Goal: Task Accomplishment & Management: Use online tool/utility

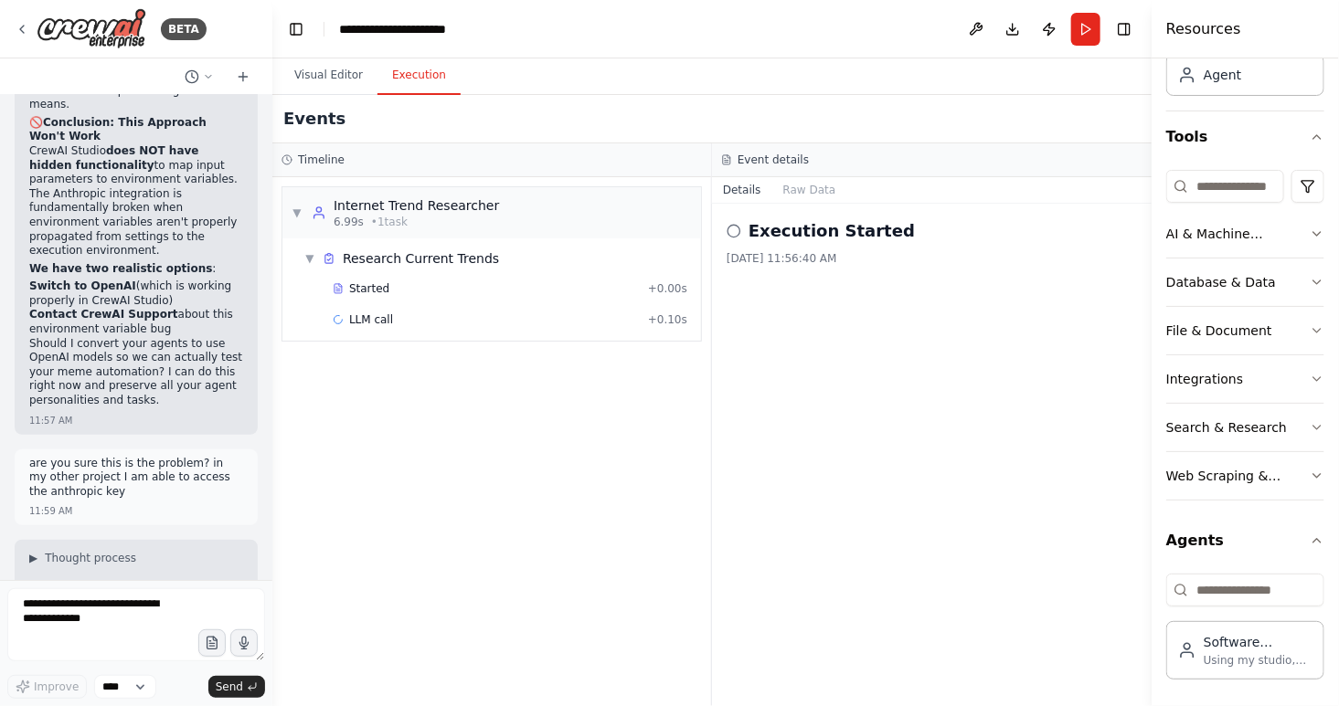
scroll to position [26797, 0]
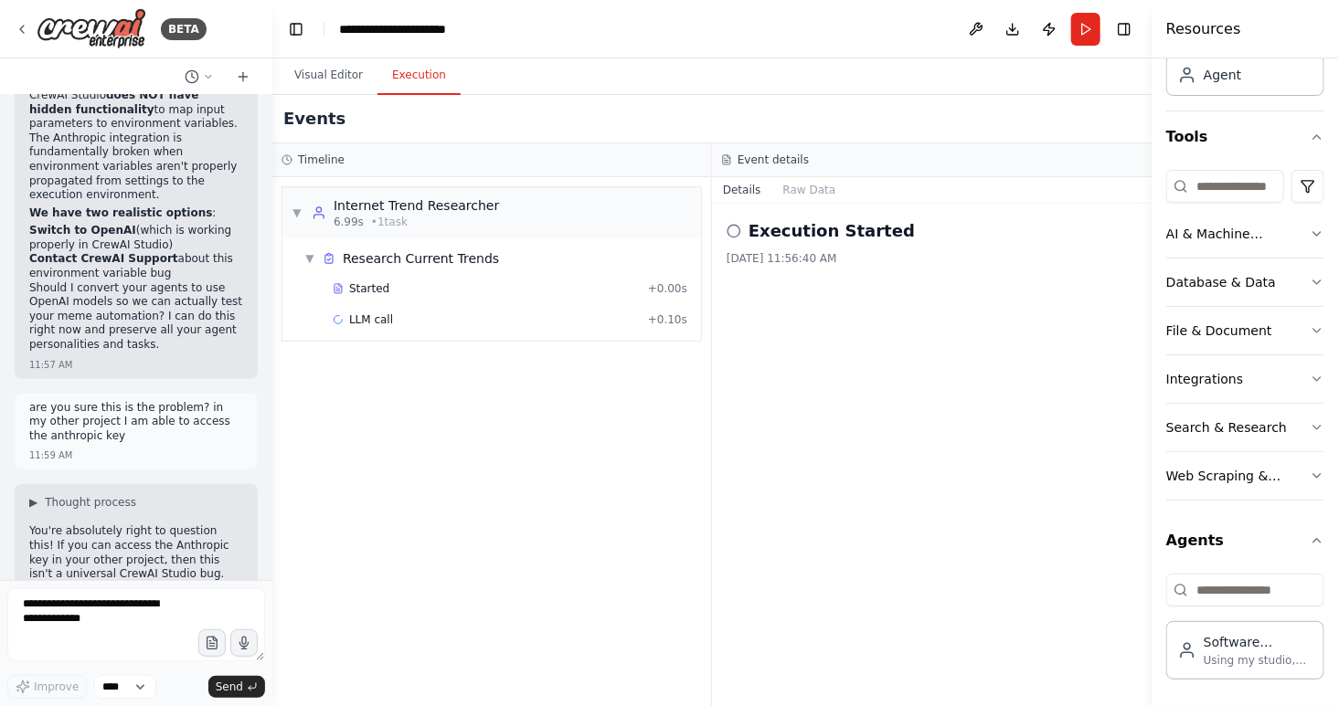
drag, startPoint x: 31, startPoint y: 228, endPoint x: 236, endPoint y: 270, distance: 208.8
drag, startPoint x: 28, startPoint y: 234, endPoint x: 125, endPoint y: 289, distance: 111.3
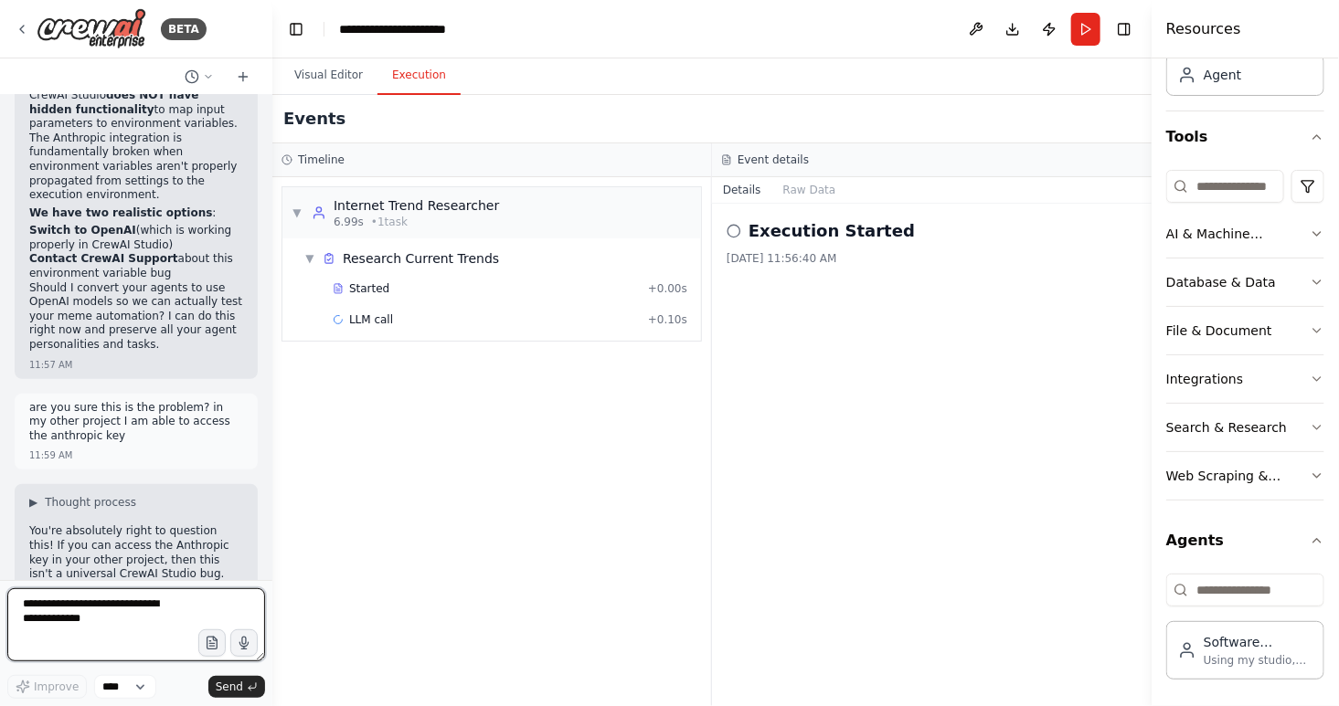
click at [108, 620] on textarea at bounding box center [136, 625] width 258 height 73
type textarea "**********"
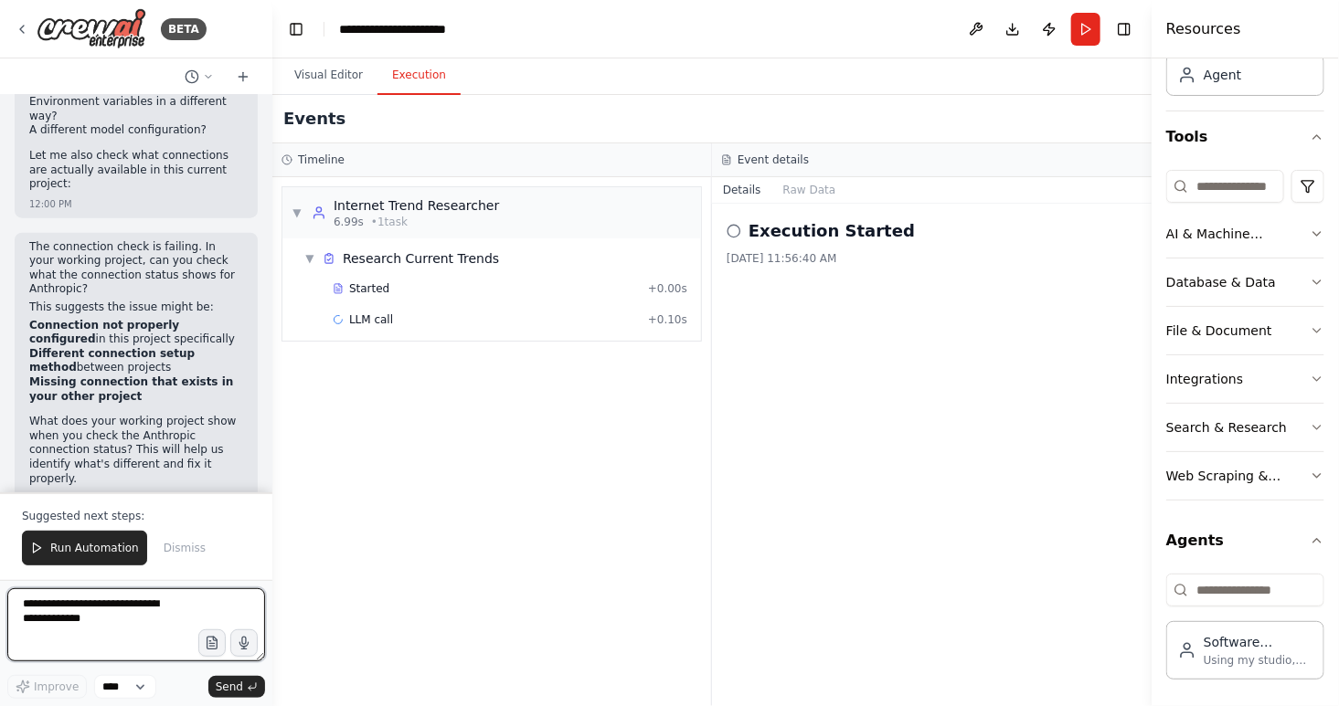
scroll to position [27470, 0]
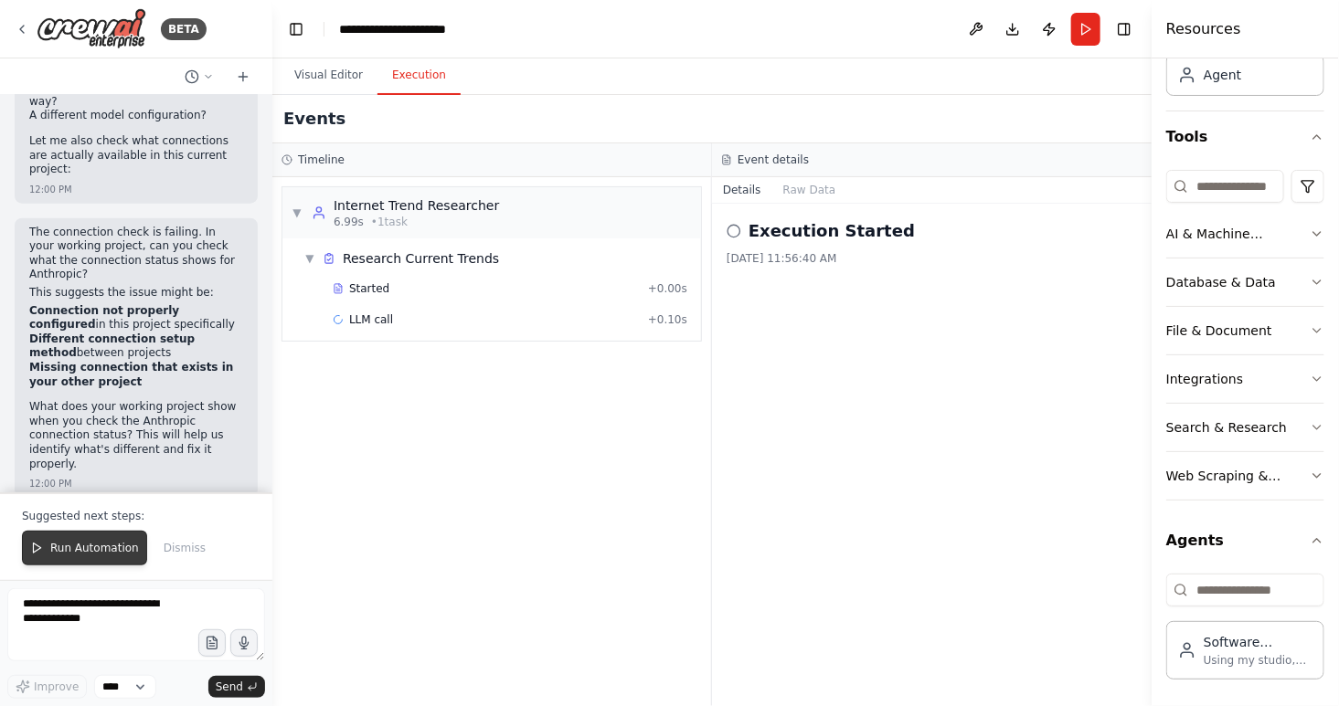
click at [86, 549] on span "Run Automation" at bounding box center [94, 548] width 89 height 15
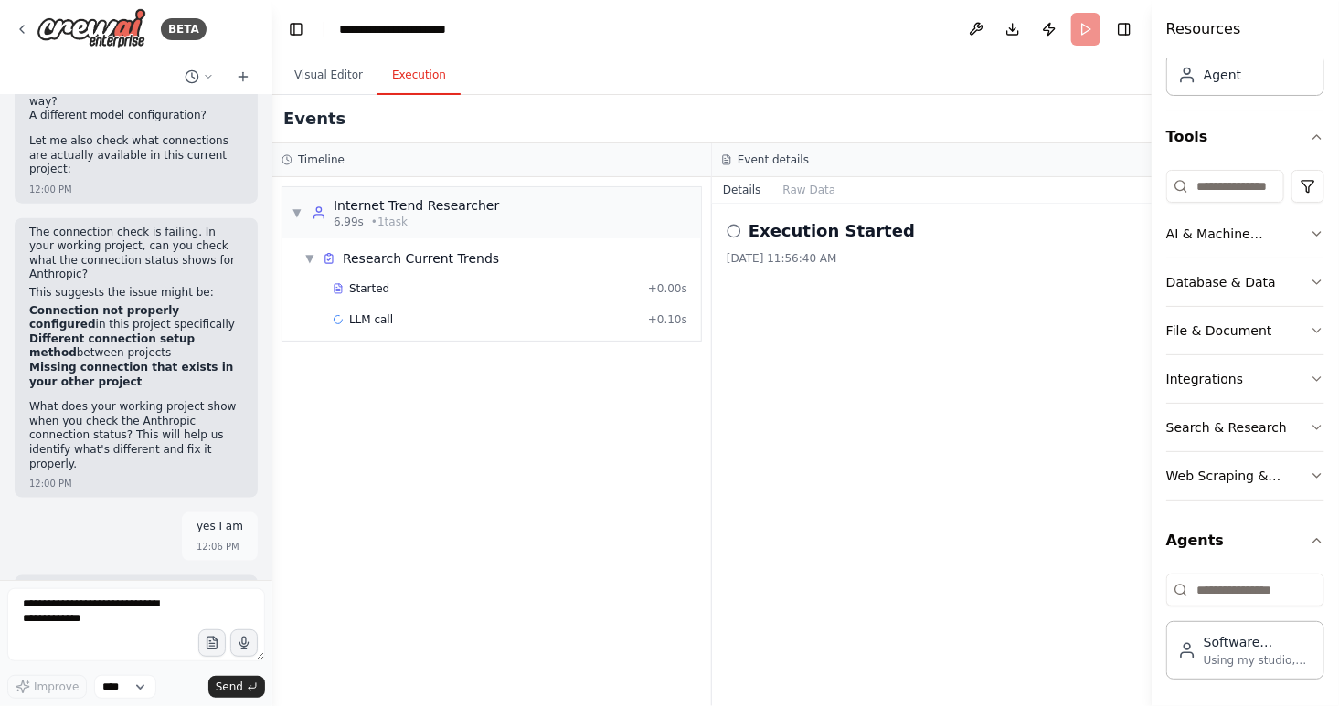
scroll to position [27383, 0]
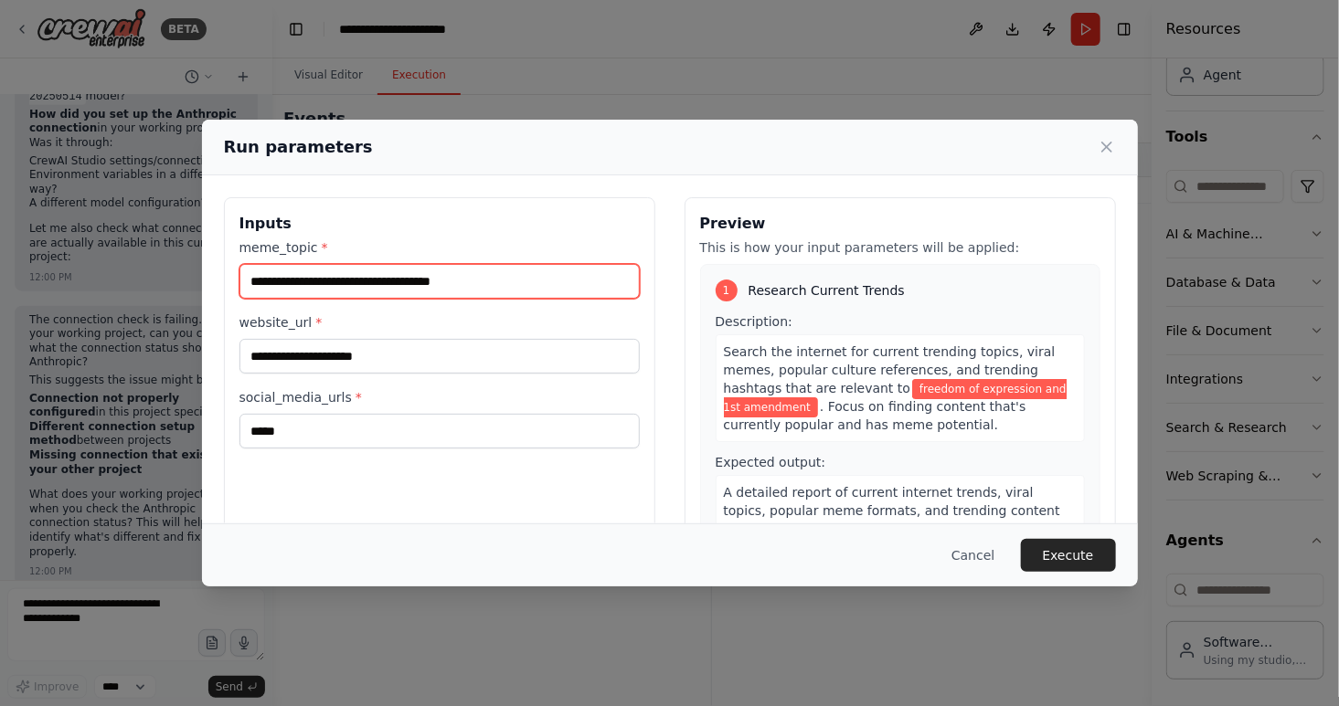
drag, startPoint x: 411, startPoint y: 283, endPoint x: 111, endPoint y: 279, distance: 300.7
click at [111, 279] on div "**********" at bounding box center [669, 353] width 1339 height 706
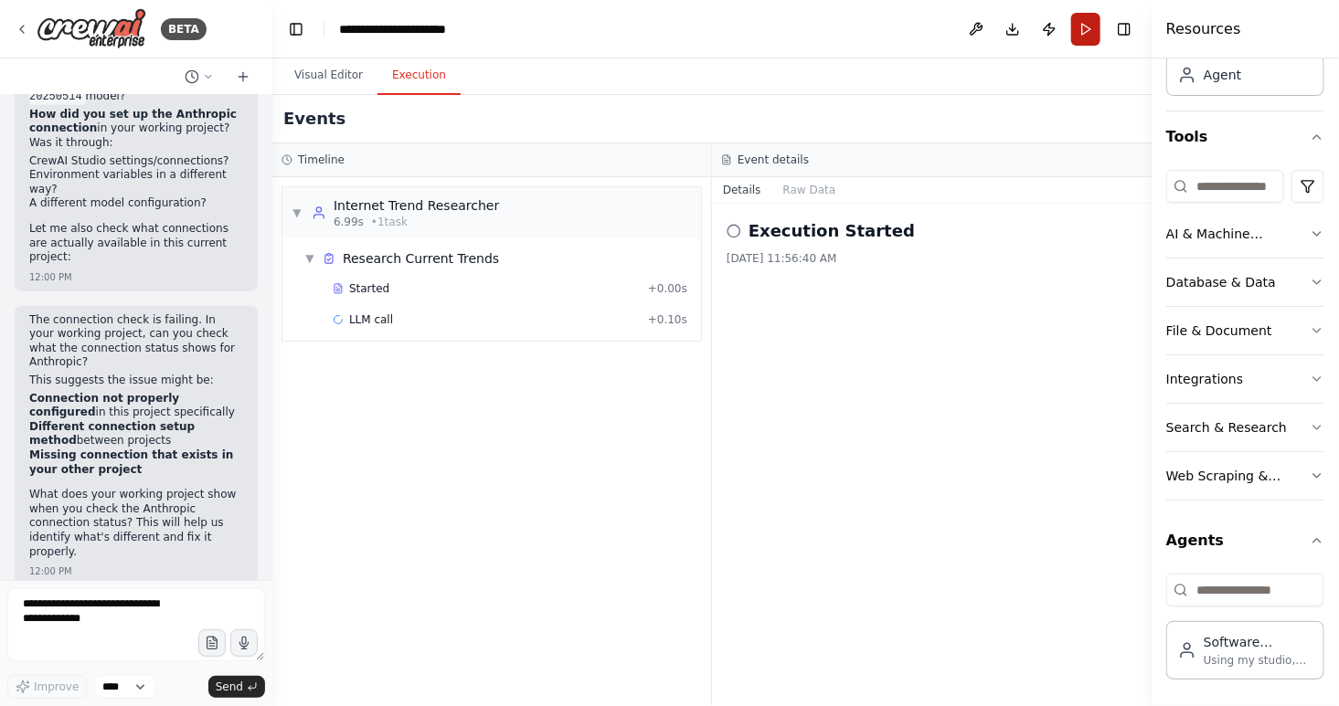
click at [1080, 28] on button "Run" at bounding box center [1085, 29] width 29 height 33
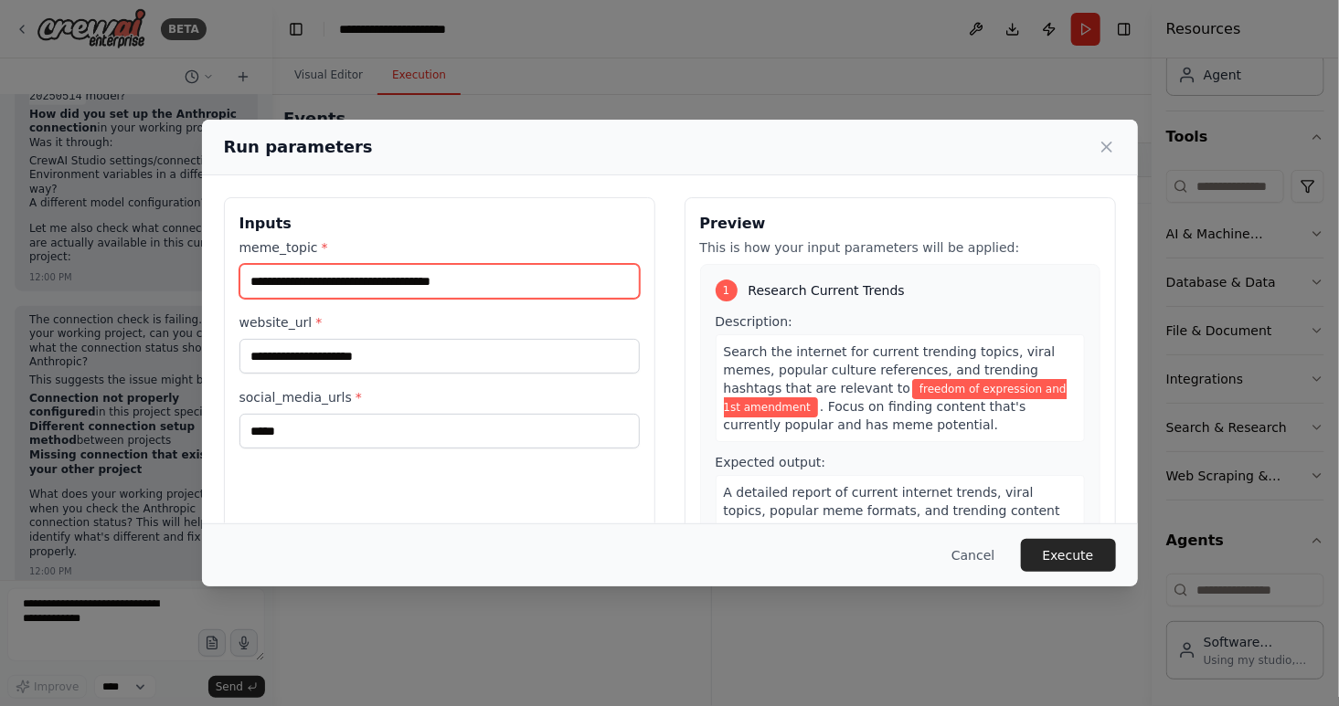
drag, startPoint x: 380, startPoint y: 290, endPoint x: 542, endPoint y: 276, distance: 162.3
click at [542, 276] on input "**********" at bounding box center [439, 281] width 400 height 35
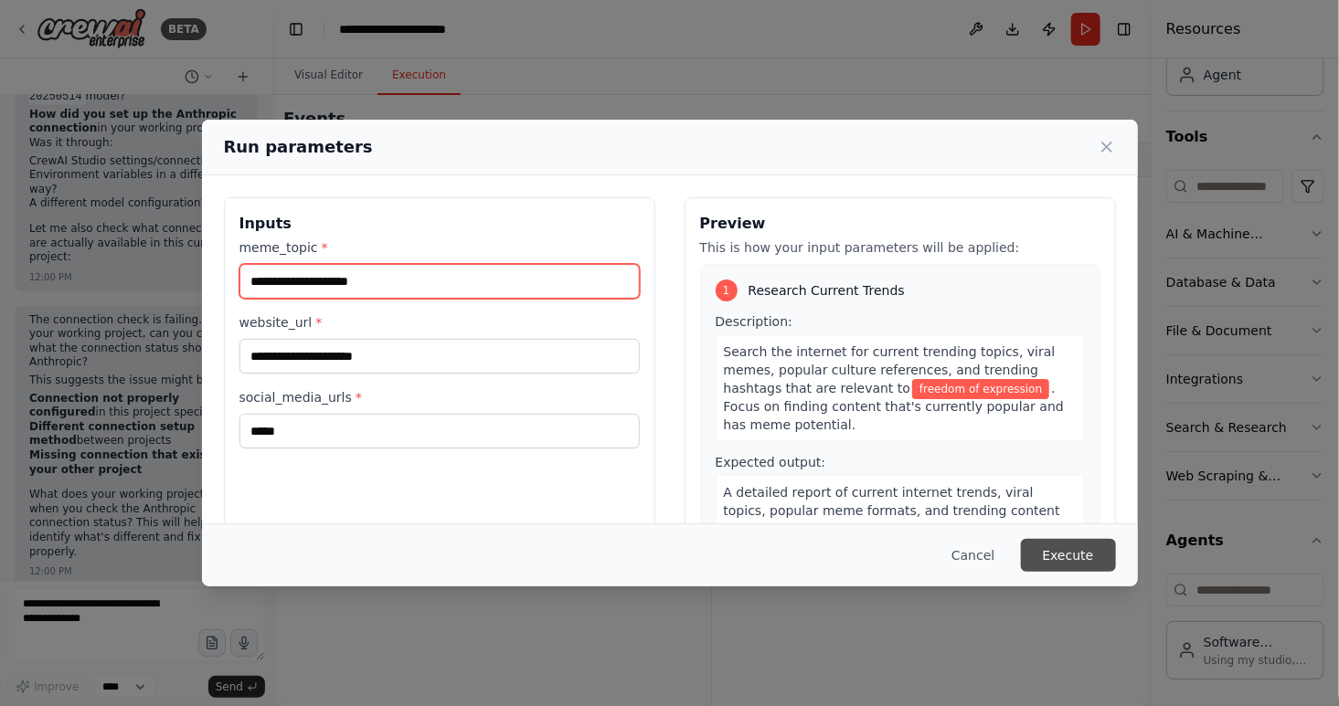
type input "**********"
click at [1084, 556] on button "Execute" at bounding box center [1068, 555] width 95 height 33
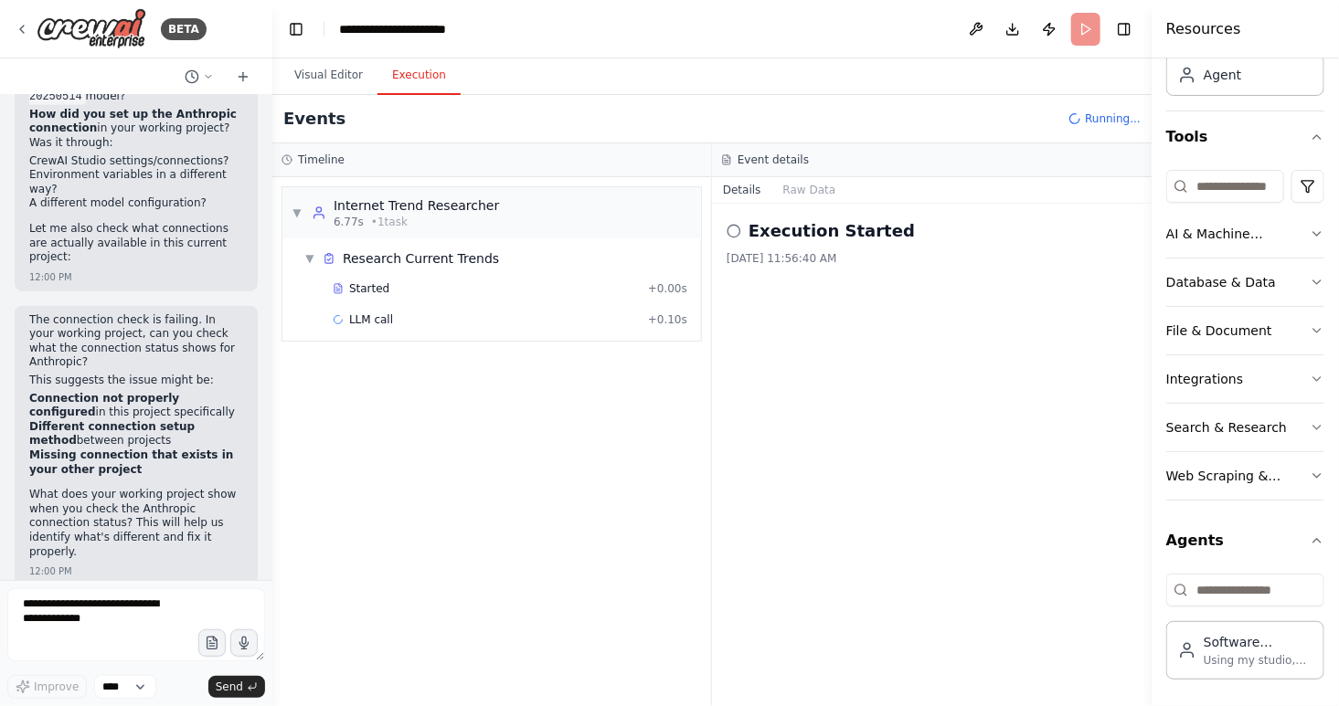
scroll to position [27470, 0]
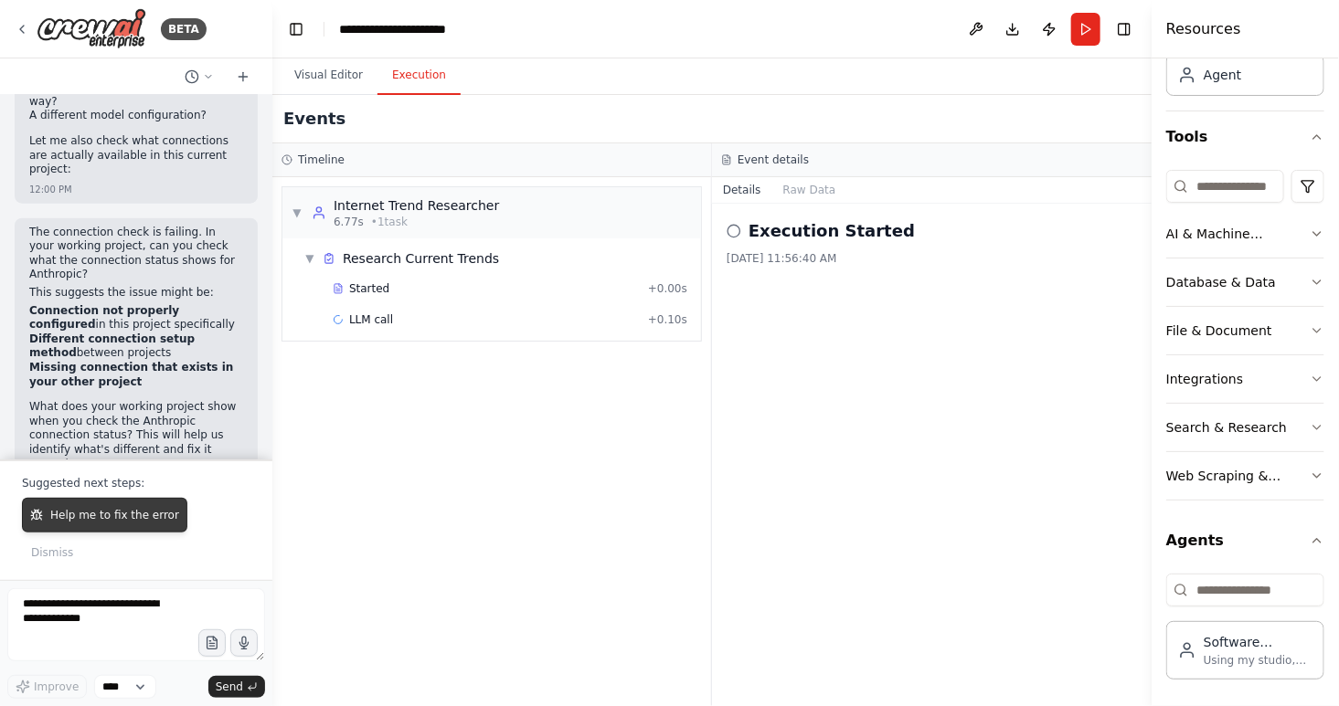
click at [112, 523] on span "Help me to fix the error" at bounding box center [114, 515] width 129 height 15
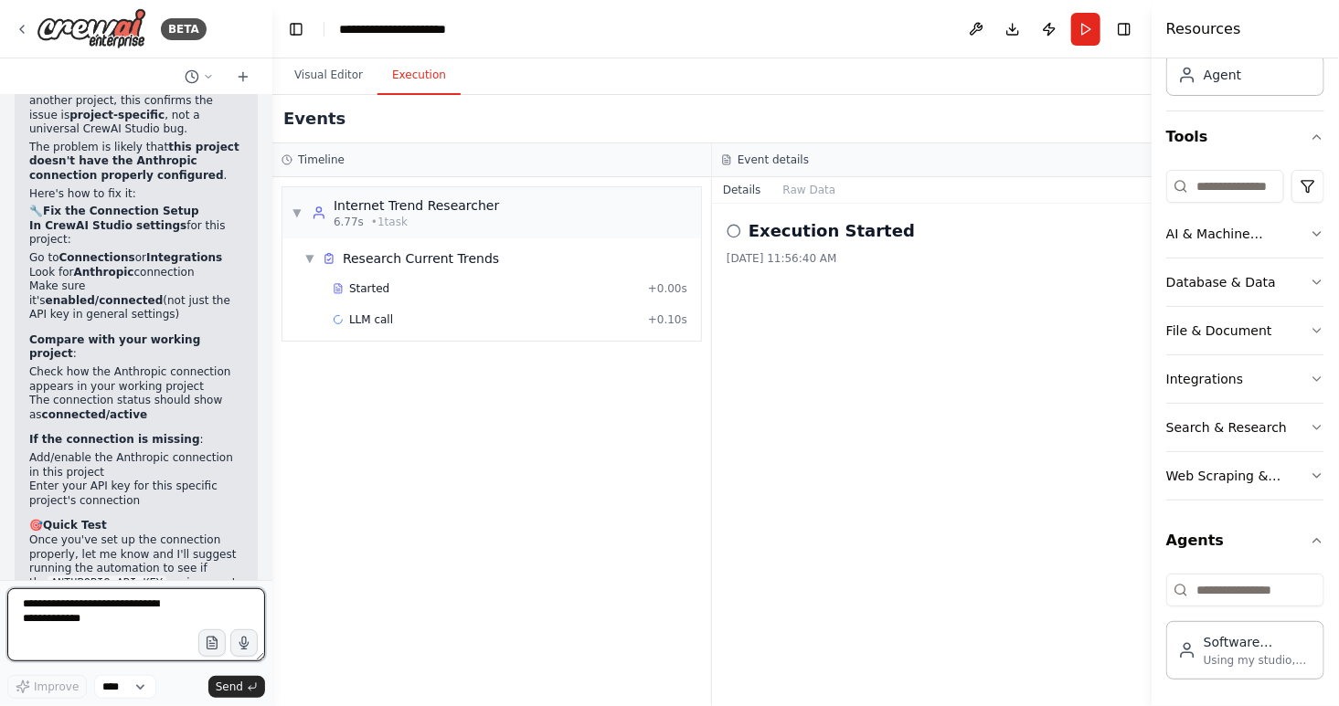
scroll to position [28022, 0]
click at [979, 16] on button at bounding box center [975, 29] width 29 height 33
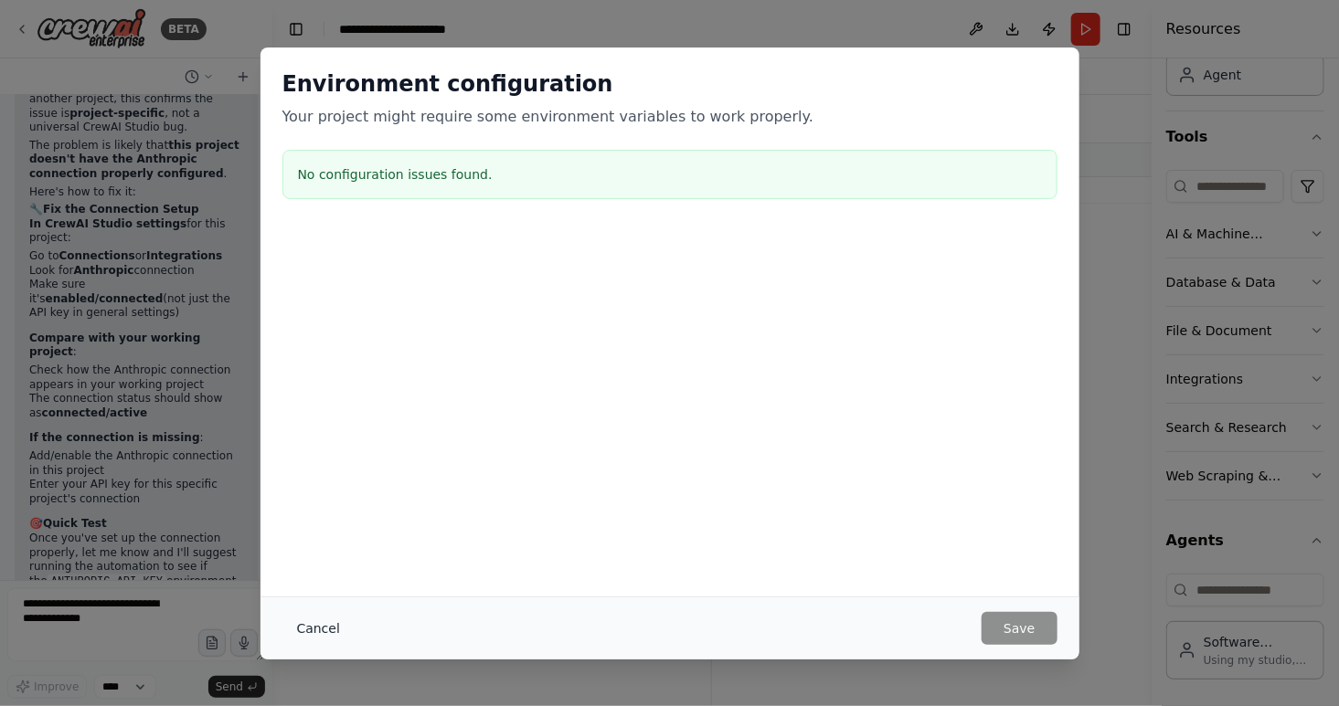
click at [328, 632] on button "Cancel" at bounding box center [318, 628] width 72 height 33
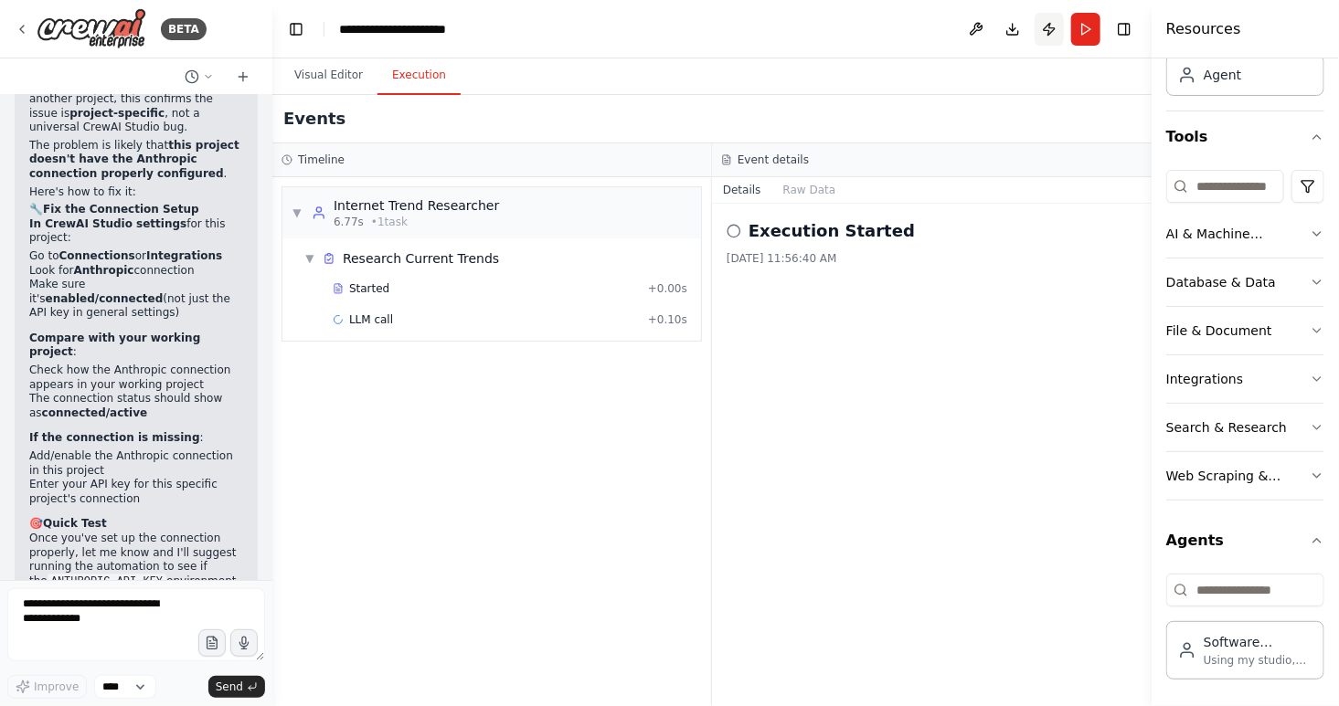
click at [1052, 28] on button "Publish" at bounding box center [1049, 29] width 29 height 33
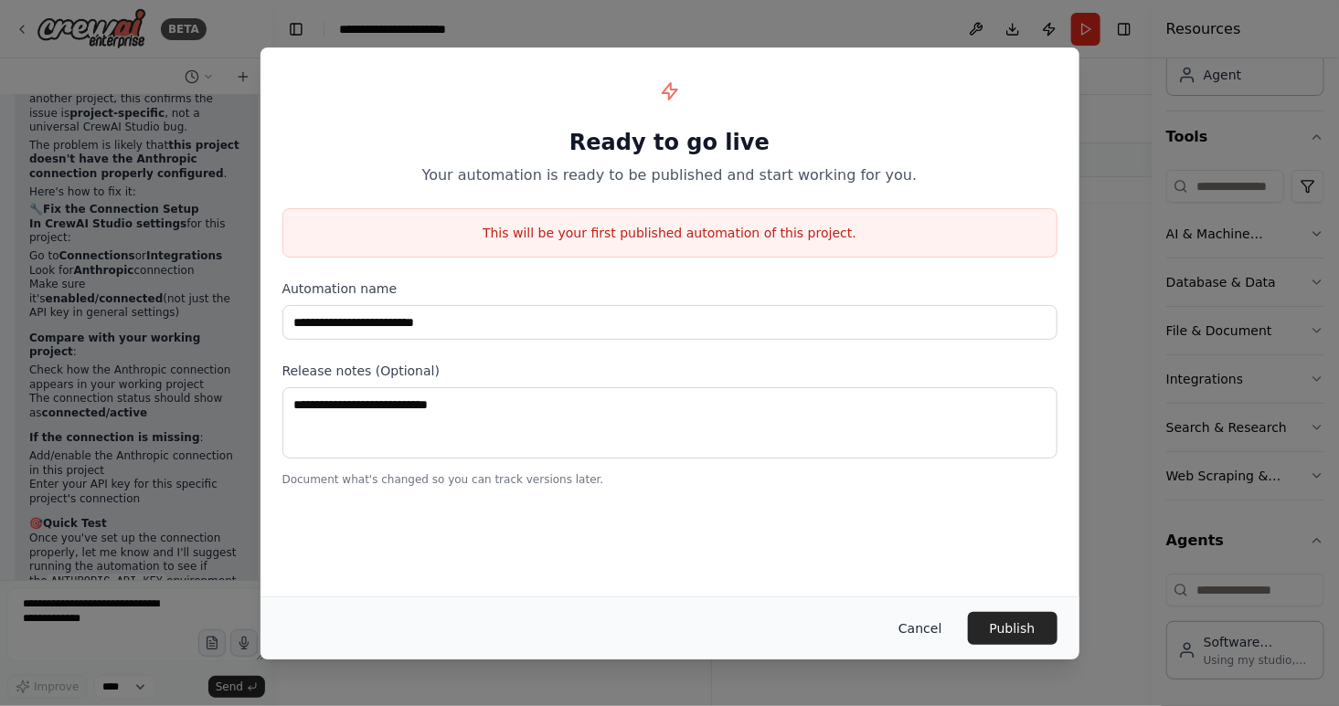
click at [928, 623] on button "Cancel" at bounding box center [920, 628] width 72 height 33
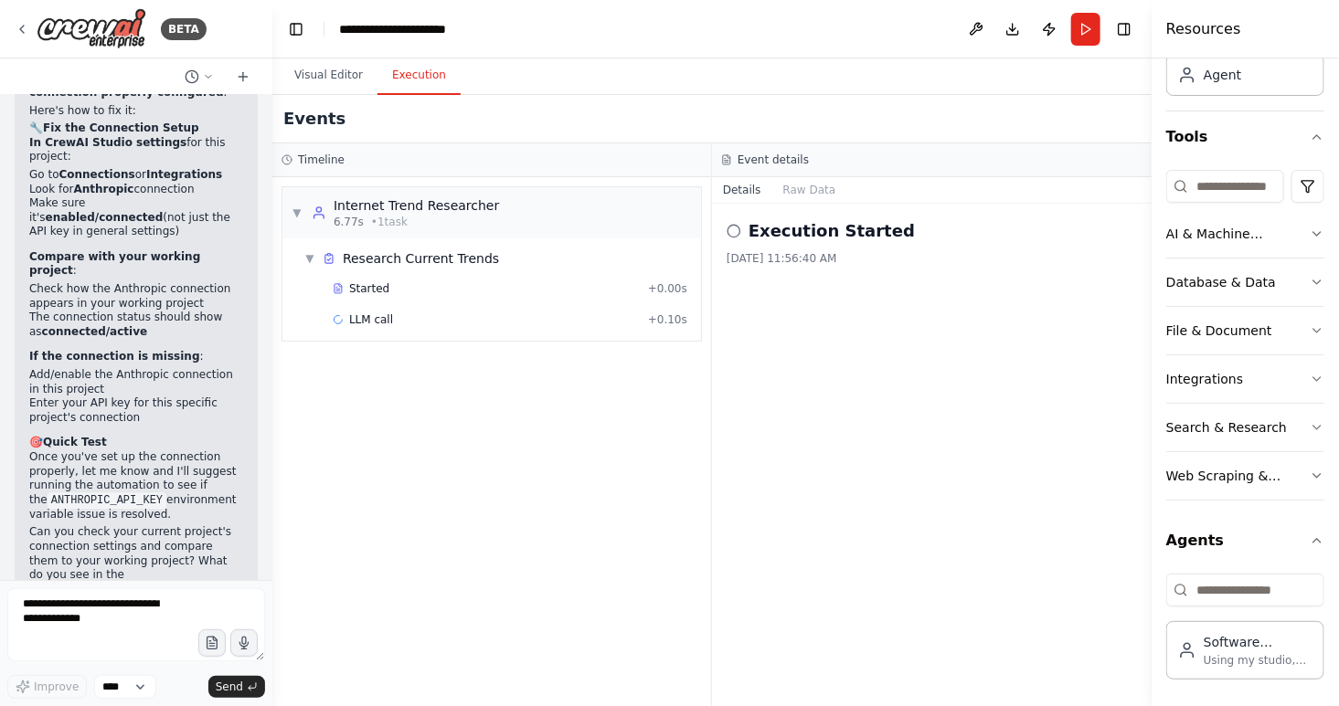
scroll to position [28105, 0]
click at [68, 617] on textarea at bounding box center [136, 625] width 258 height 73
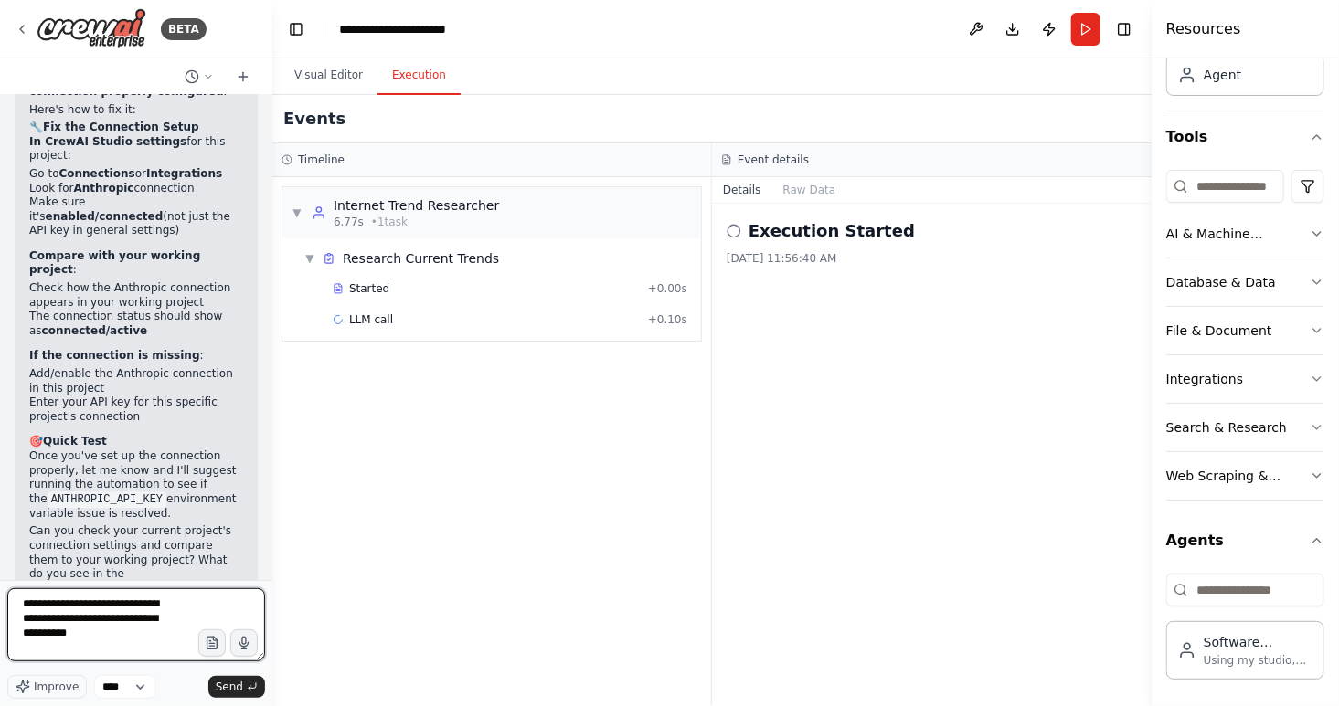
type textarea "**********"
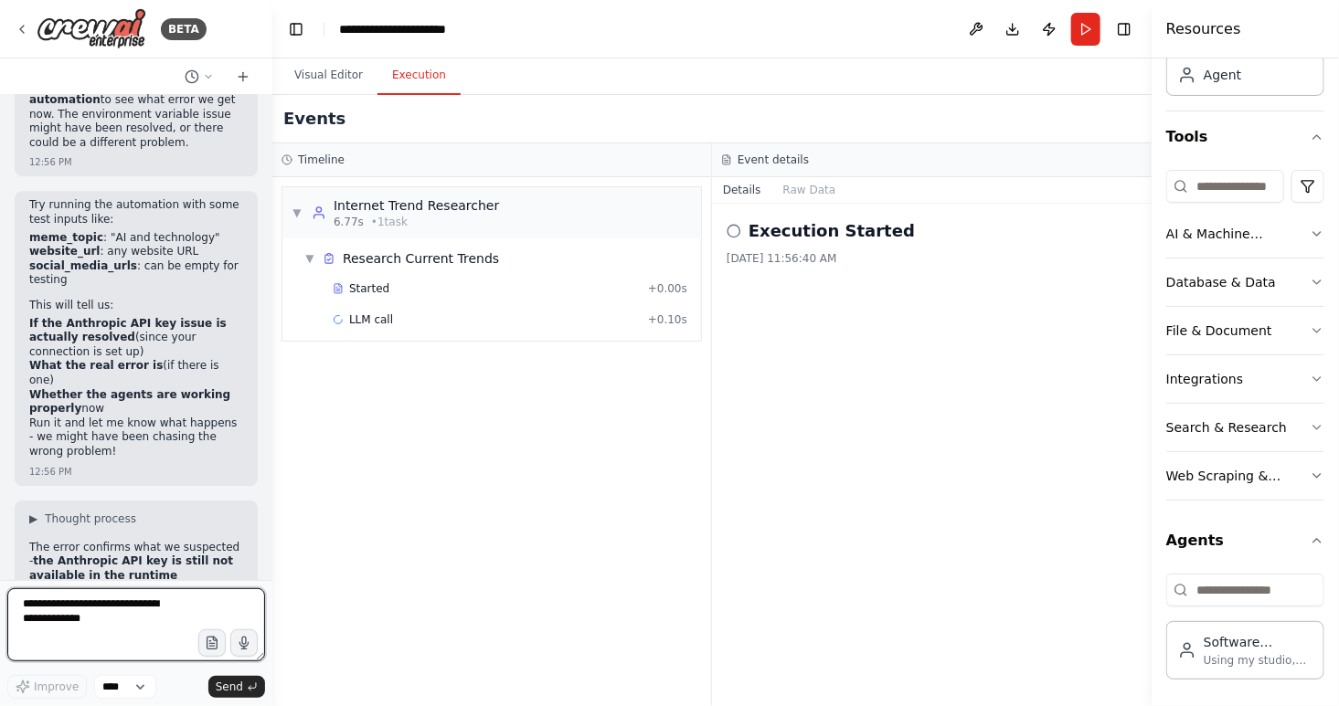
scroll to position [28871, 0]
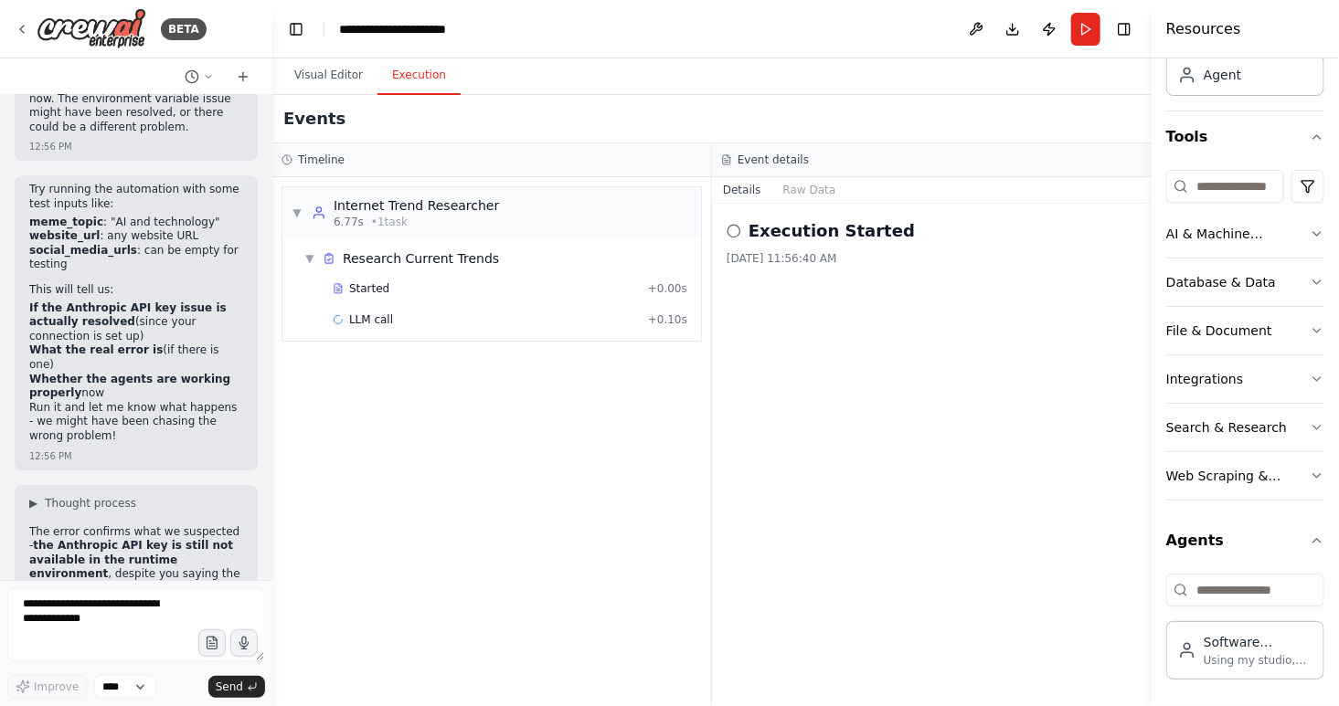
drag, startPoint x: 172, startPoint y: 287, endPoint x: 187, endPoint y: 332, distance: 47.4
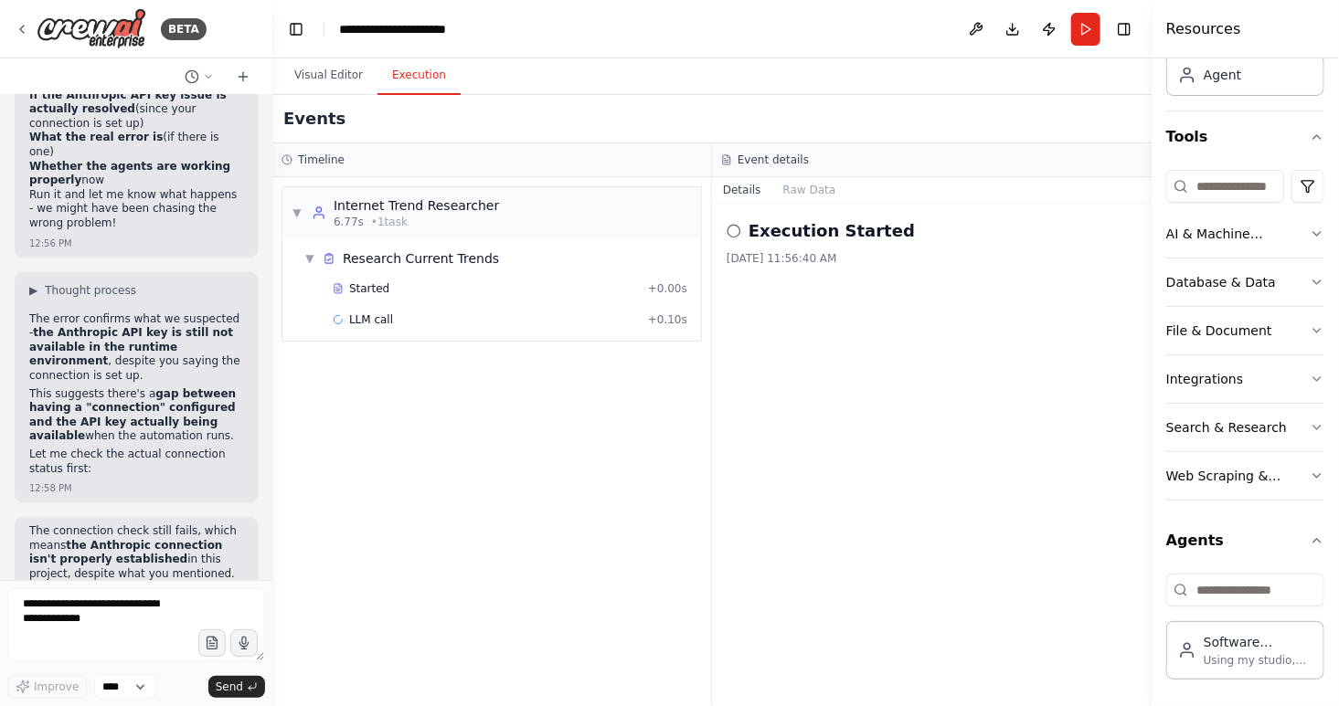
scroll to position [29087, 0]
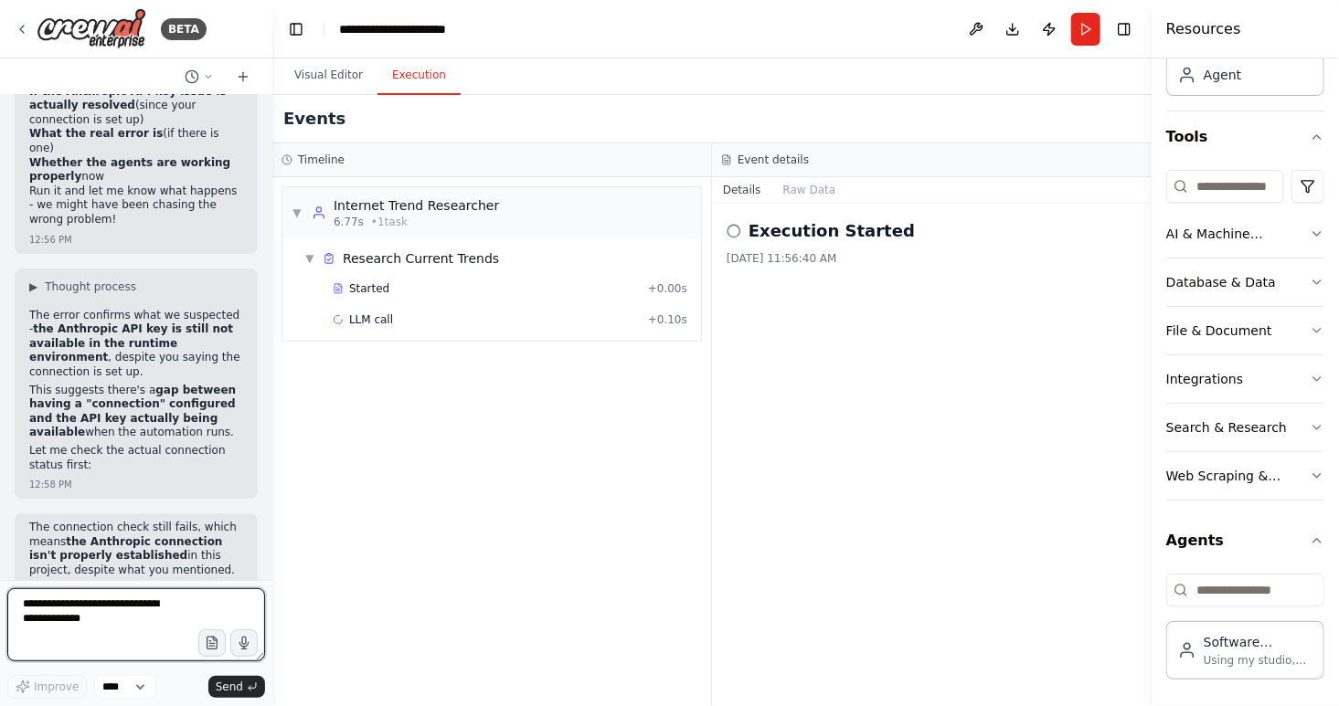
click at [104, 613] on textarea at bounding box center [136, 625] width 258 height 73
type textarea "**********"
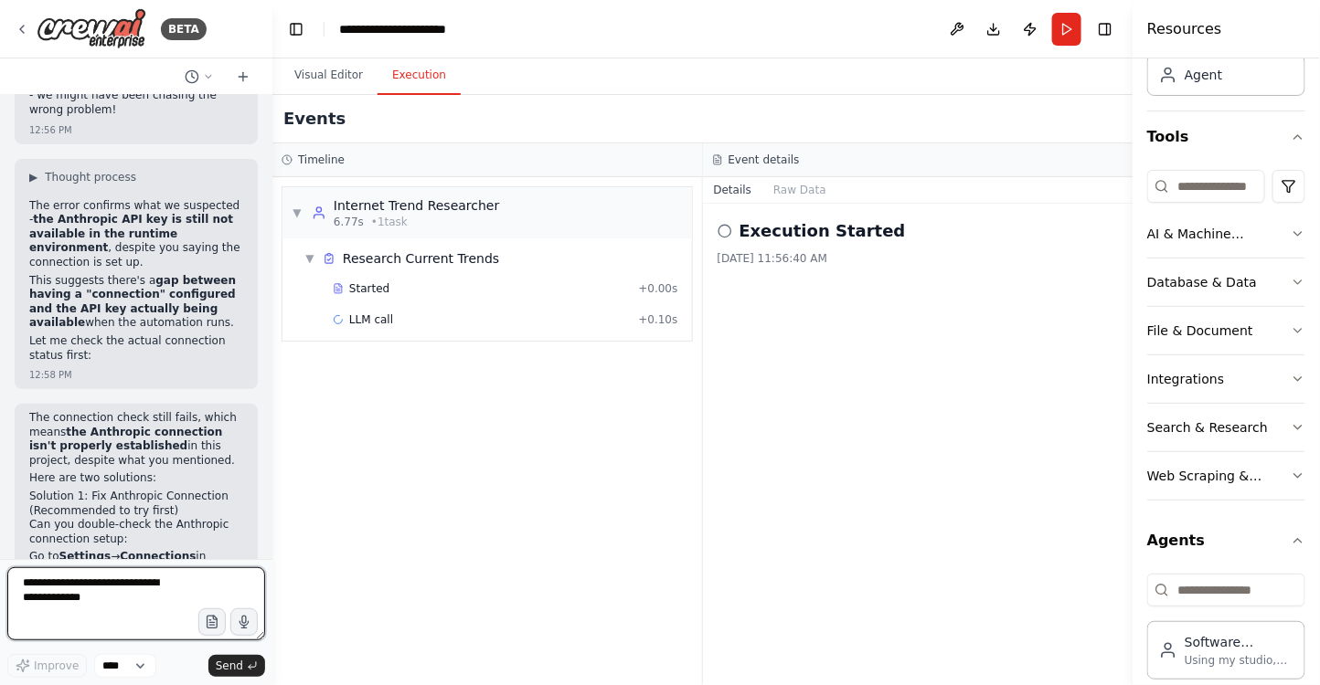
scroll to position [29859, 0]
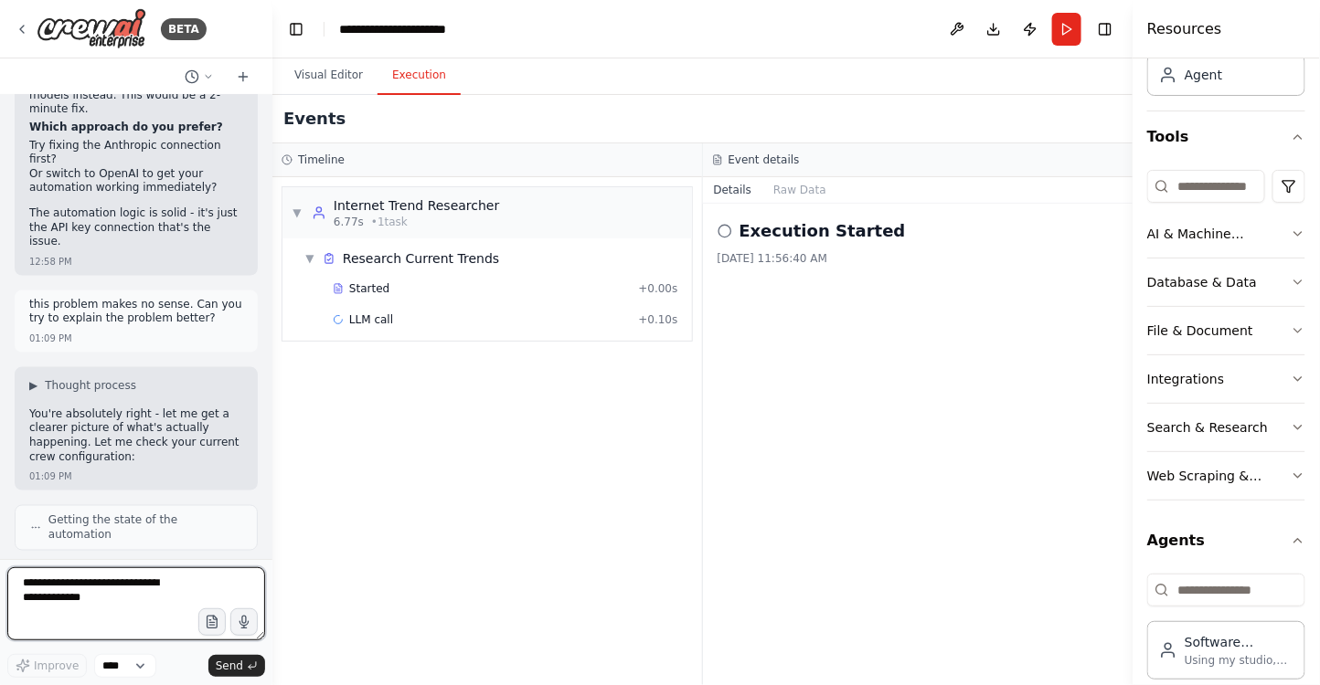
click at [123, 590] on textarea at bounding box center [136, 604] width 258 height 73
type textarea "**********"
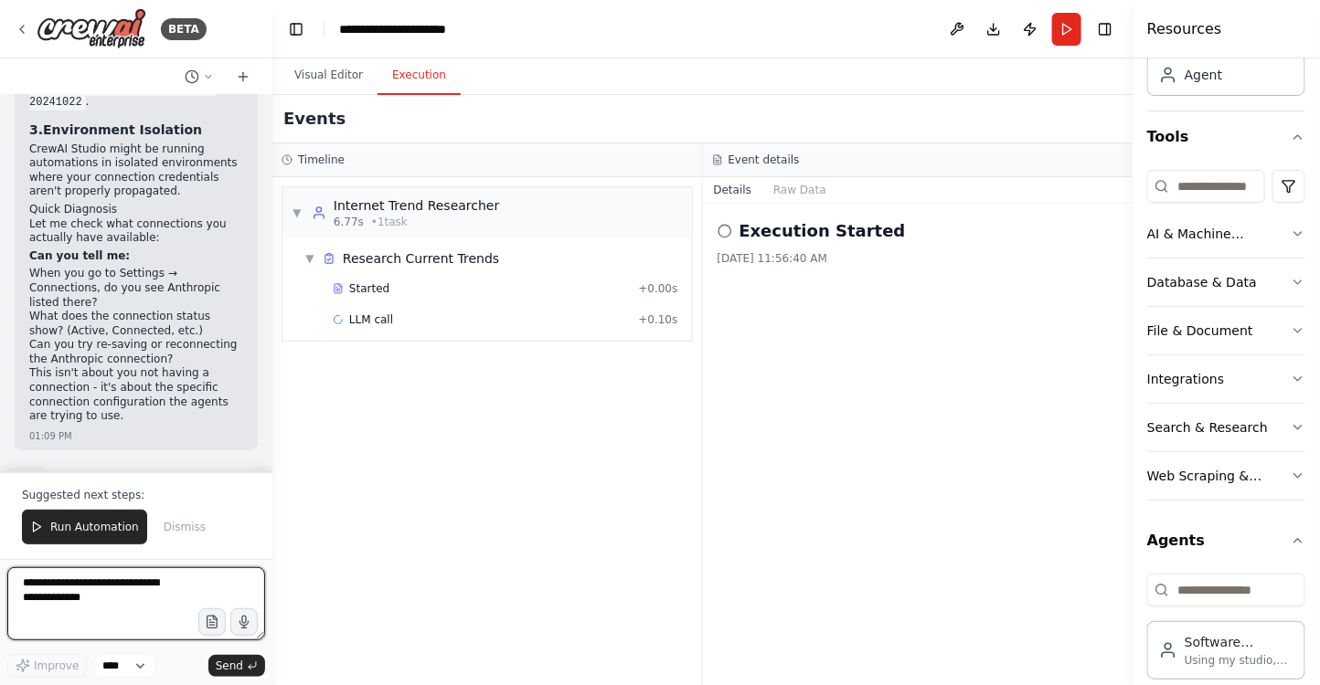
scroll to position [30738, 0]
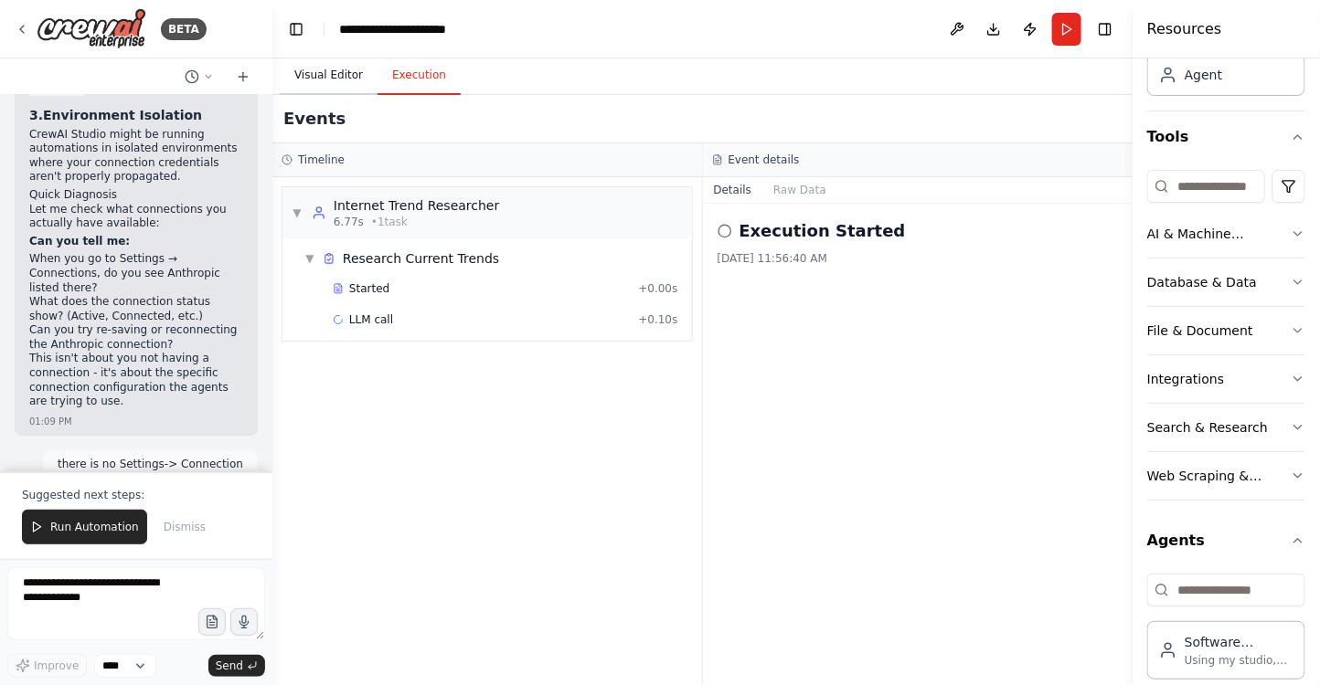
click at [337, 75] on button "Visual Editor" at bounding box center [329, 76] width 98 height 38
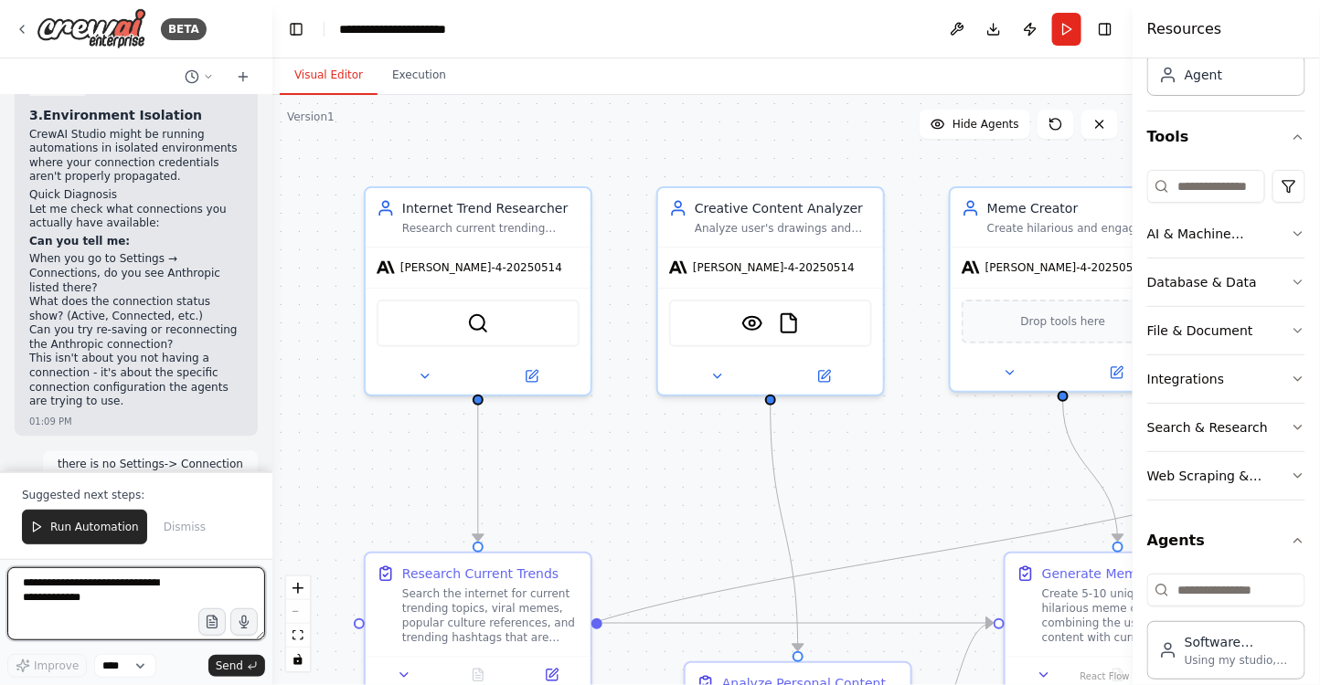
click at [126, 597] on textarea at bounding box center [136, 604] width 258 height 73
type textarea "**********"
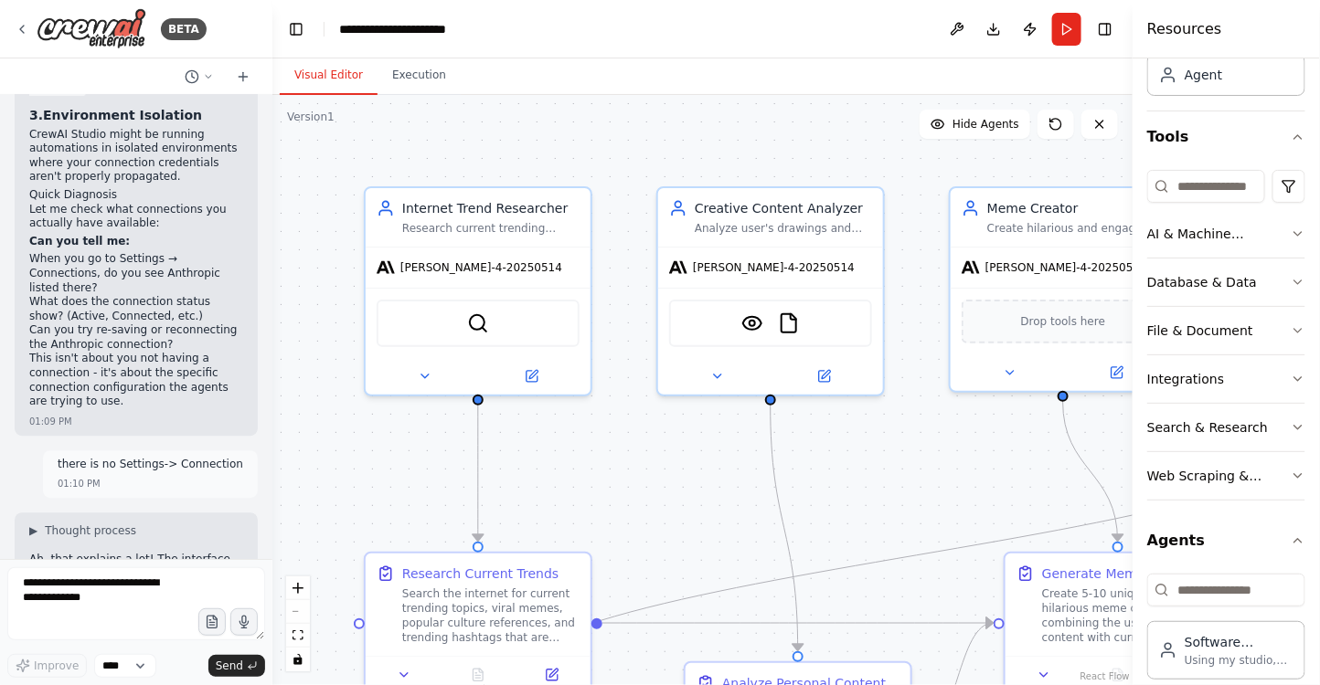
scroll to position [30774, 0]
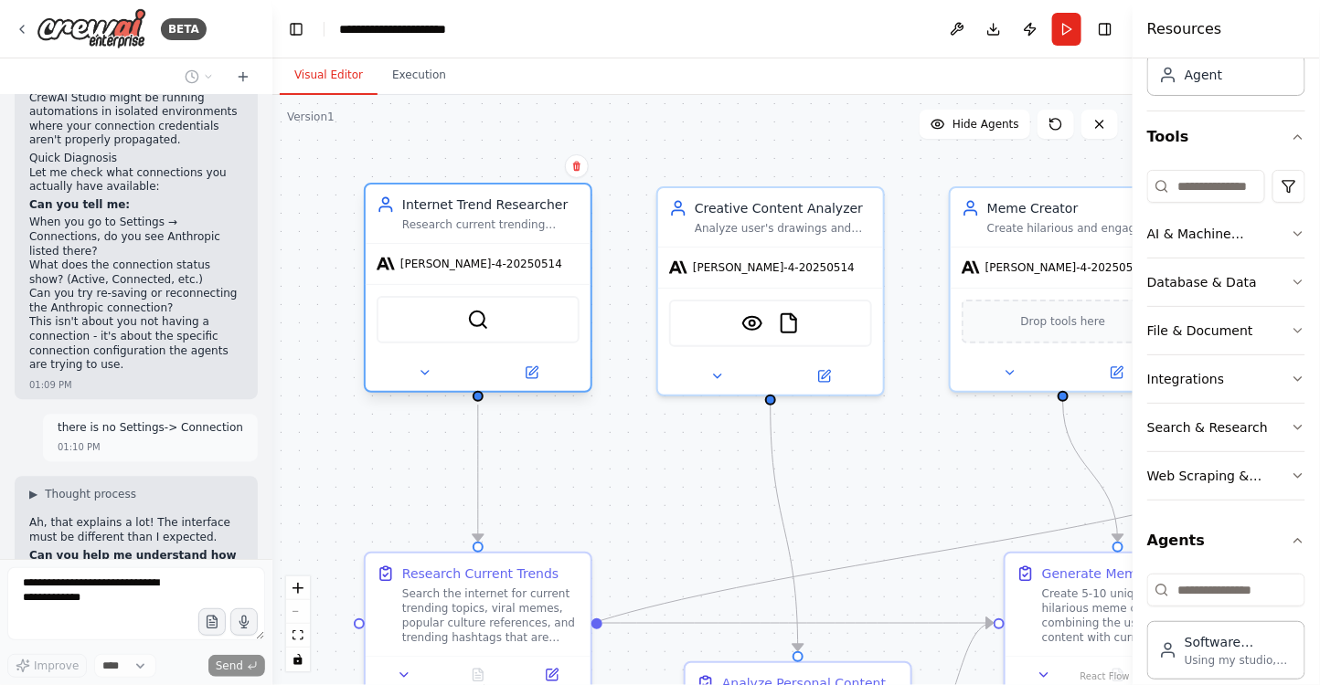
click at [488, 267] on span "claude-sonnet-4-20250514" at bounding box center [481, 264] width 162 height 15
click at [462, 269] on span "claude-sonnet-4-20250514" at bounding box center [481, 264] width 162 height 15
click at [428, 374] on icon at bounding box center [425, 373] width 15 height 15
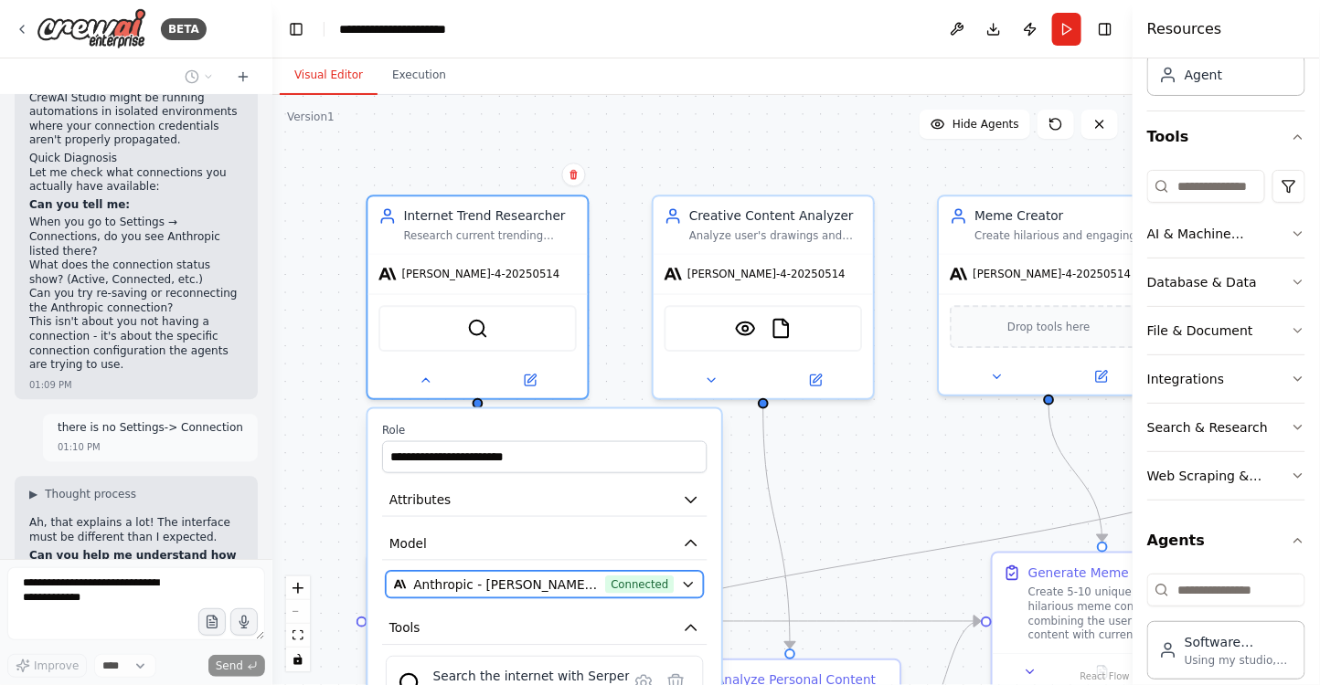
click at [685, 589] on icon "button" at bounding box center [688, 585] width 15 height 15
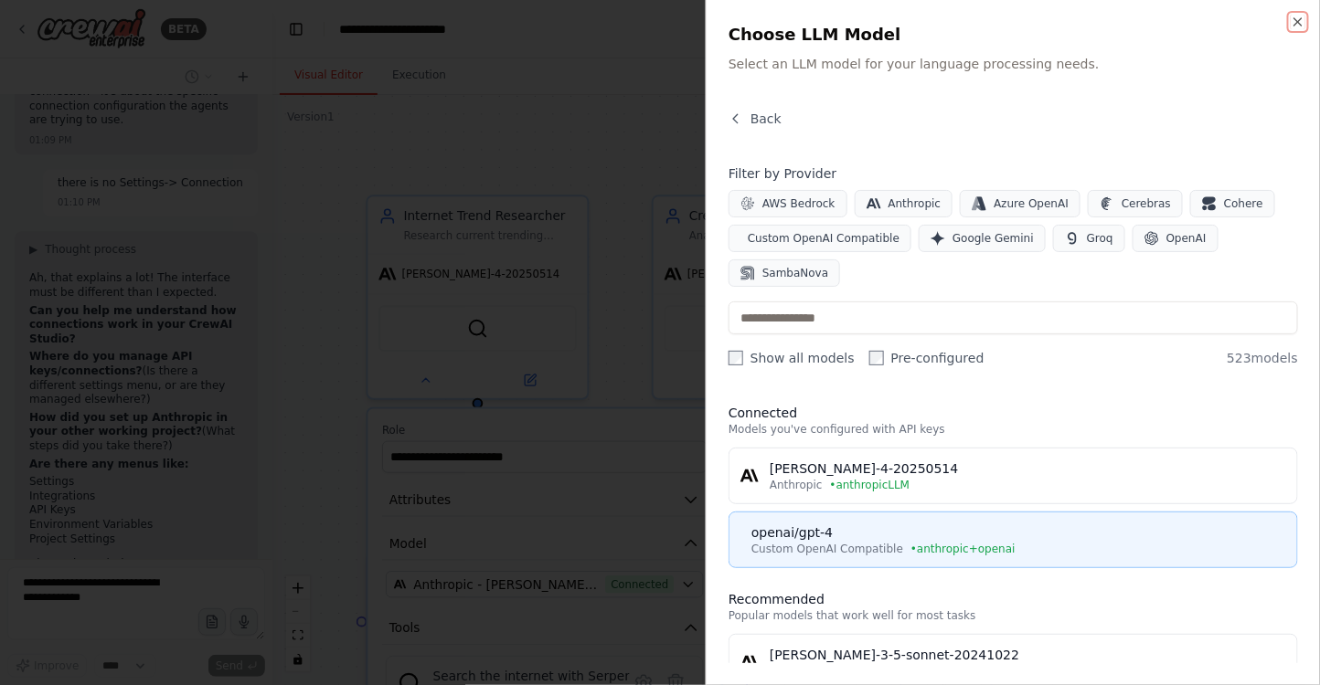
scroll to position [31065, 0]
click at [833, 532] on div "openai/gpt-4" at bounding box center [1018, 533] width 535 height 18
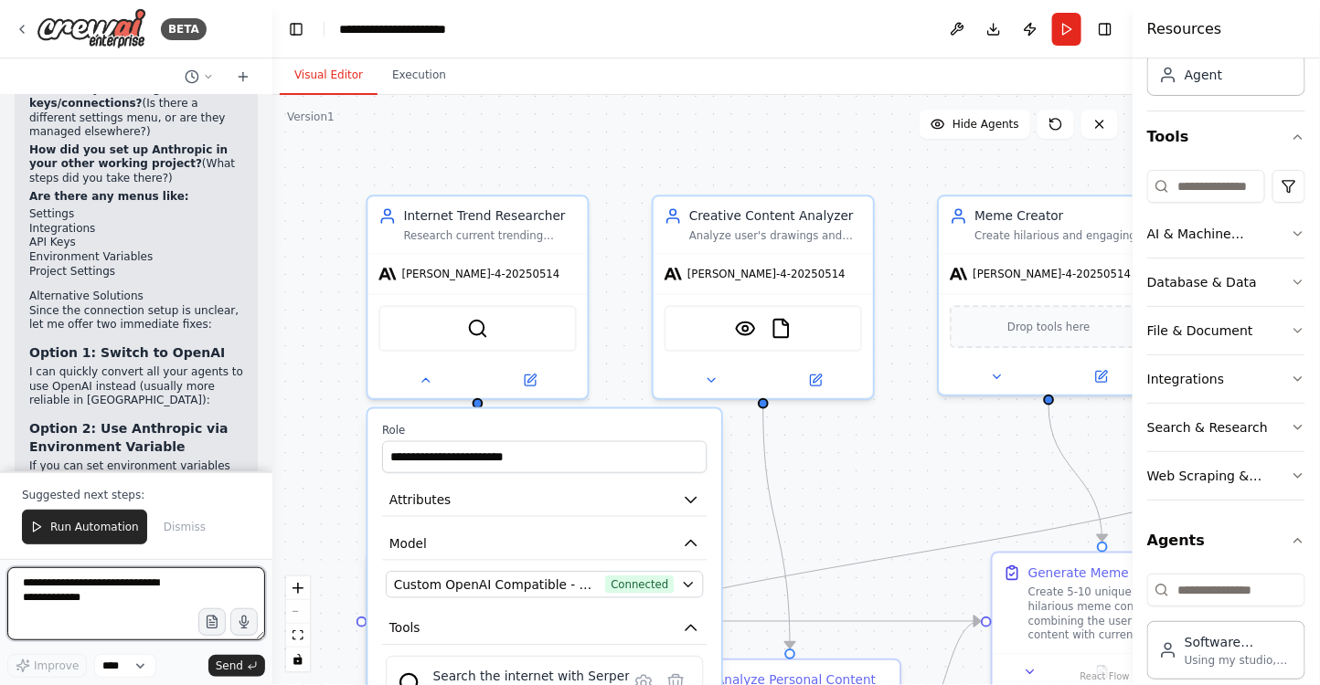
scroll to position [31302, 0]
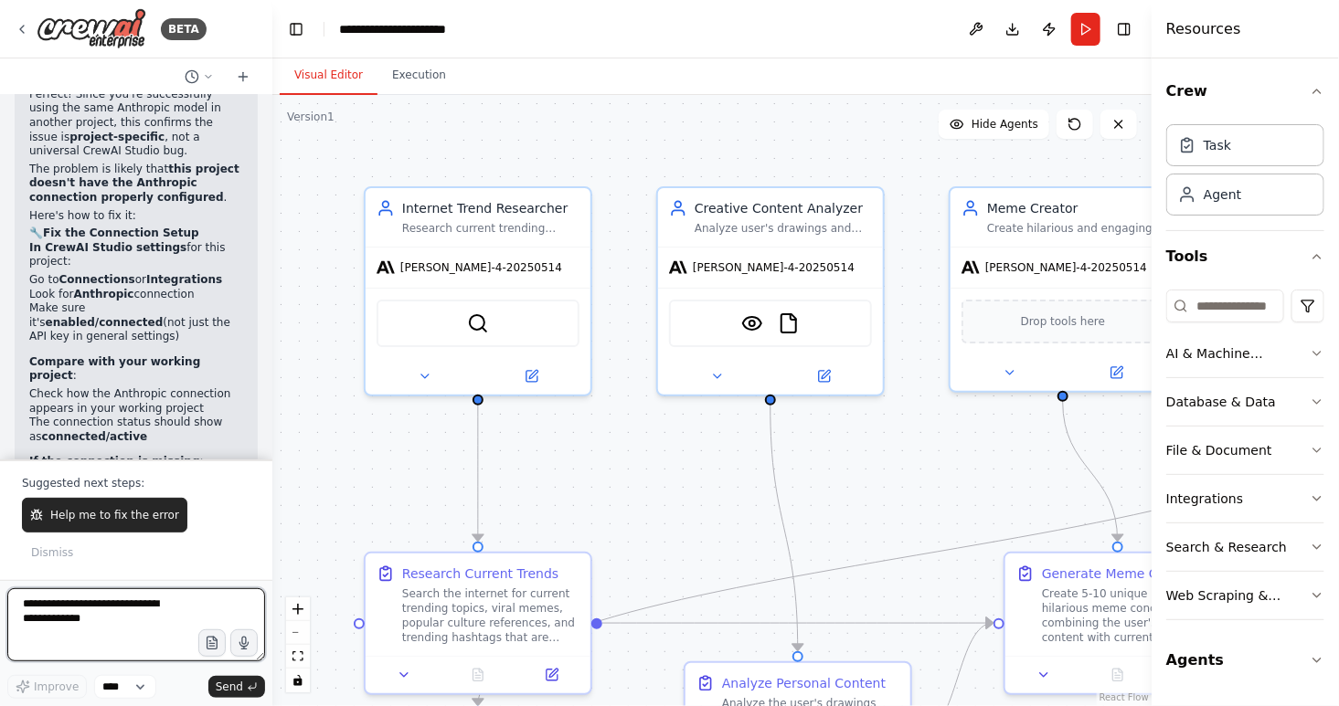
scroll to position [28130, 0]
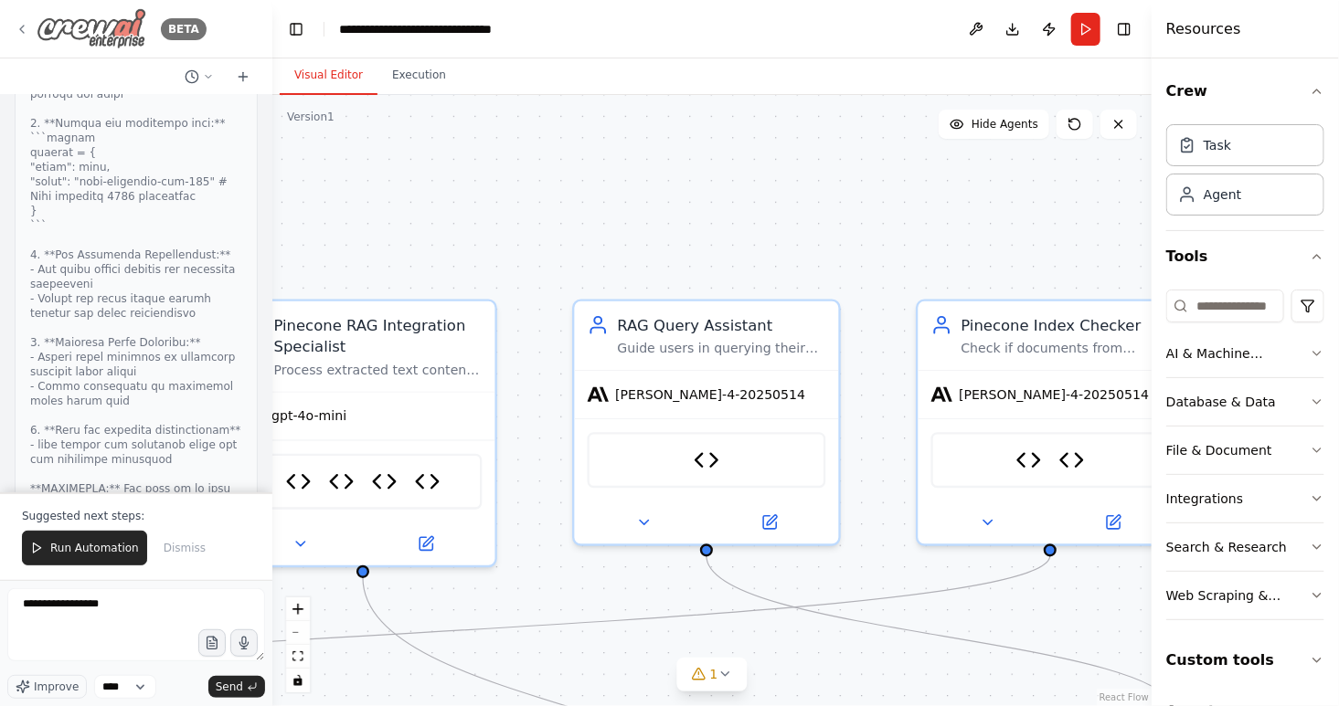
click at [64, 32] on img at bounding box center [92, 28] width 110 height 41
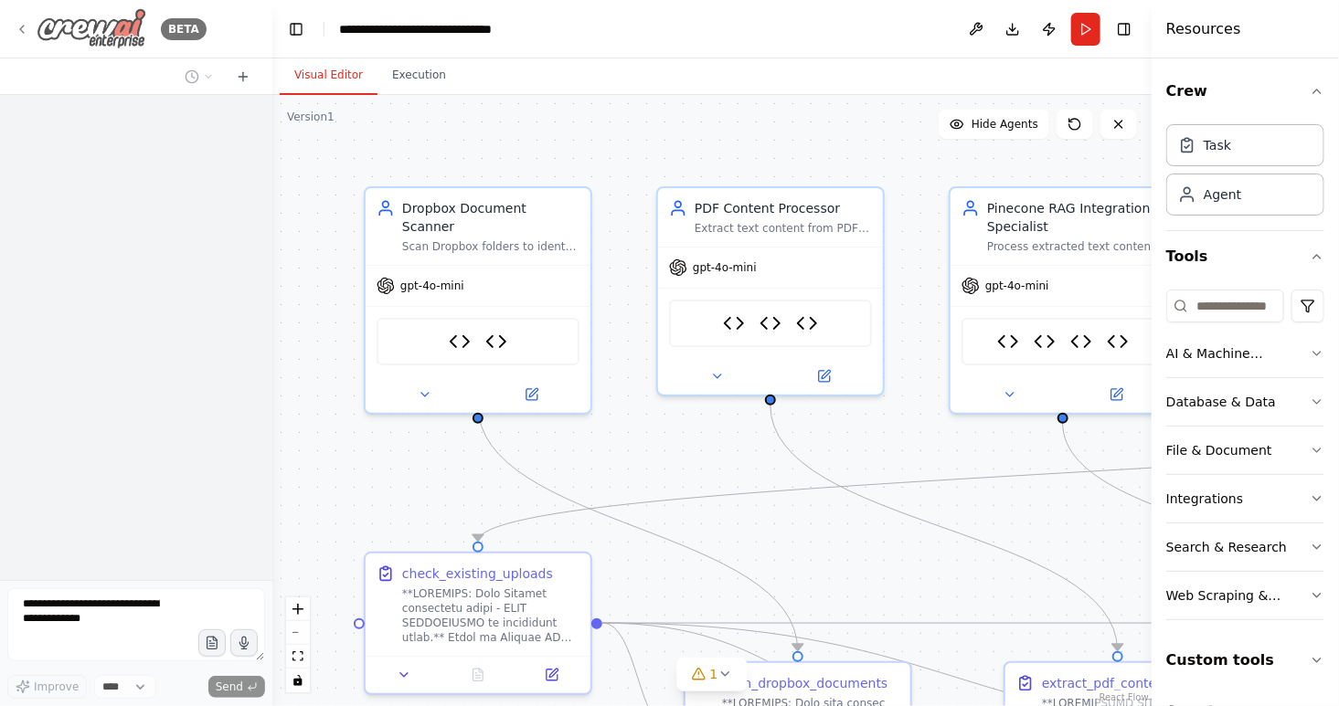
click at [98, 27] on img at bounding box center [92, 28] width 110 height 41
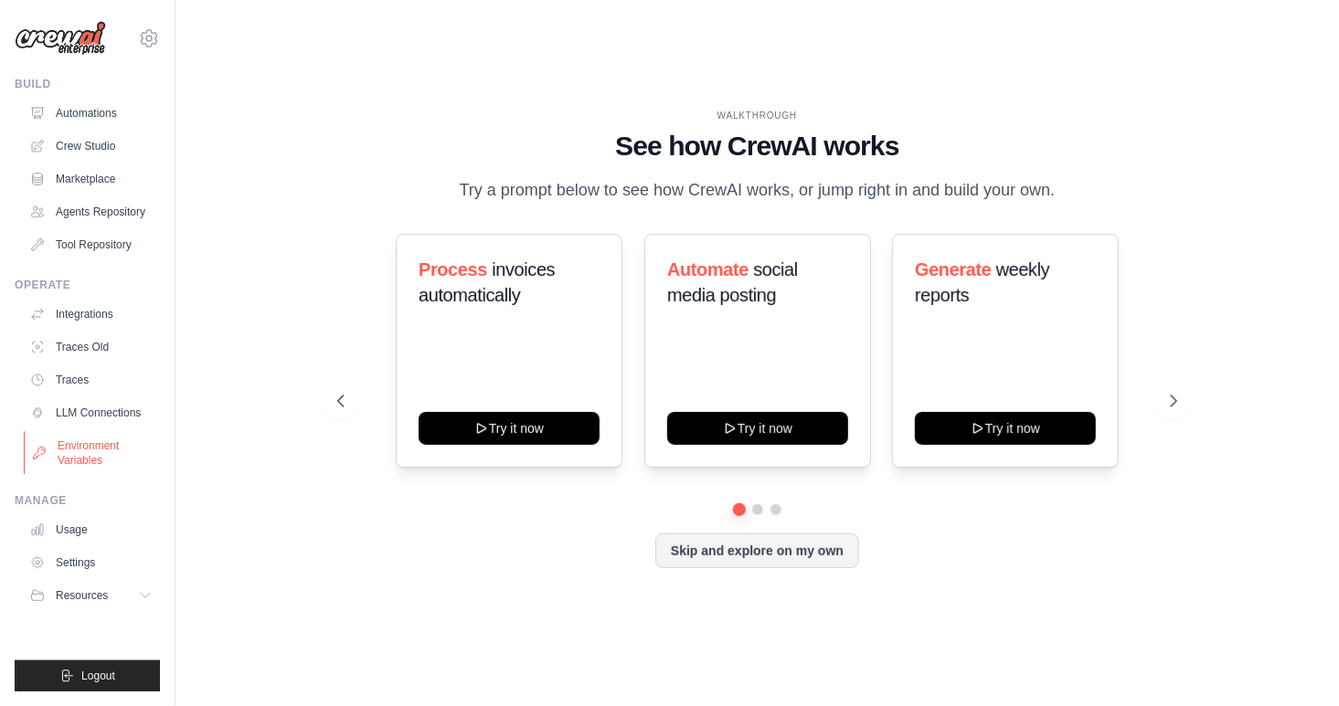
click at [83, 451] on link "Environment Variables" at bounding box center [93, 453] width 138 height 44
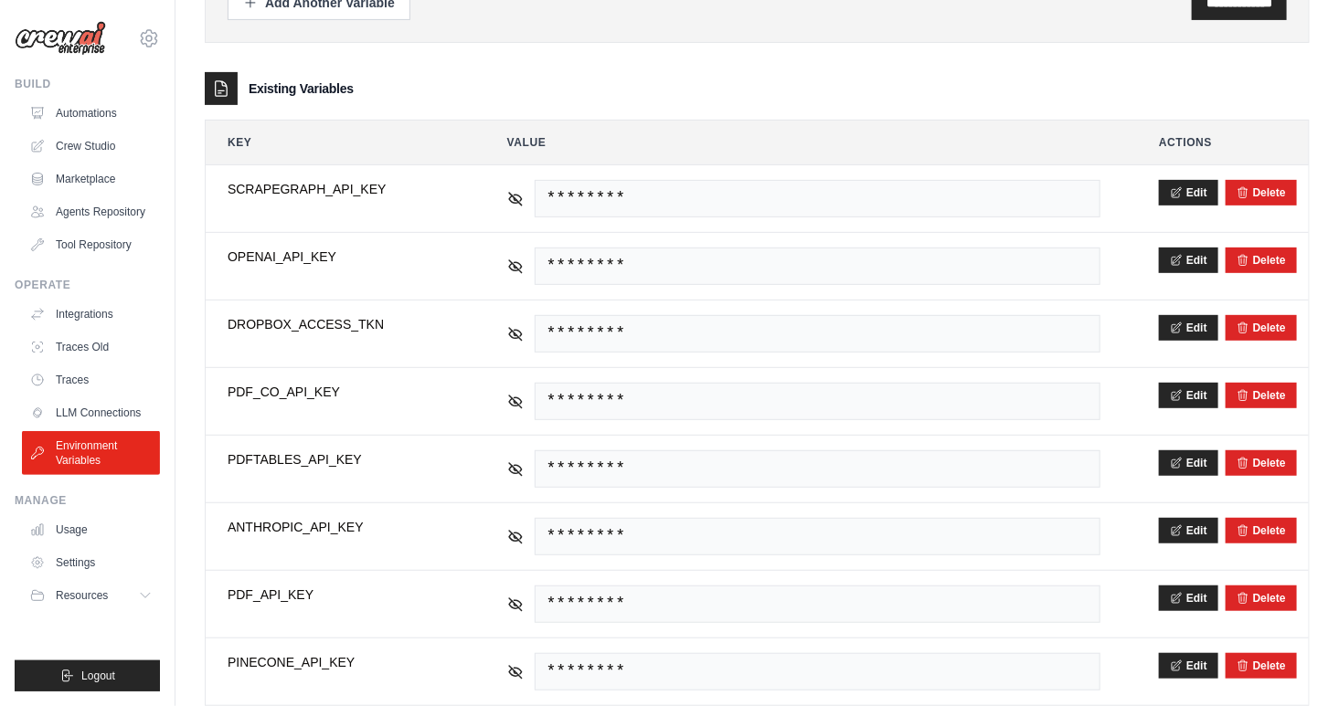
scroll to position [270, 0]
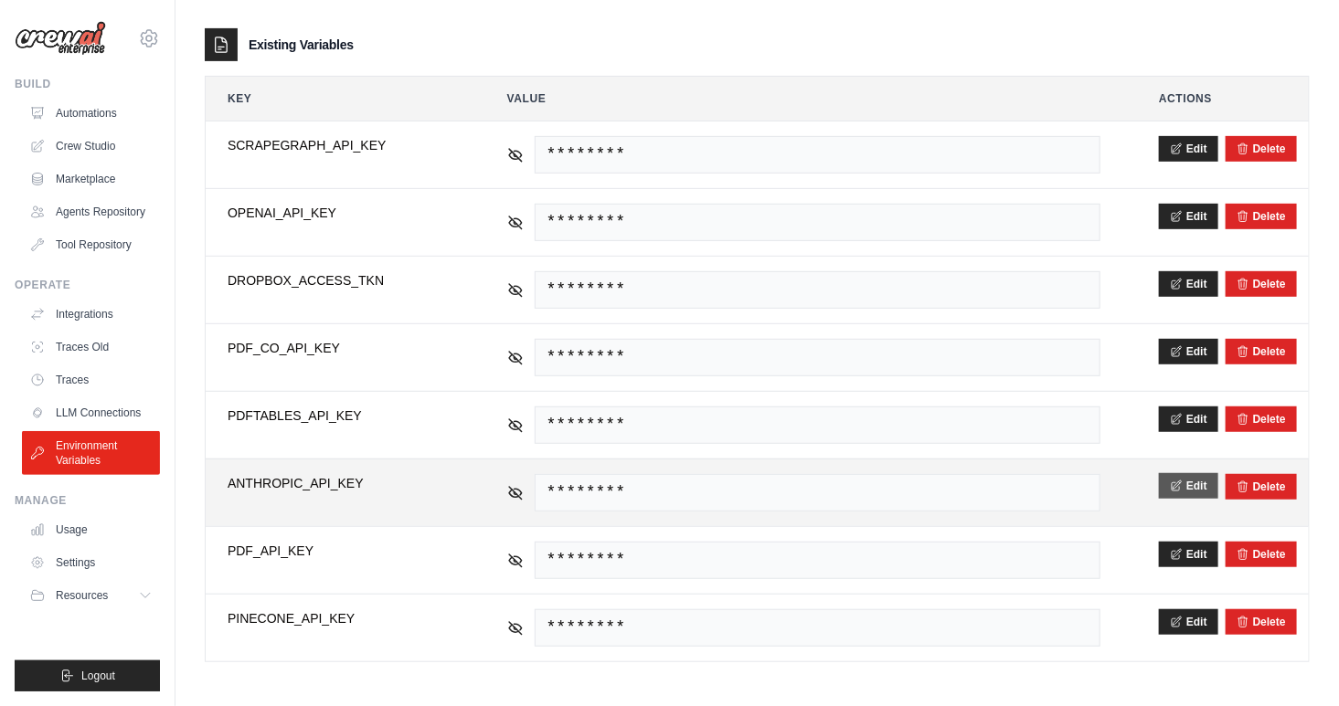
click at [1181, 484] on icon at bounding box center [1176, 486] width 13 height 13
click at [85, 412] on link "LLM Connections" at bounding box center [93, 412] width 138 height 29
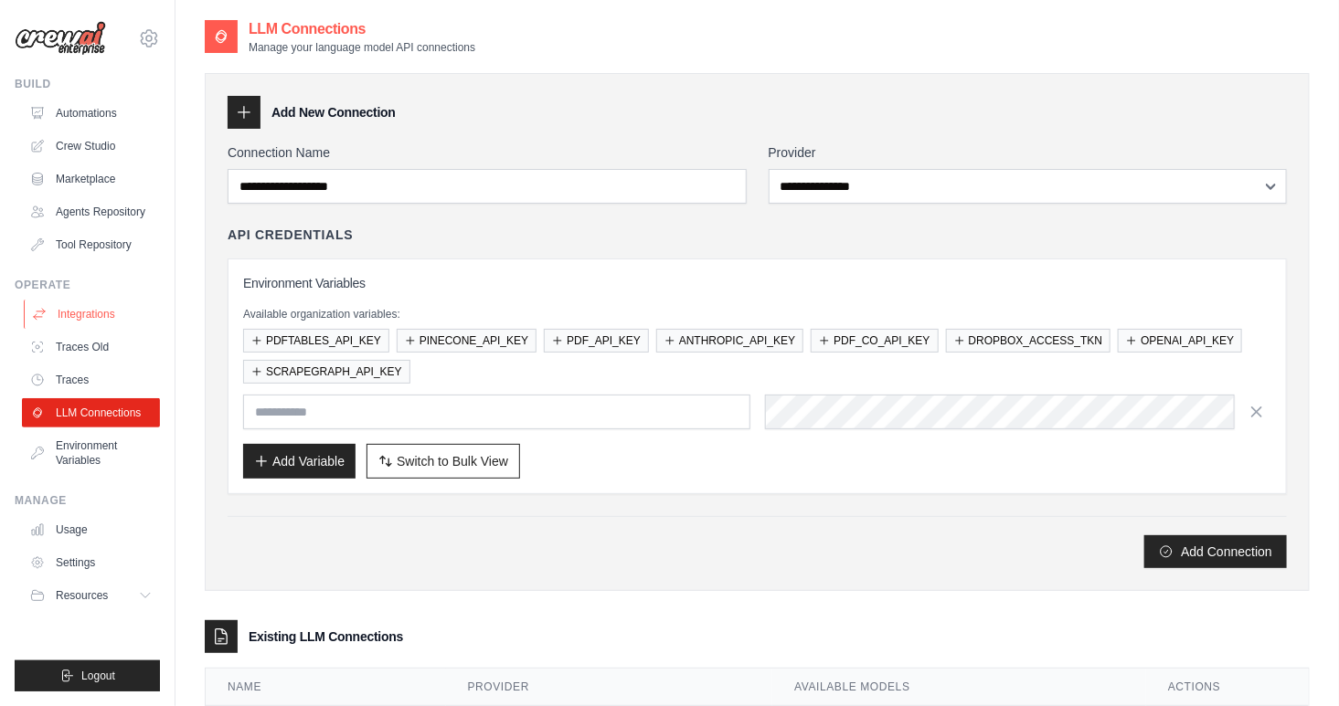
click at [88, 321] on link "Integrations" at bounding box center [93, 314] width 138 height 29
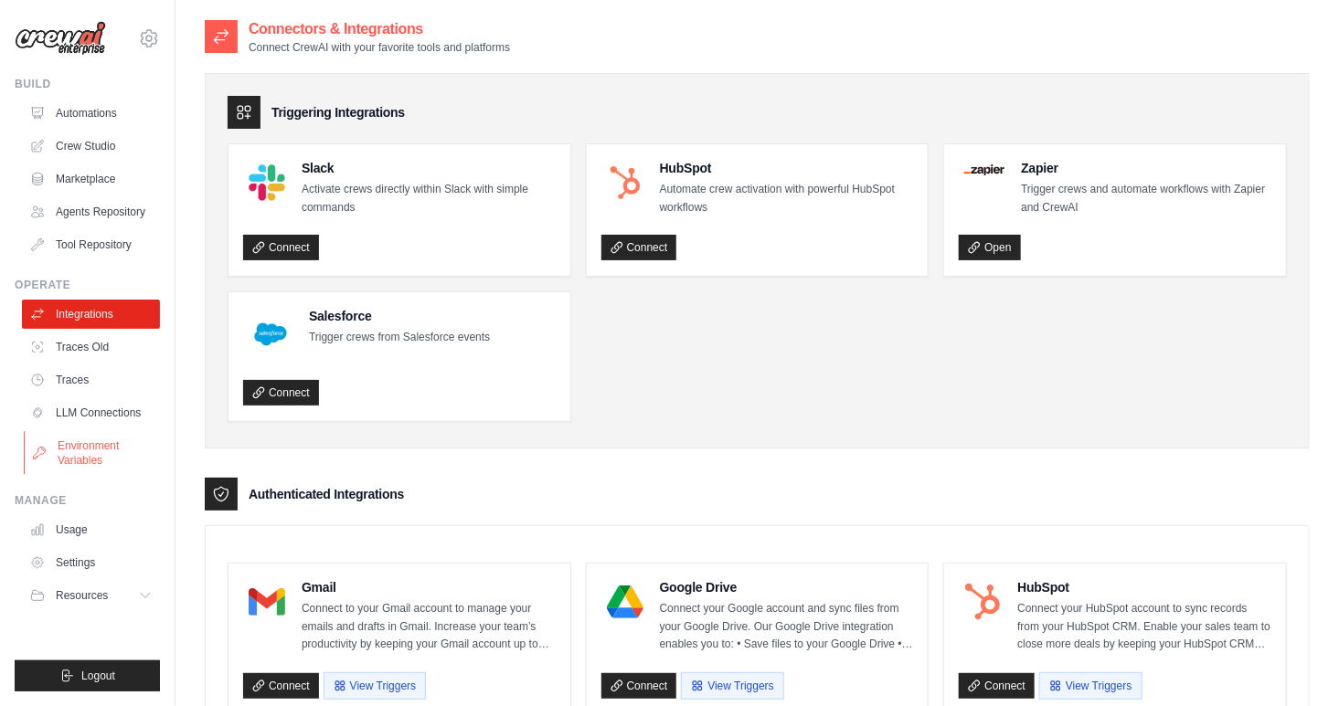
click at [71, 457] on link "Environment Variables" at bounding box center [93, 453] width 138 height 44
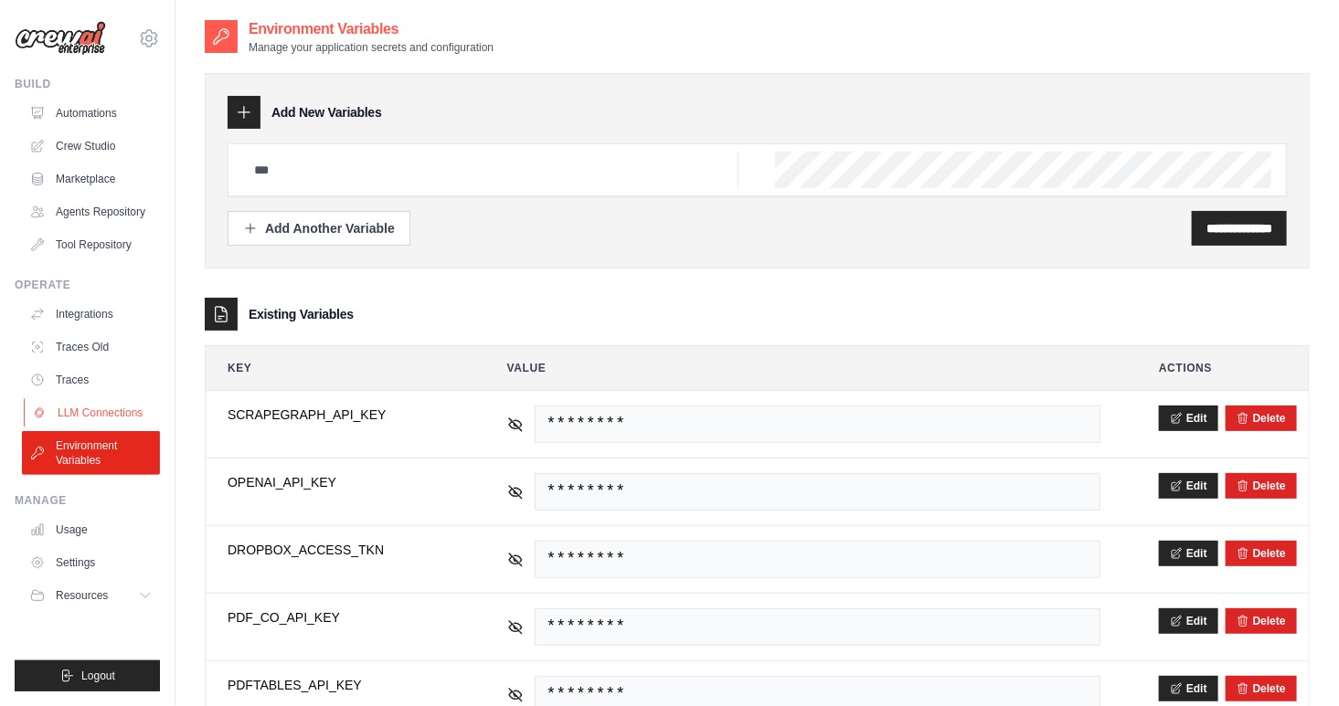
click at [92, 419] on link "LLM Connections" at bounding box center [93, 412] width 138 height 29
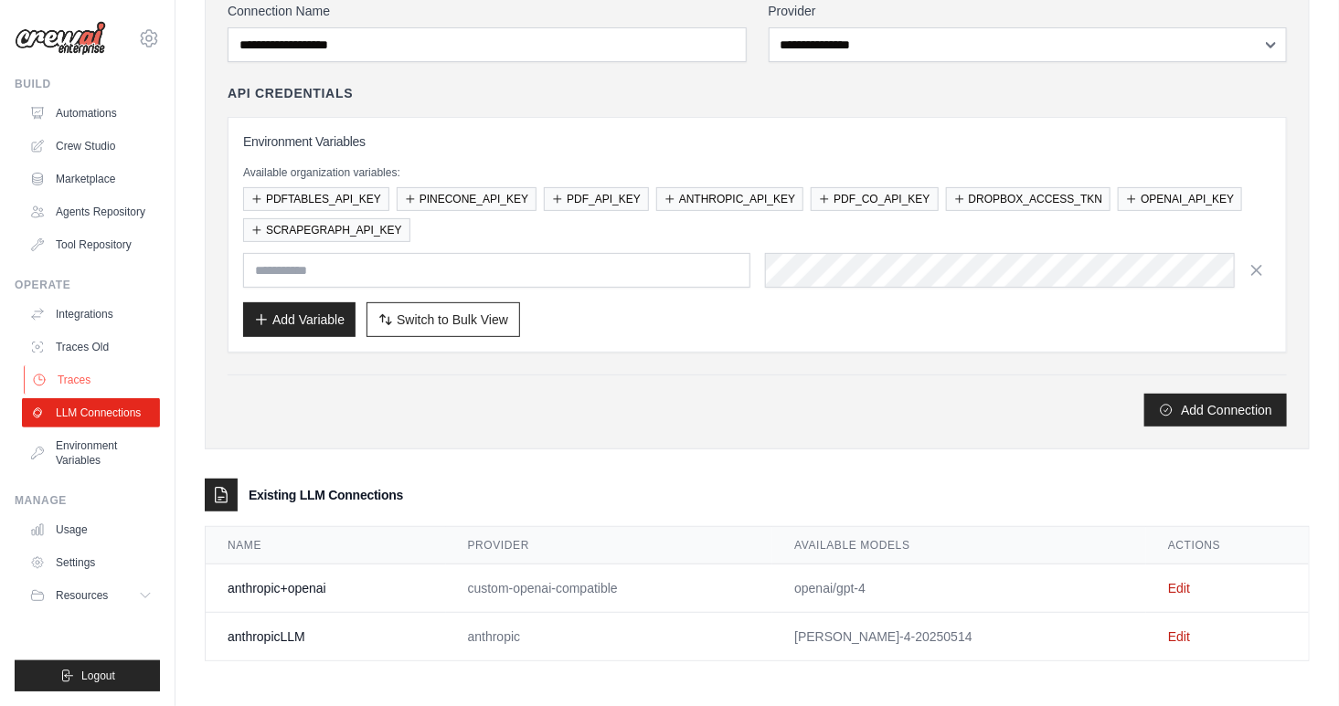
scroll to position [142, 0]
click at [69, 558] on link "Settings" at bounding box center [93, 562] width 138 height 29
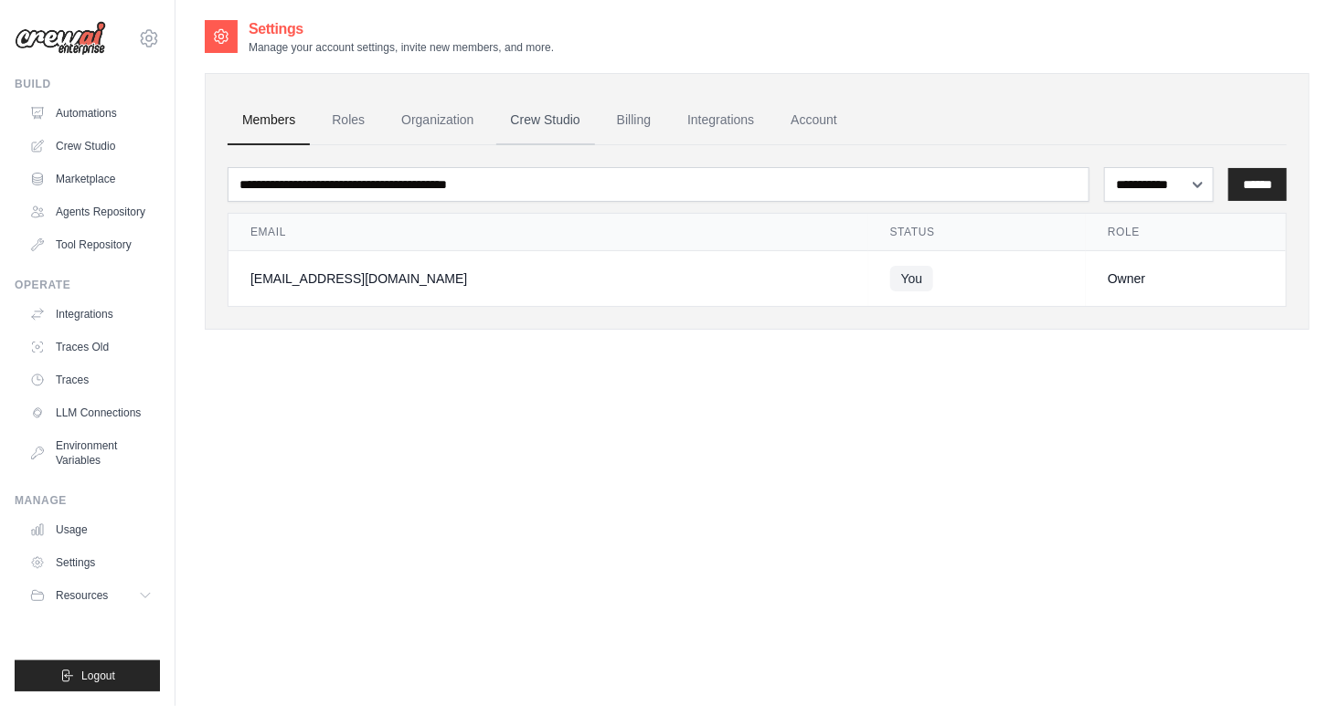
click at [551, 108] on link "Crew Studio" at bounding box center [545, 120] width 99 height 49
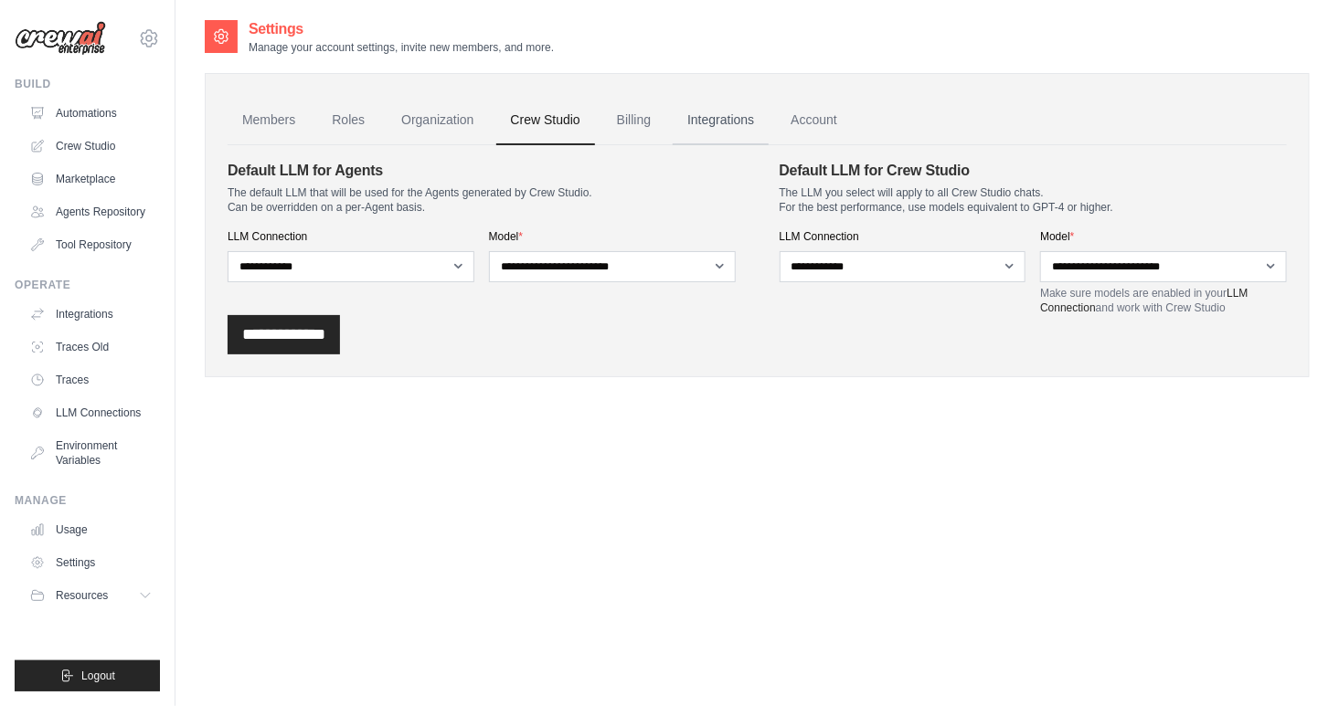
click at [707, 123] on link "Integrations" at bounding box center [721, 120] width 96 height 49
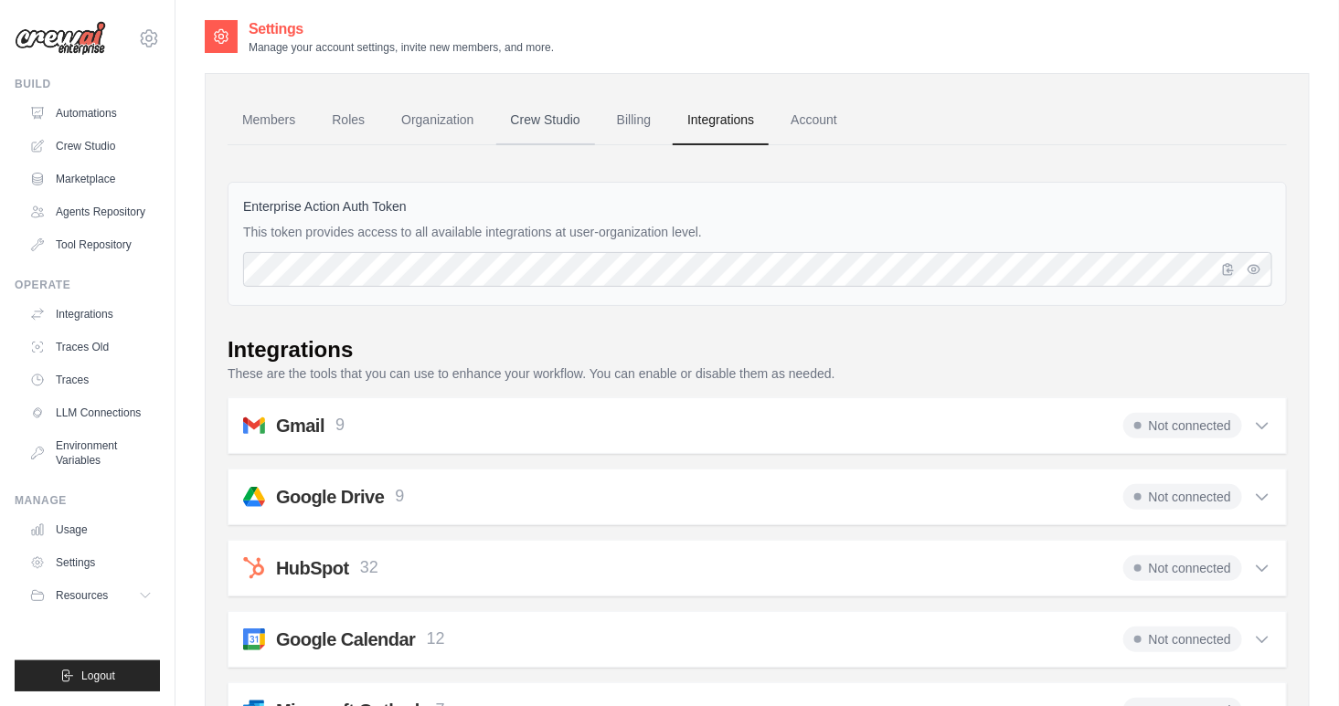
click at [543, 122] on link "Crew Studio" at bounding box center [545, 120] width 99 height 49
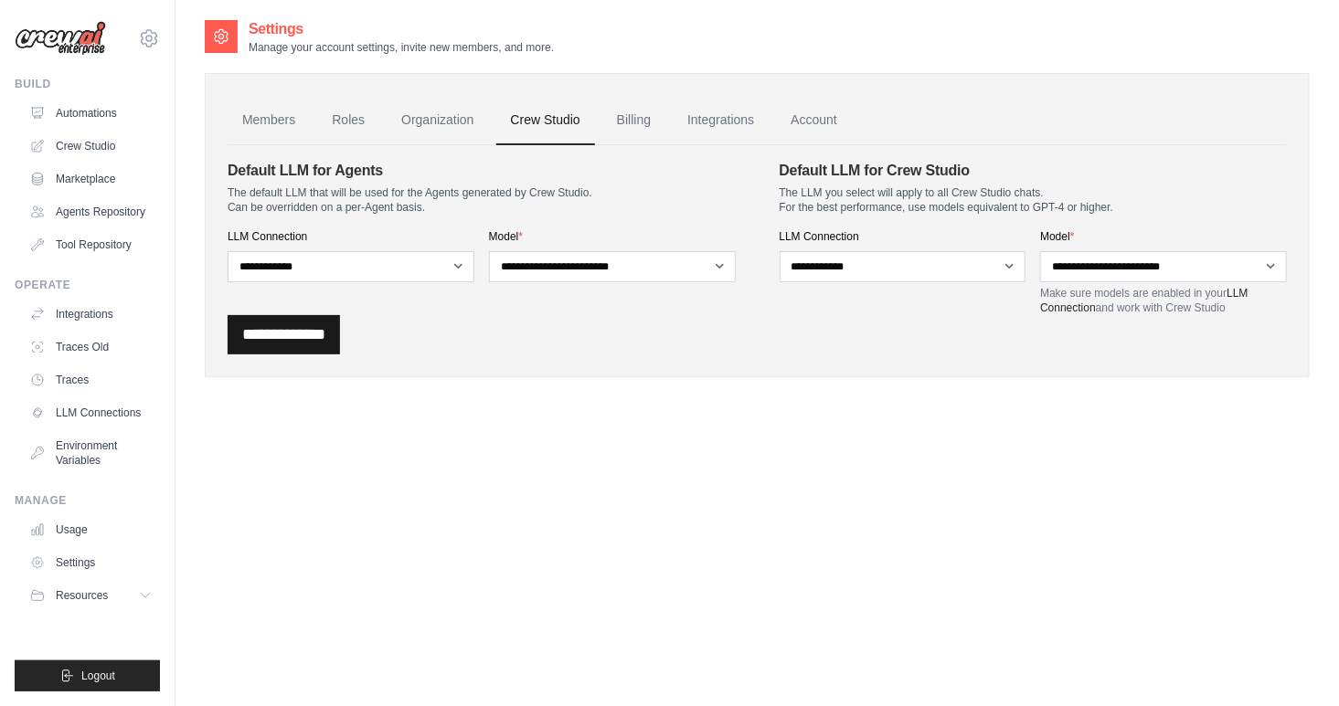
click at [280, 335] on input "**********" at bounding box center [284, 334] width 112 height 39
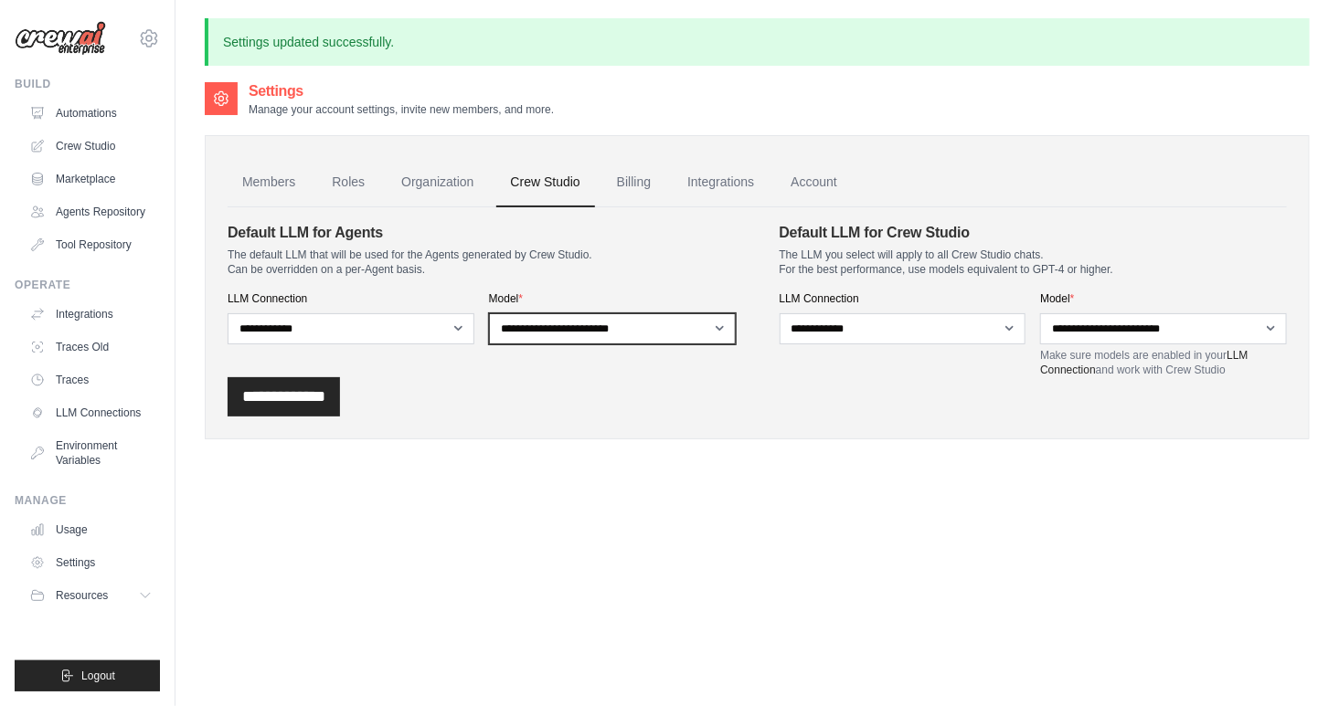
click at [611, 318] on select "**********" at bounding box center [612, 328] width 247 height 31
click at [92, 140] on link "Crew Studio" at bounding box center [93, 146] width 138 height 29
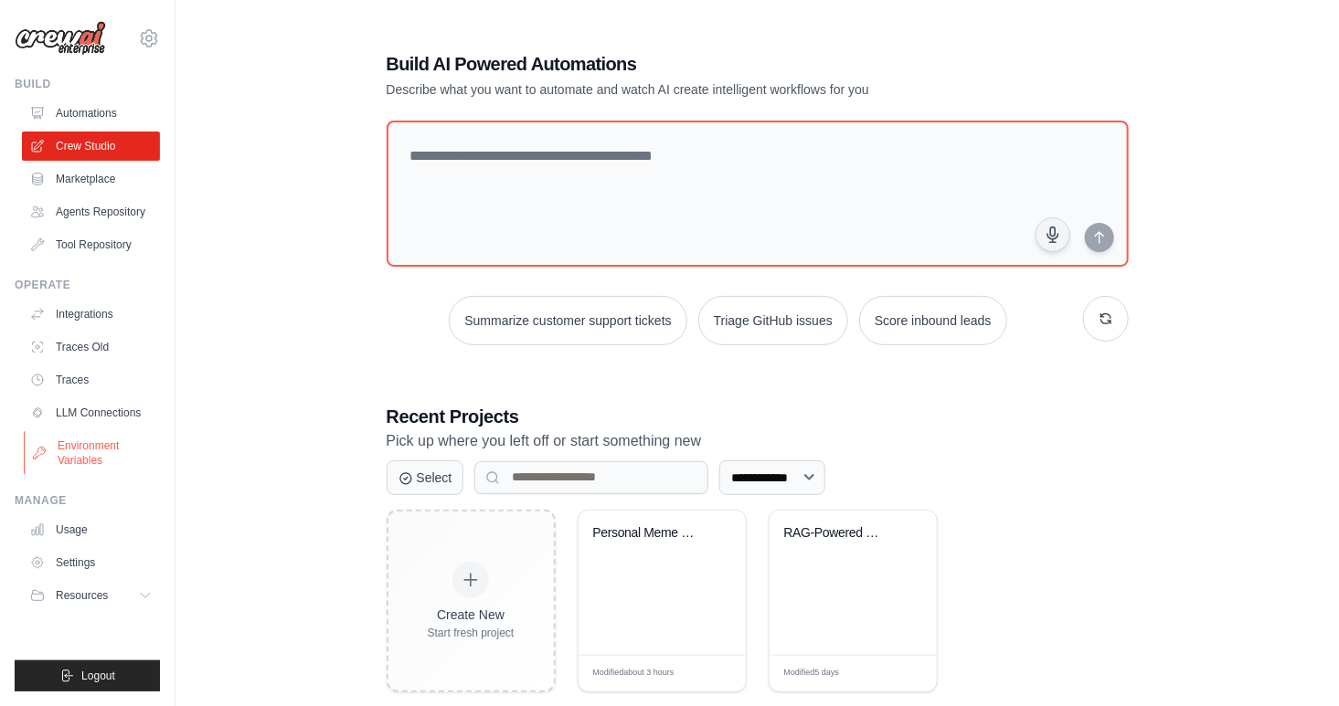
click at [72, 444] on link "Environment Variables" at bounding box center [93, 453] width 138 height 44
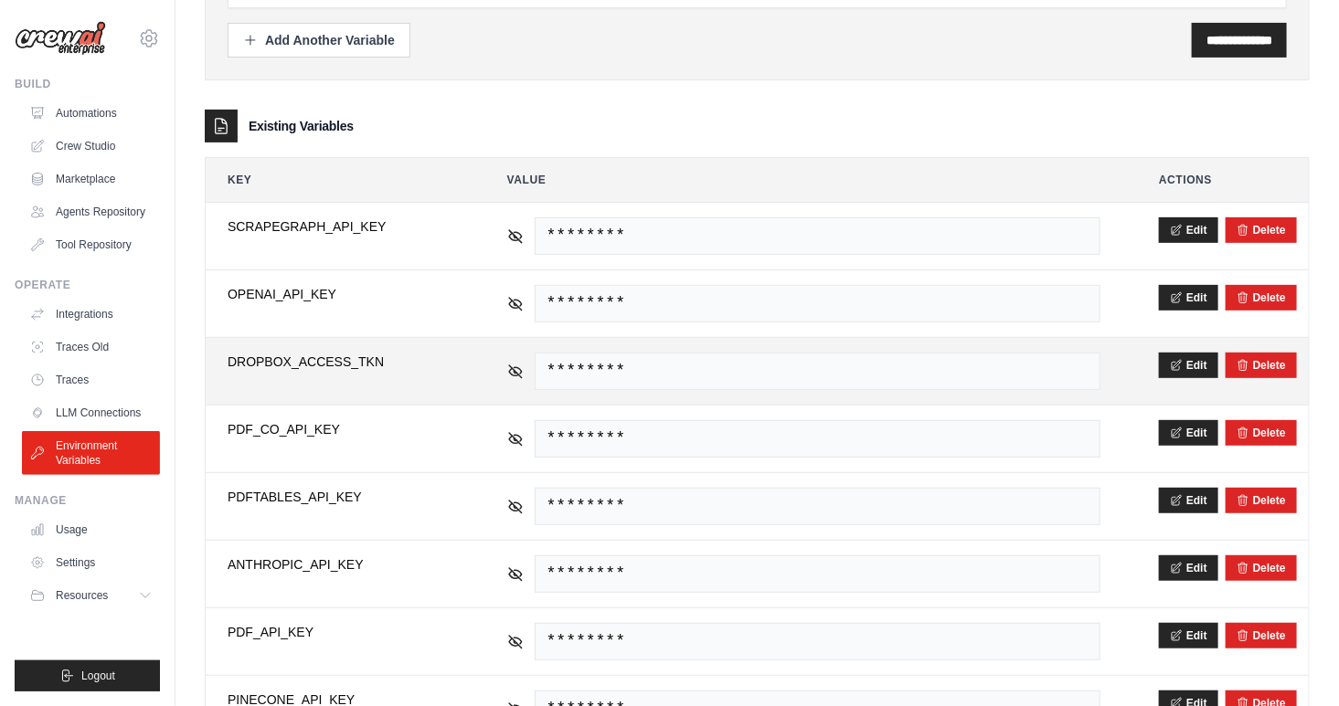
scroll to position [197, 0]
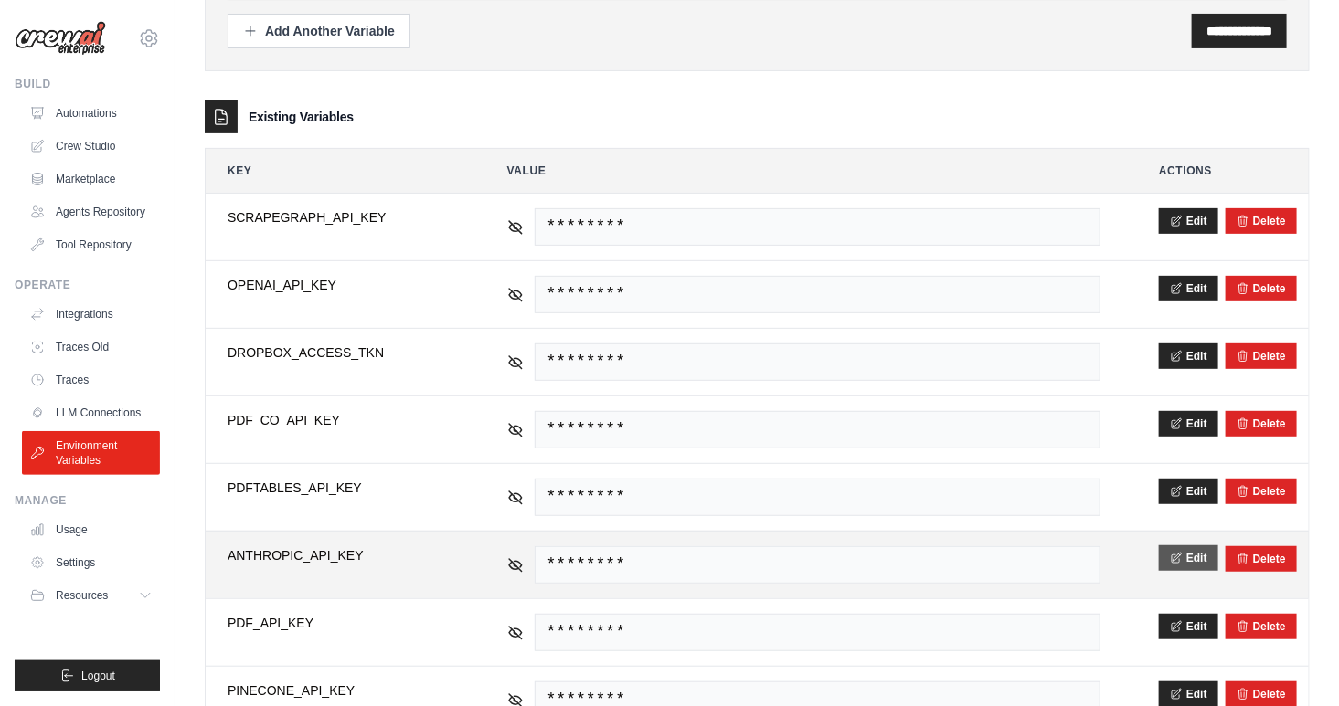
click at [1194, 558] on button "Edit" at bounding box center [1188, 559] width 59 height 26
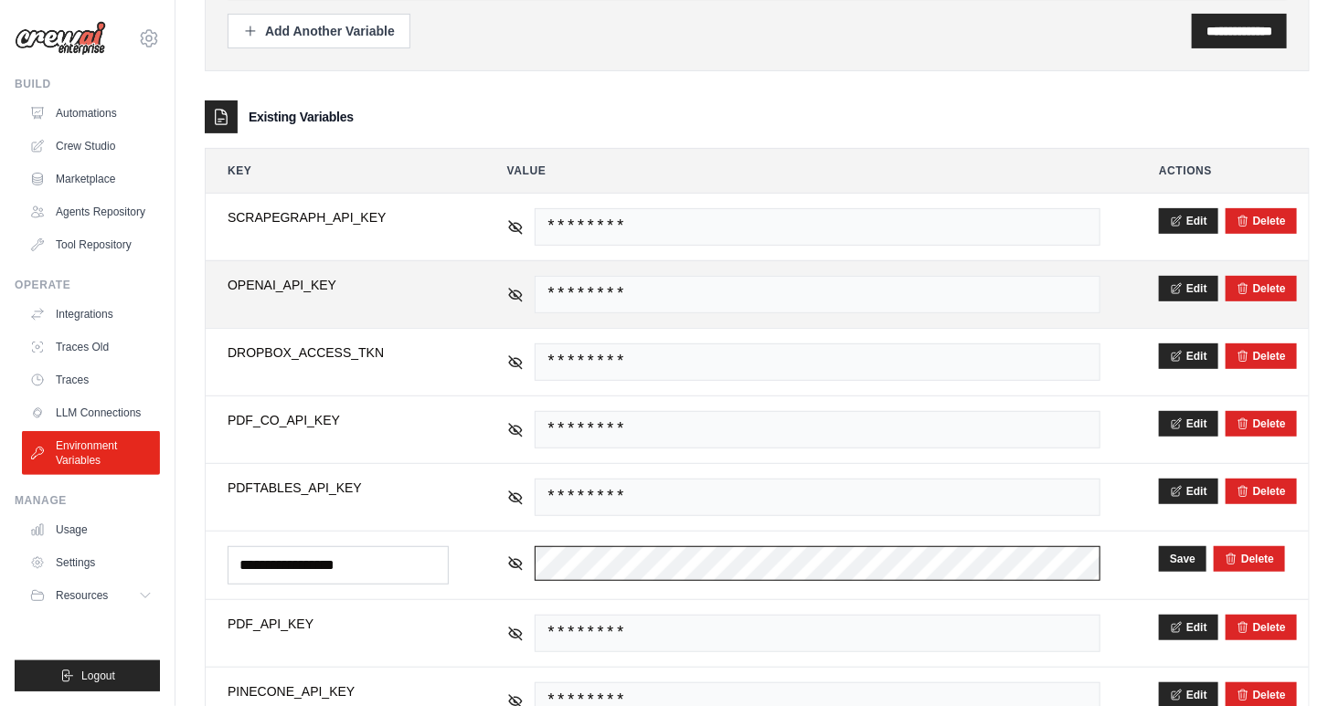
scroll to position [0, 407]
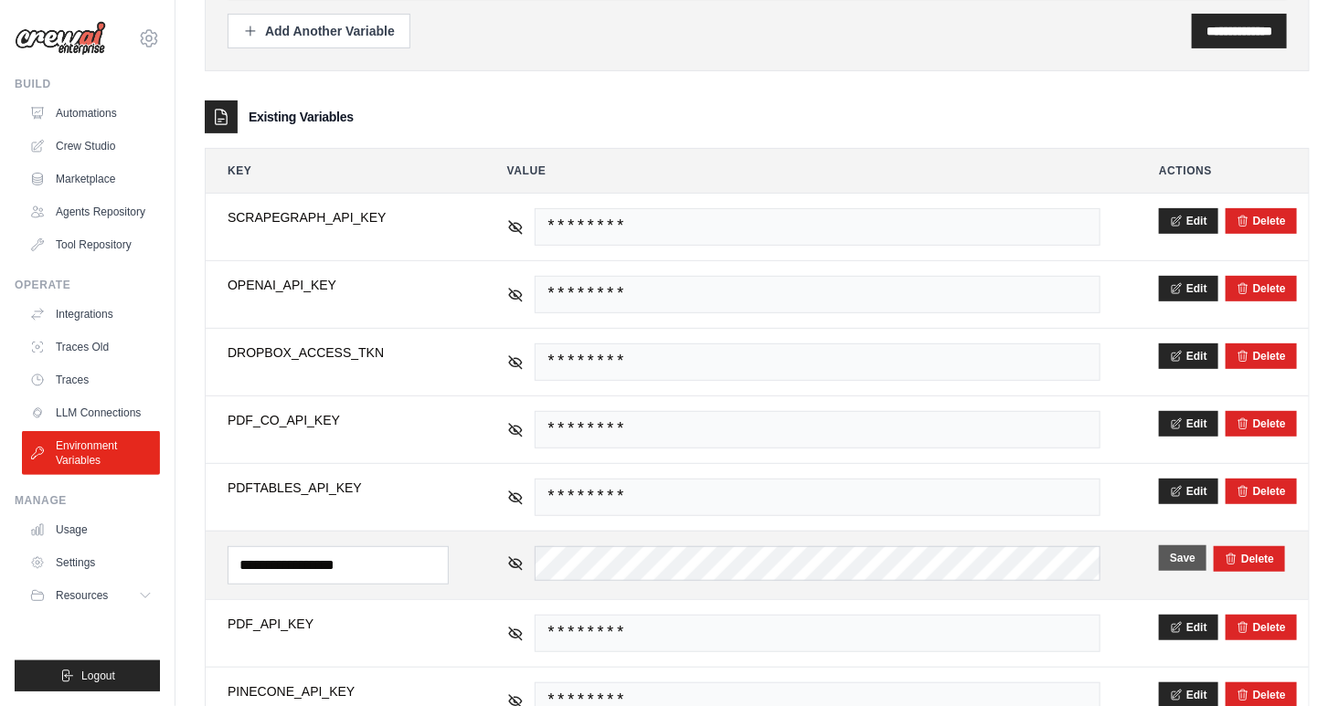
click at [1184, 554] on button "Save" at bounding box center [1183, 559] width 48 height 26
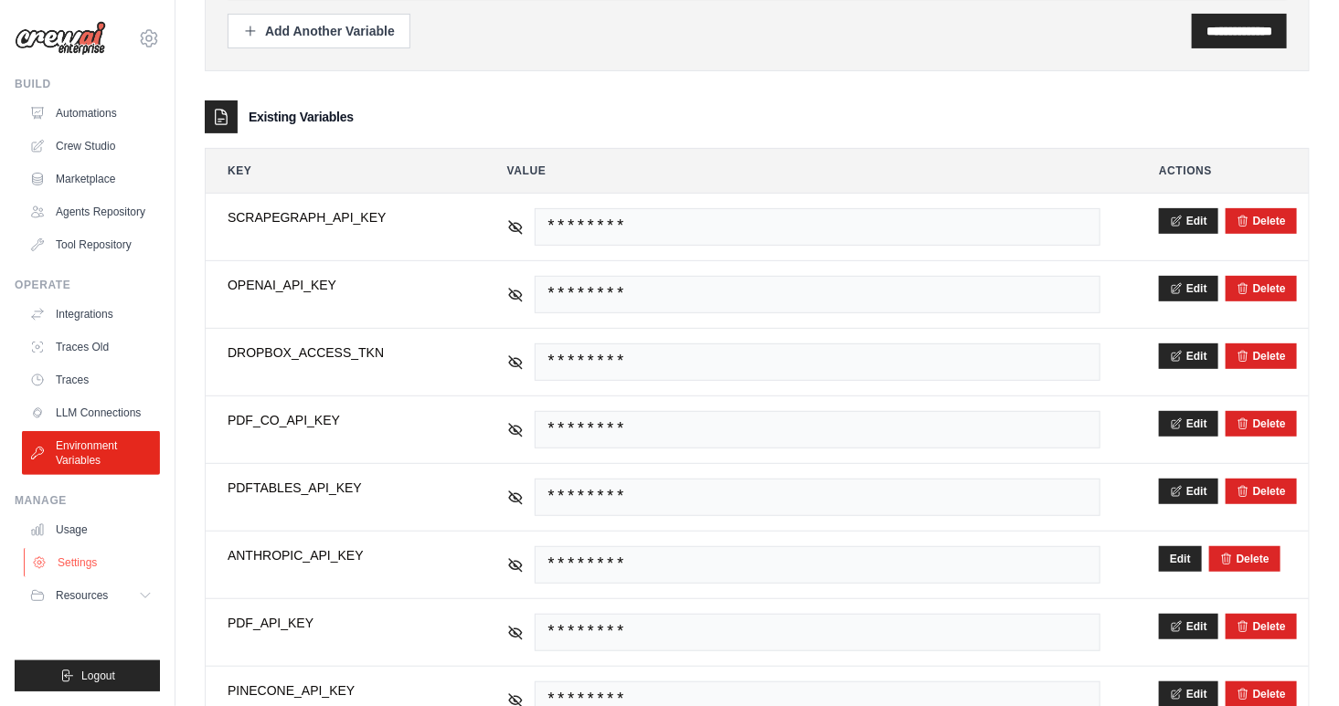
click at [74, 558] on link "Settings" at bounding box center [93, 562] width 138 height 29
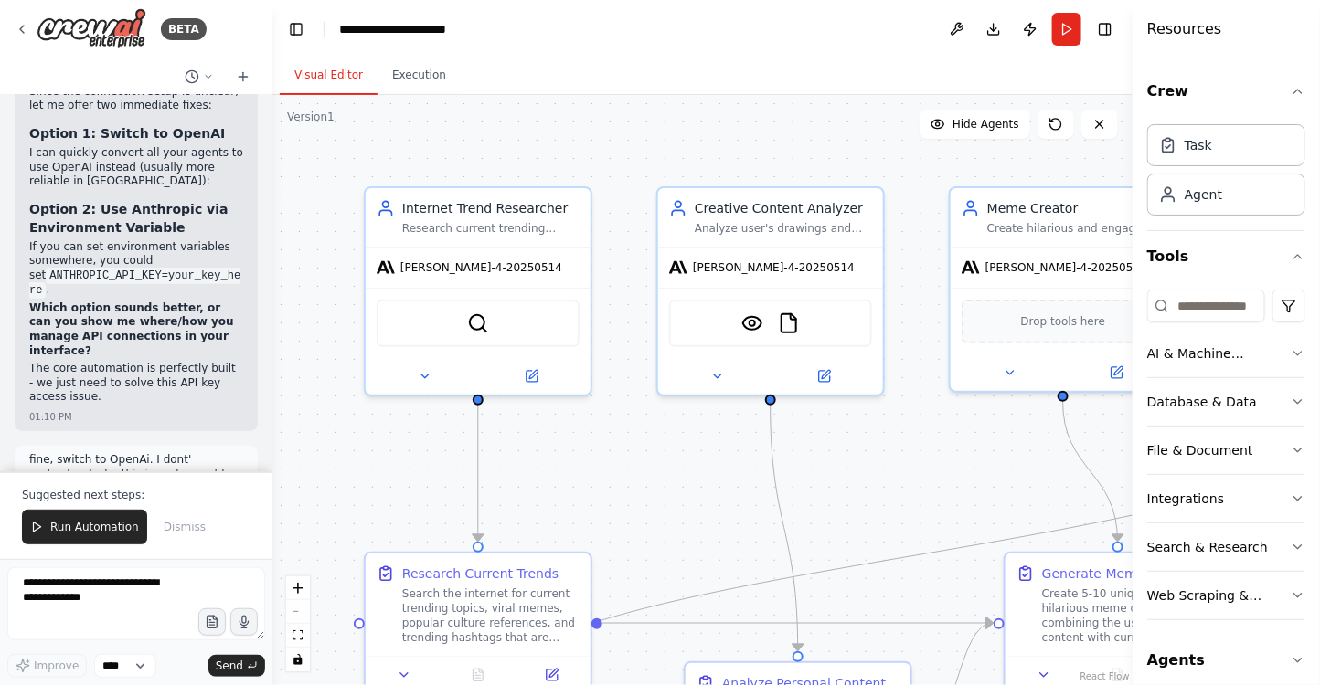
scroll to position [31302, 0]
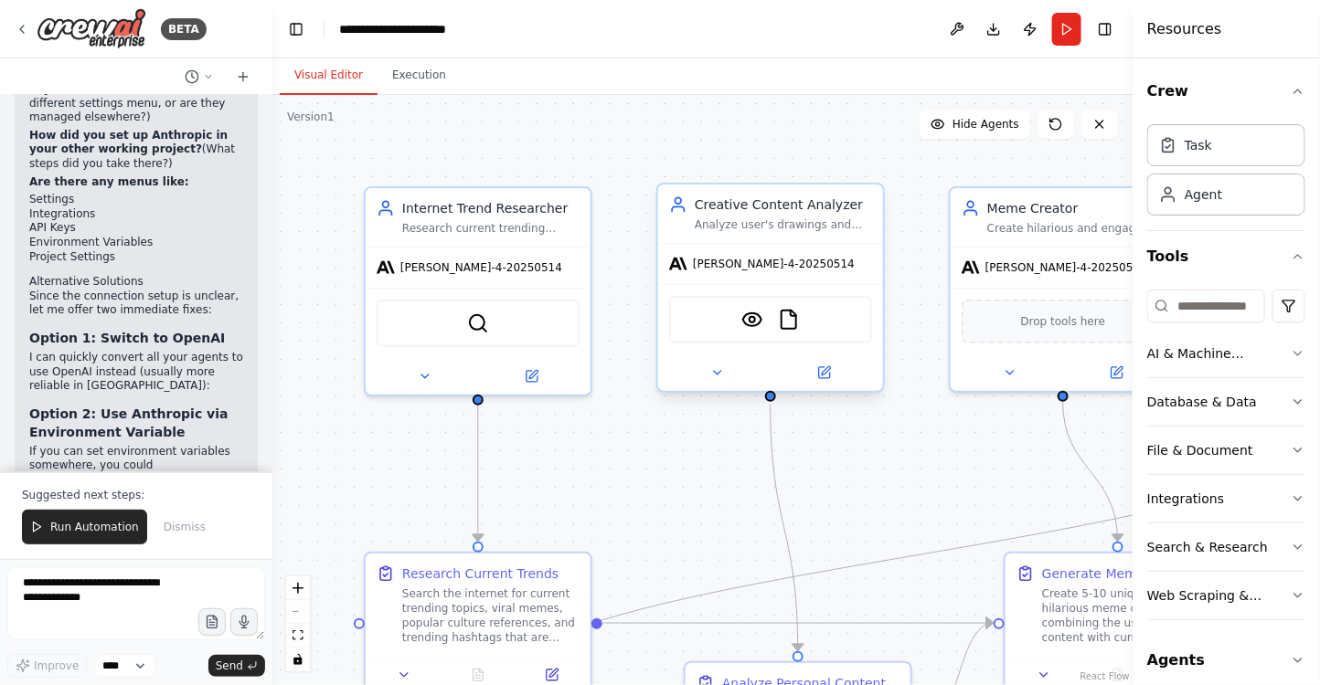
click at [704, 388] on div at bounding box center [770, 373] width 225 height 37
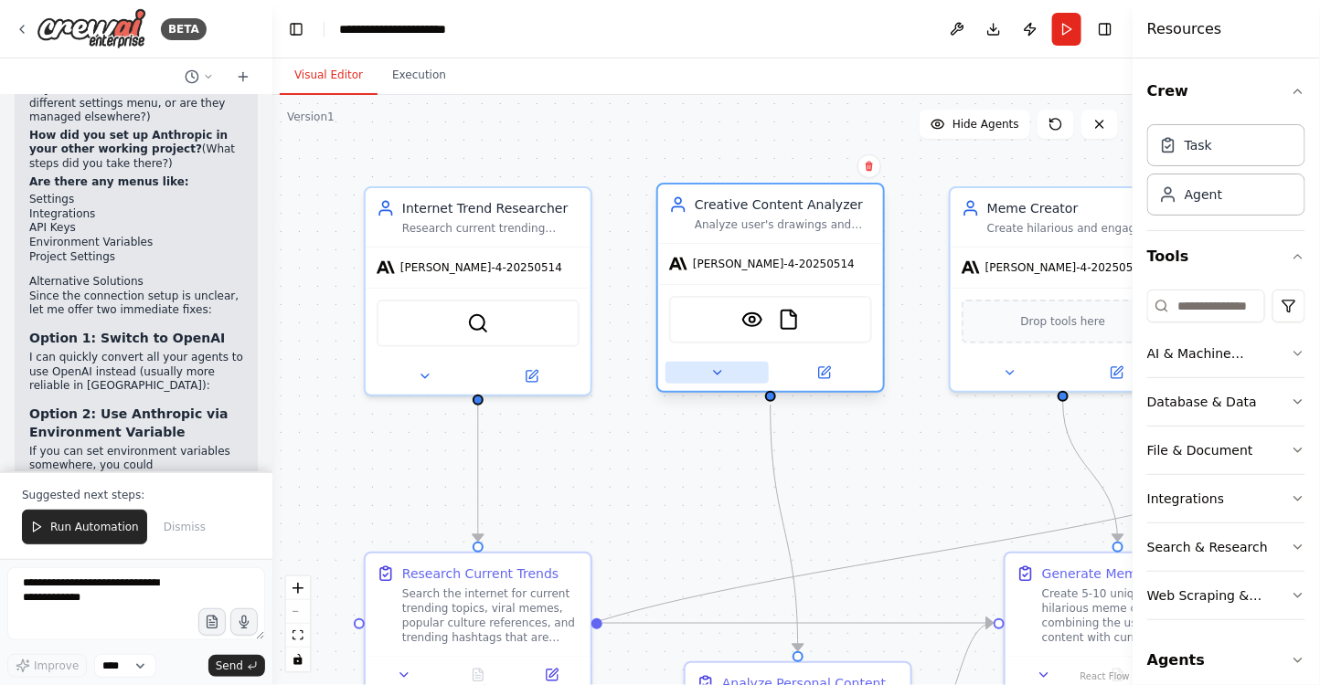
click at [711, 375] on icon at bounding box center [717, 373] width 15 height 15
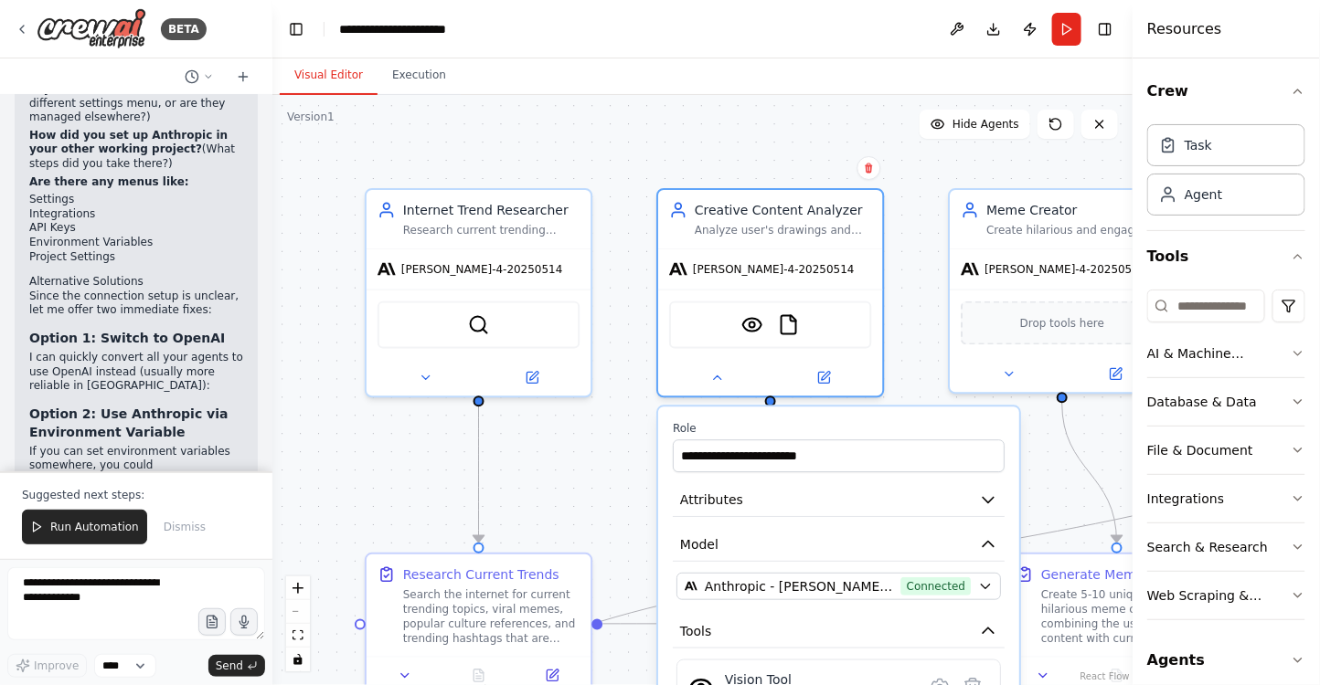
click at [923, 356] on div ".deletable-edge-delete-btn { width: 20px; height: 20px; border: 0px solid #ffff…" at bounding box center [702, 390] width 860 height 590
click at [1040, 279] on div "claude-sonnet-4-20250514" at bounding box center [1062, 266] width 224 height 40
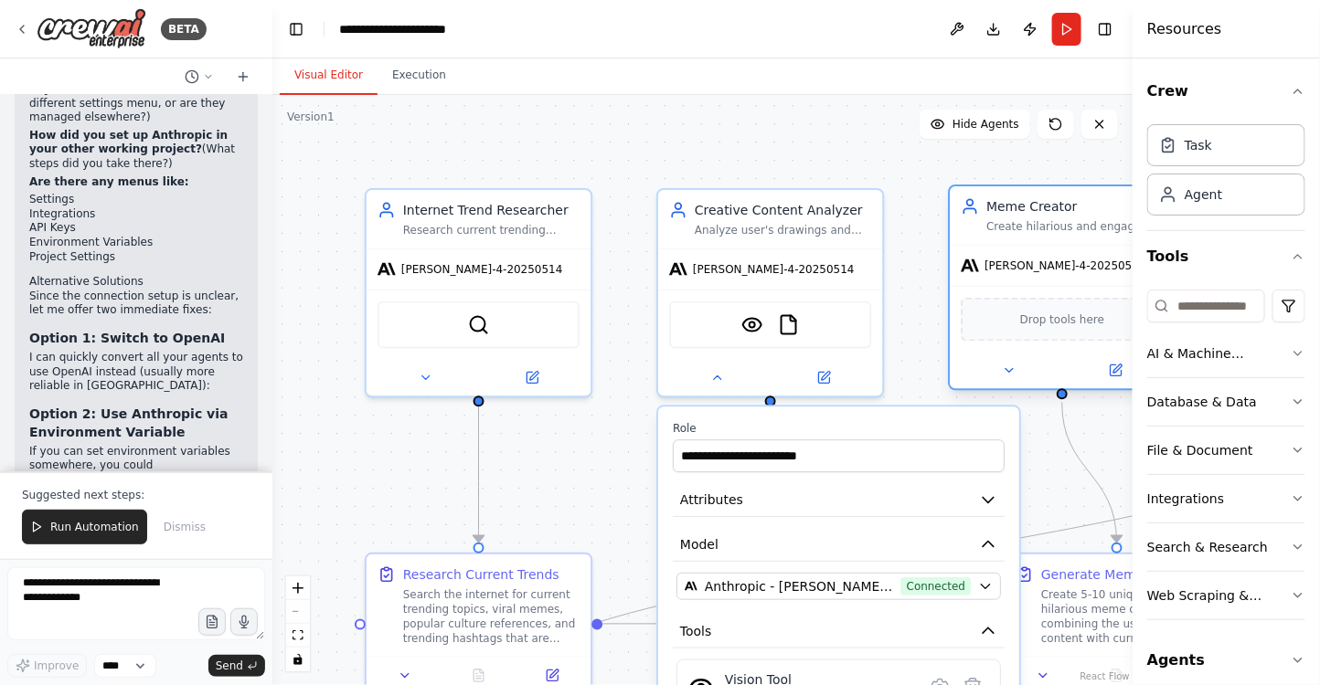
click at [1040, 276] on div "claude-sonnet-4-20250514" at bounding box center [1062, 266] width 224 height 40
click at [906, 354] on div ".deletable-edge-delete-btn { width: 20px; height: 20px; border: 0px solid #ffff…" at bounding box center [702, 390] width 860 height 590
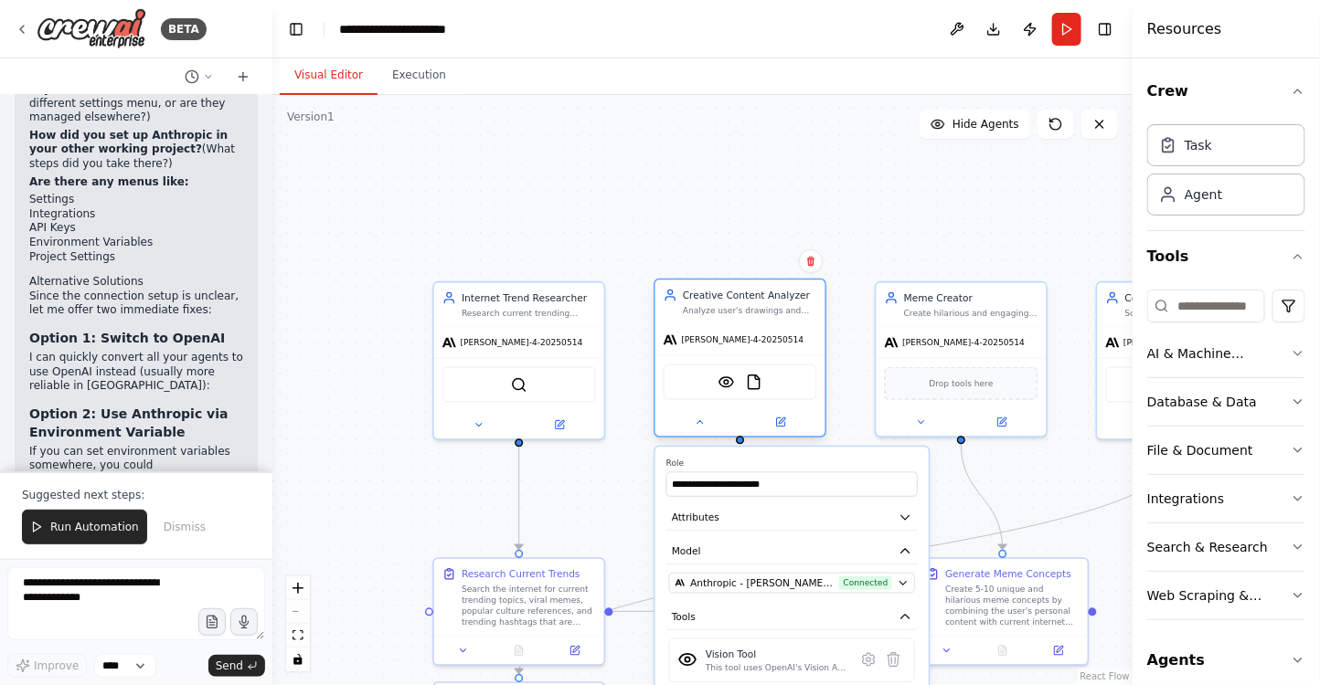
click at [820, 280] on div "Creative Content Analyzer Analyze user's drawings and writings to extract theme…" at bounding box center [740, 302] width 170 height 44
click at [745, 225] on div ".deletable-edge-delete-btn { width: 20px; height: 20px; border: 0px solid #ffff…" at bounding box center [702, 390] width 860 height 590
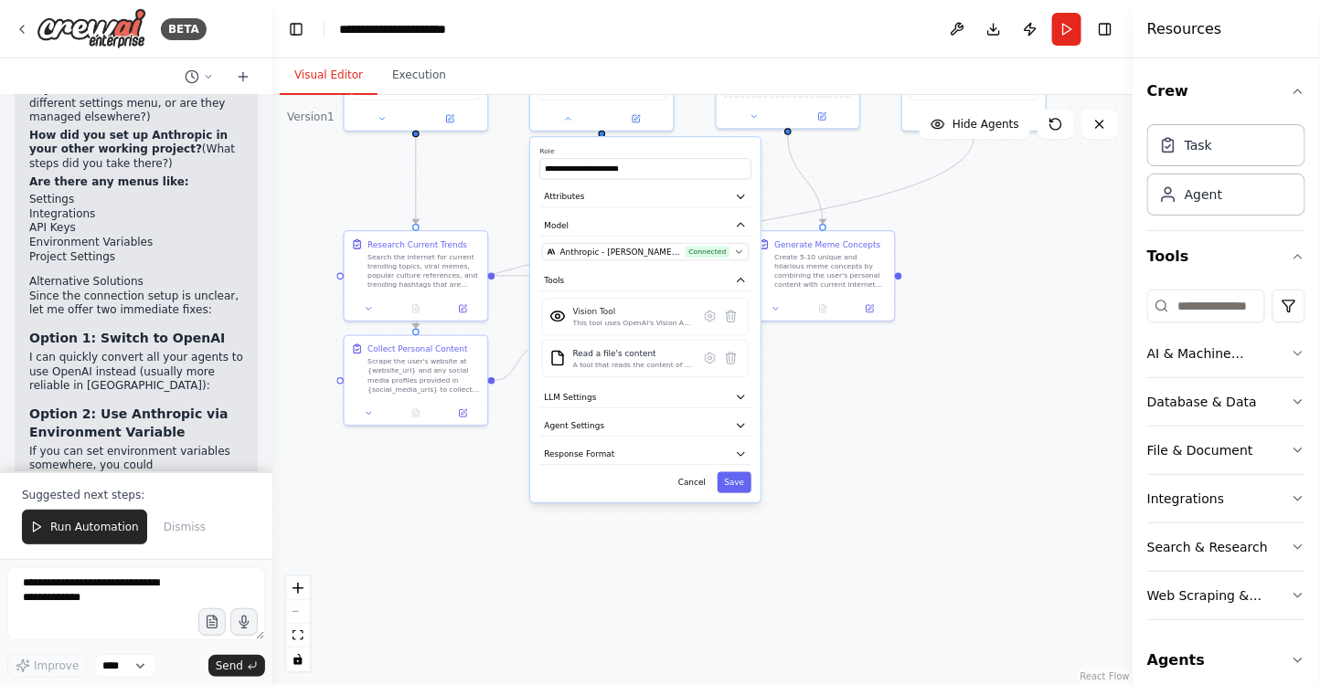
drag, startPoint x: 628, startPoint y: 282, endPoint x: 491, endPoint y: -50, distance: 359.8
click at [491, 0] on html "BETA how do I use my project and my agent together ? 09:01 PM ▶ Thought process…" at bounding box center [660, 342] width 1320 height 685
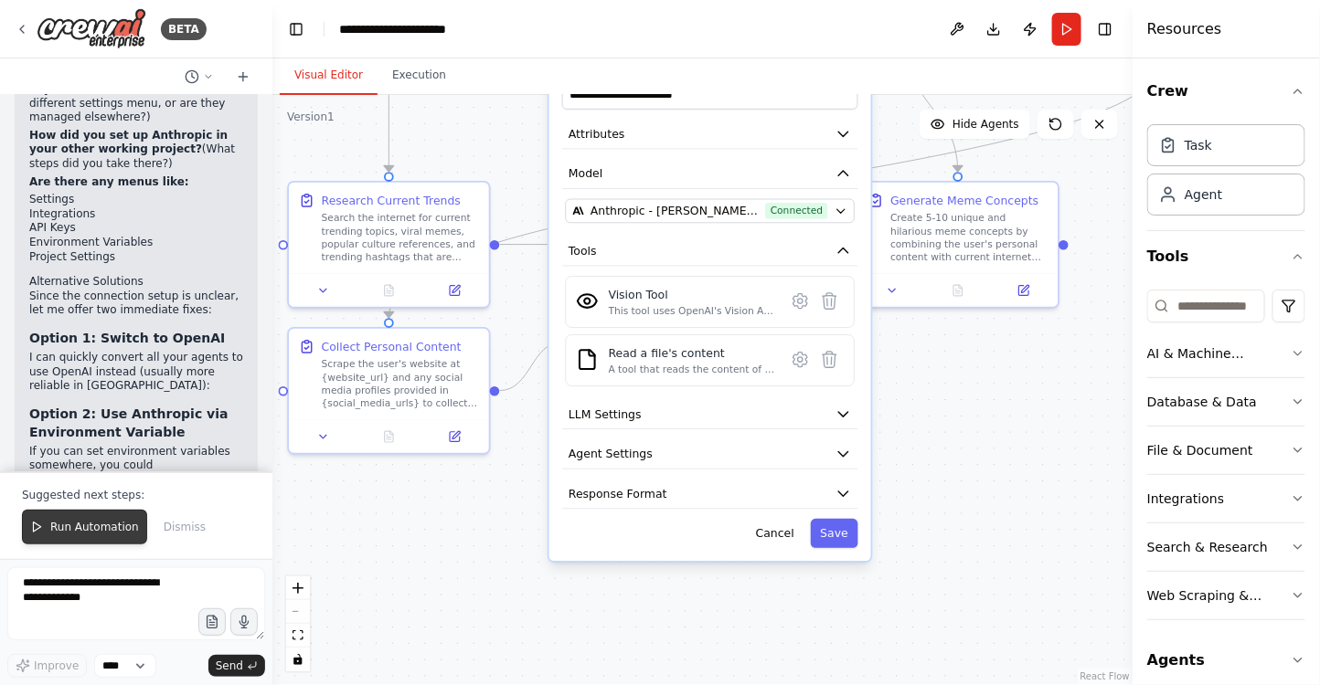
click at [100, 522] on span "Run Automation" at bounding box center [94, 527] width 89 height 15
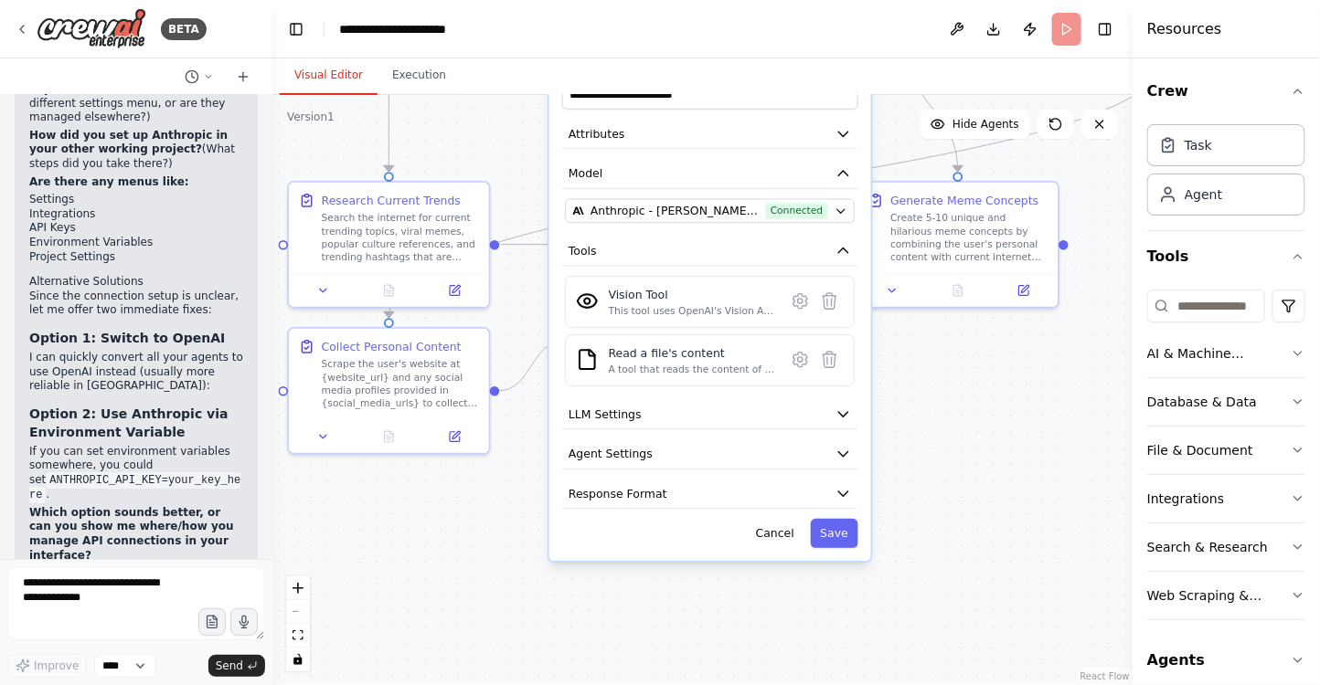
scroll to position [31214, 0]
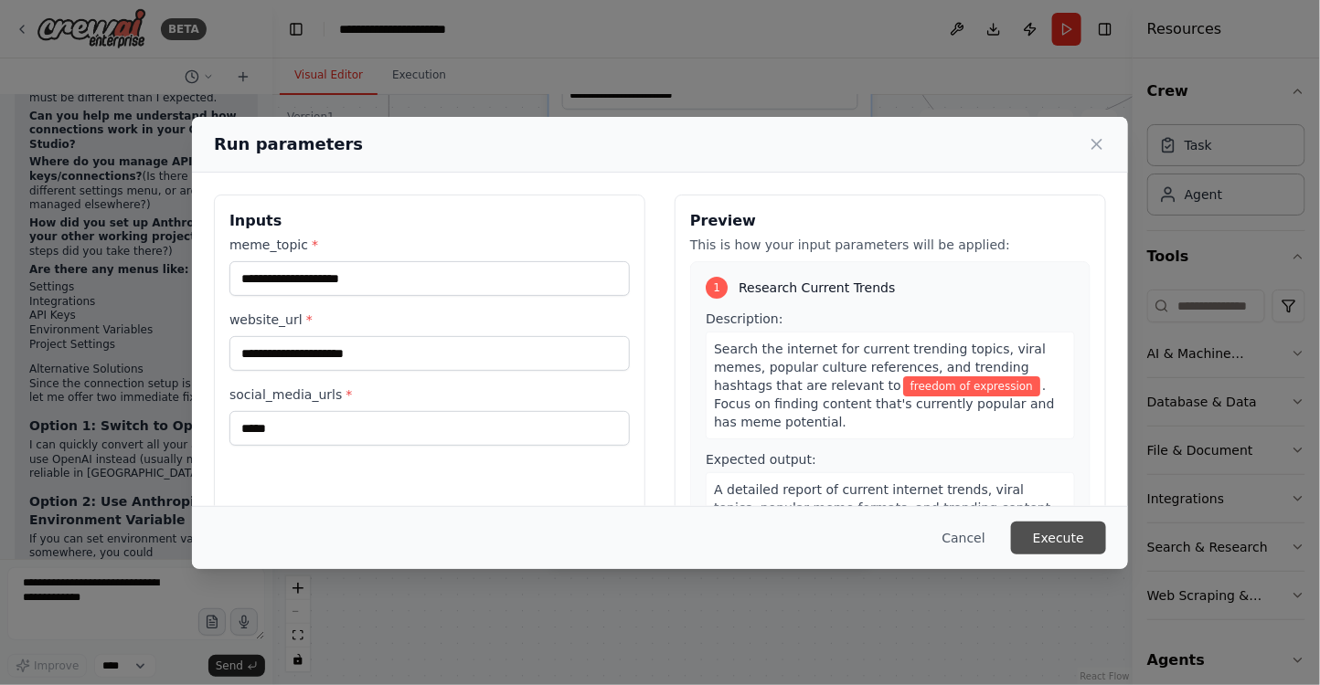
click at [1047, 531] on button "Execute" at bounding box center [1058, 538] width 95 height 33
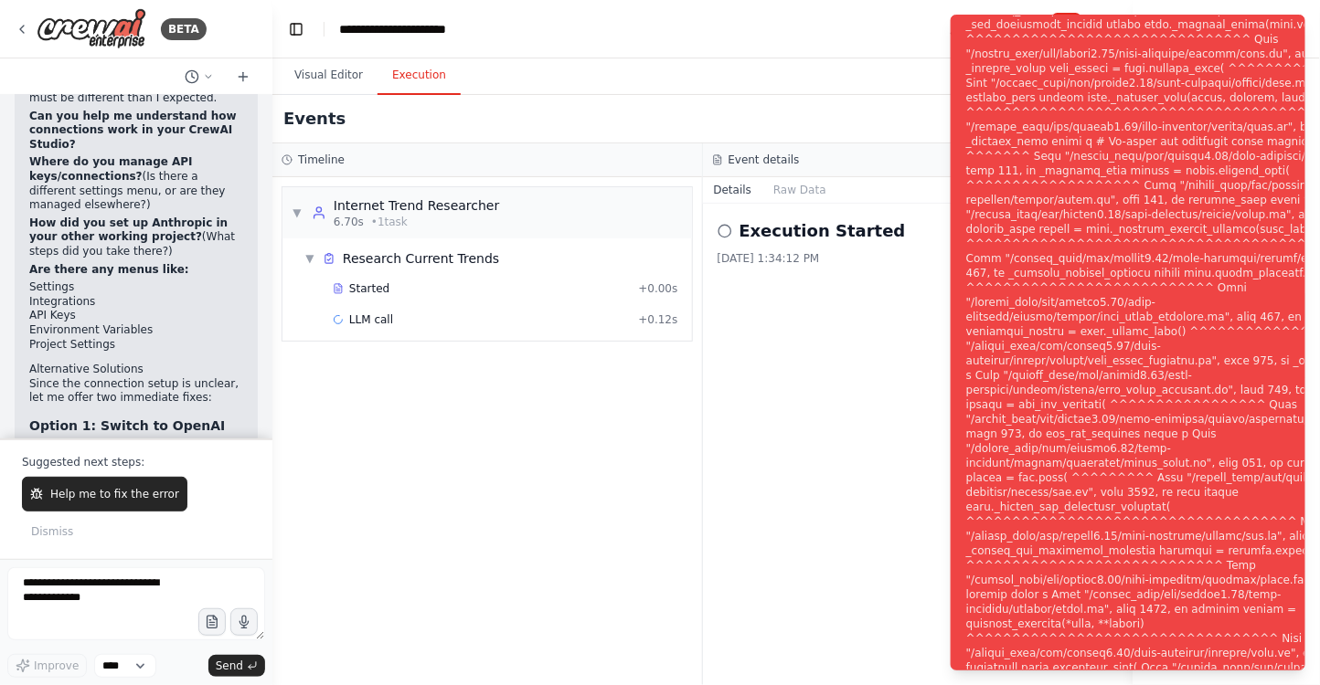
scroll to position [31302, 0]
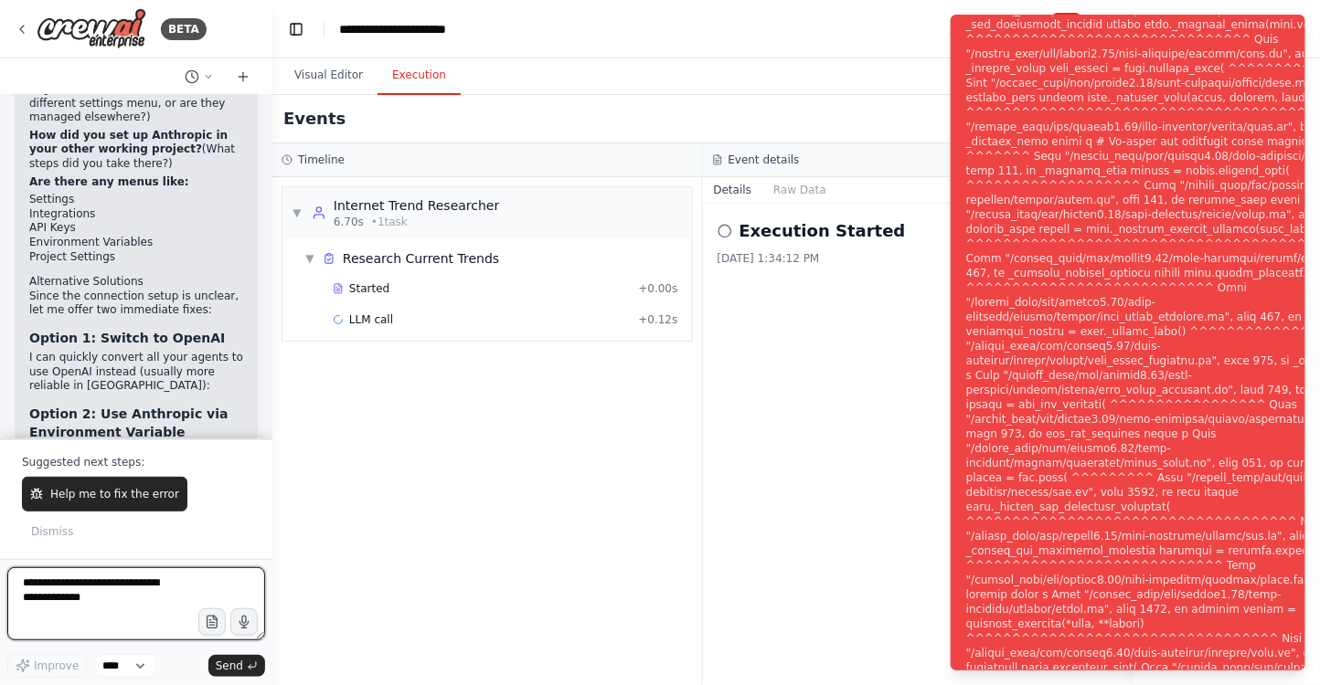
click at [122, 595] on textarea at bounding box center [136, 604] width 258 height 73
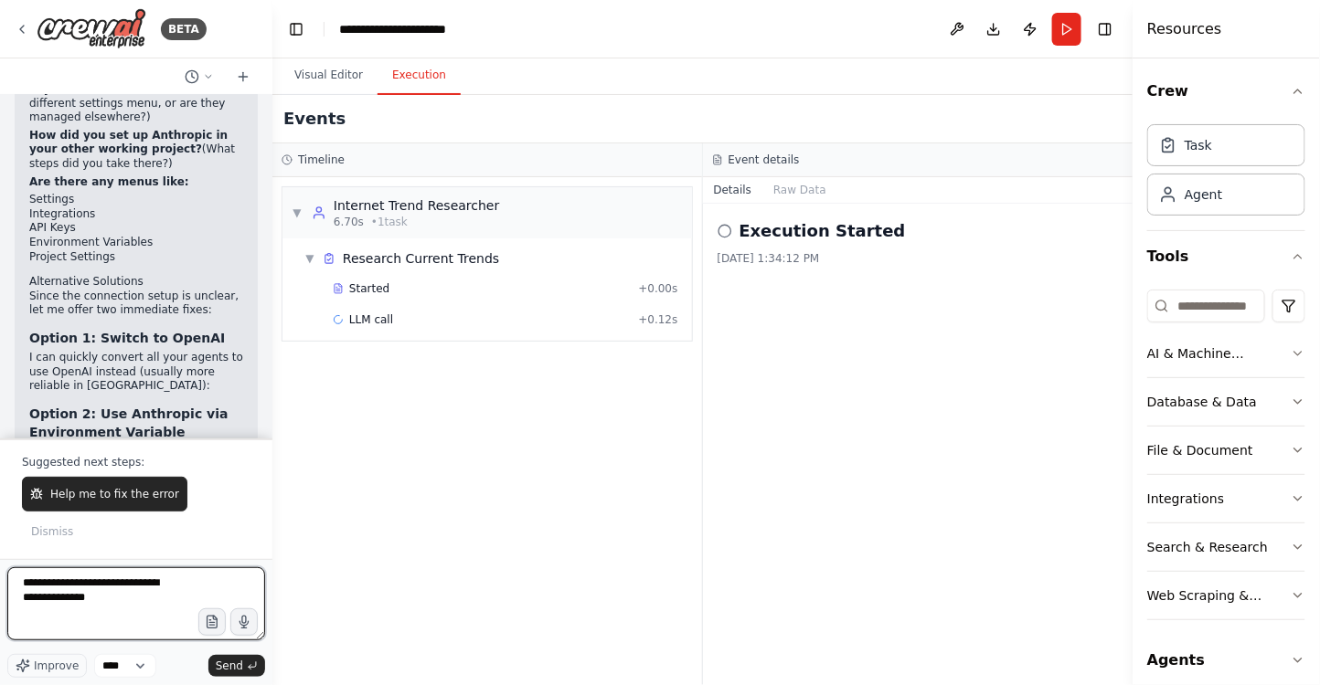
type textarea "**********"
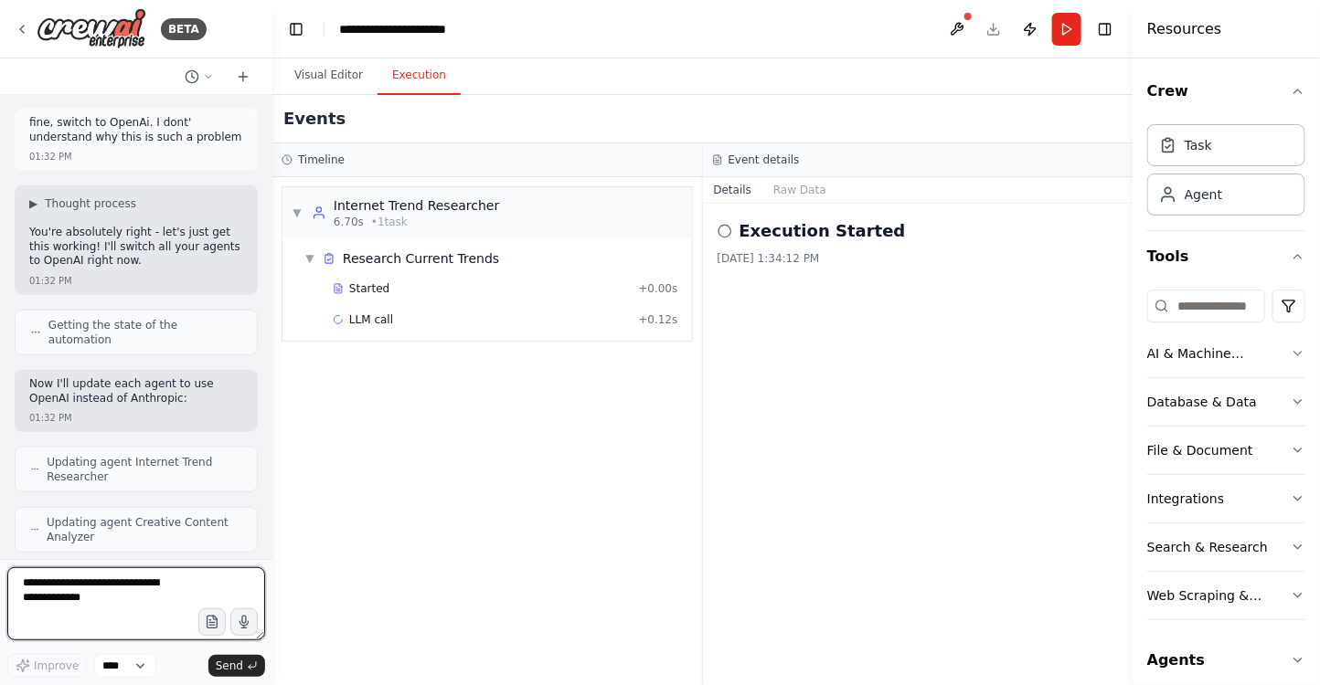
scroll to position [31844, 0]
click at [161, 598] on textarea at bounding box center [136, 604] width 258 height 73
type textarea "**********"
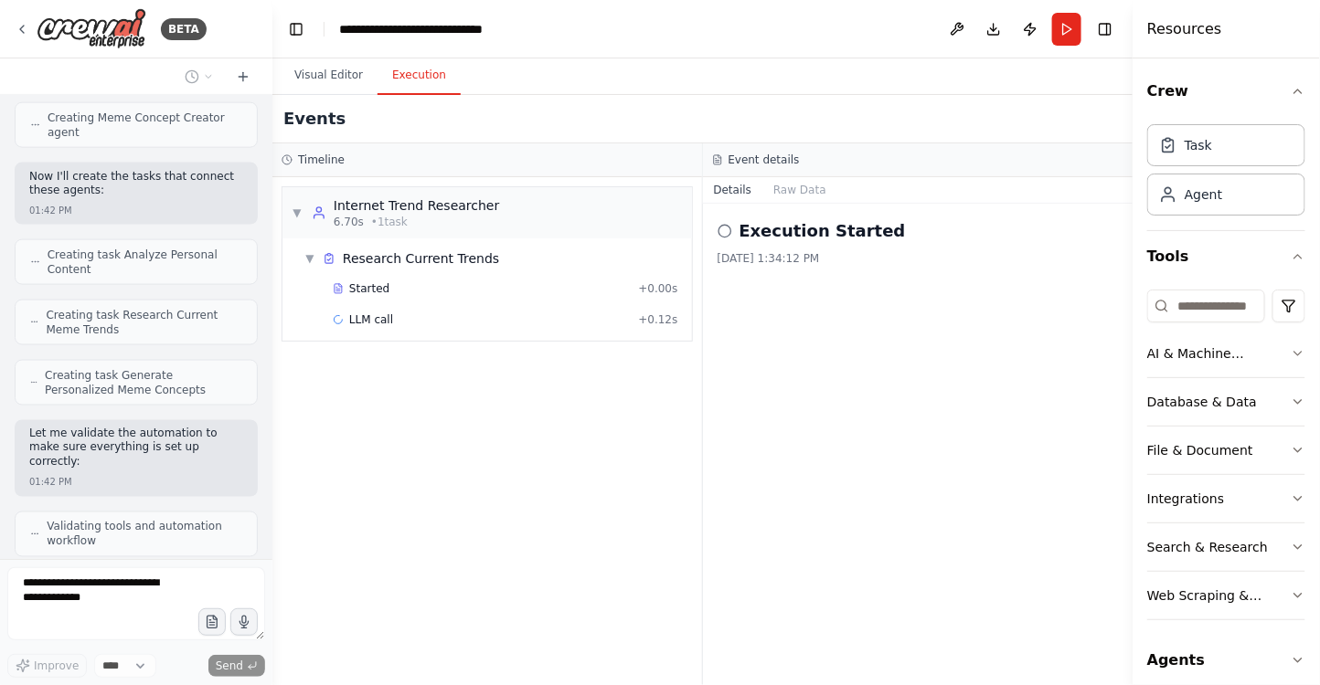
scroll to position [34780, 0]
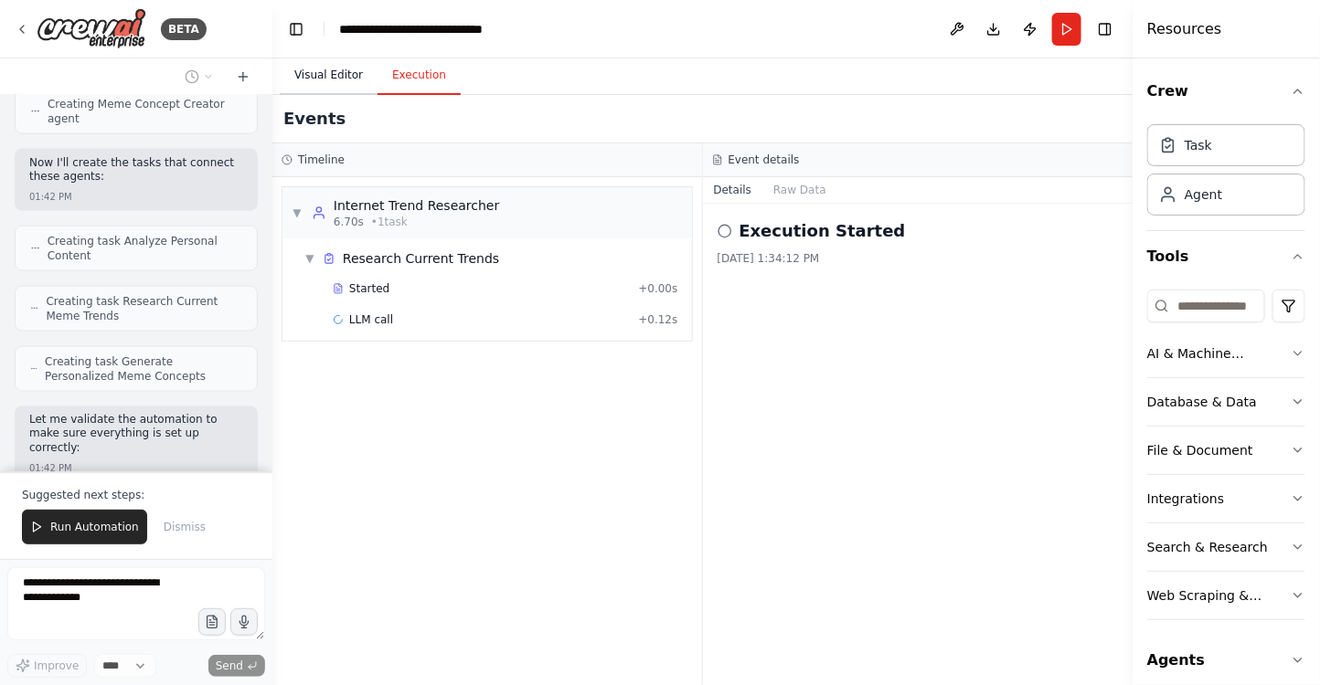
click at [325, 70] on button "Visual Editor" at bounding box center [329, 76] width 98 height 38
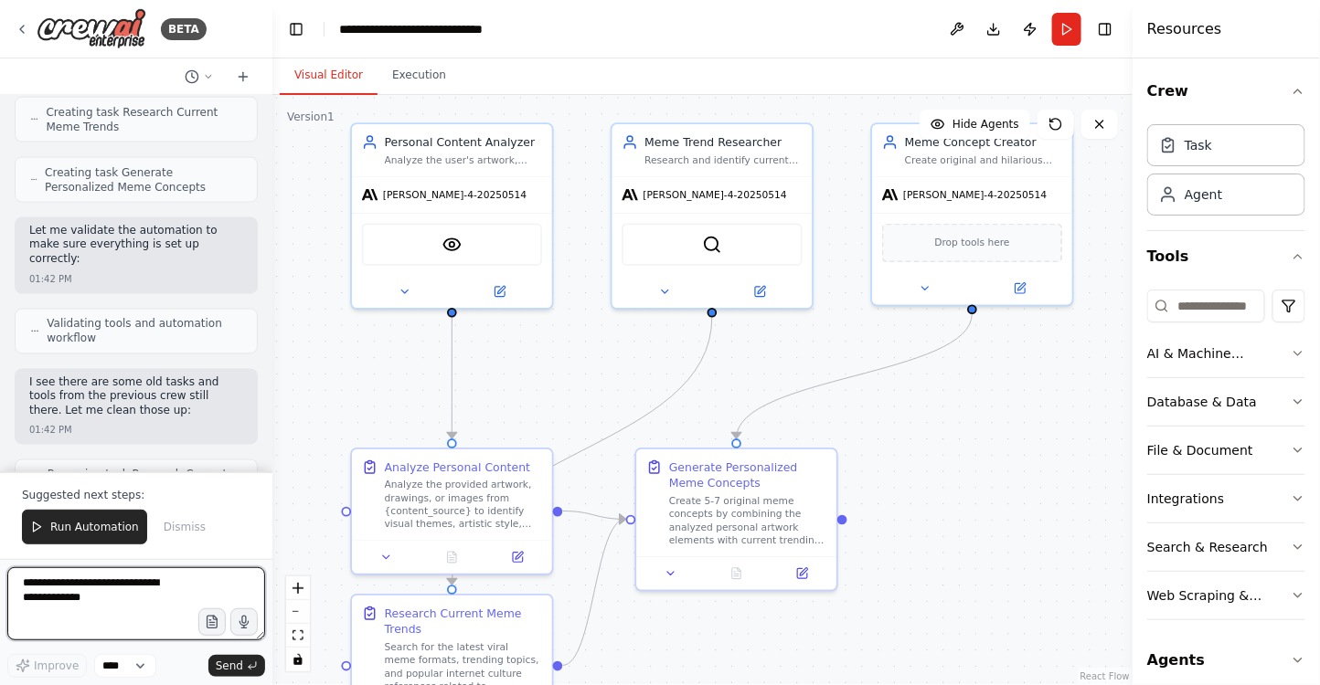
drag, startPoint x: 854, startPoint y: 226, endPoint x: 917, endPoint y: 491, distance: 272.4
click at [917, 492] on div ".deletable-edge-delete-btn { width: 20px; height: 20px; border: 0px solid #ffff…" at bounding box center [702, 390] width 860 height 590
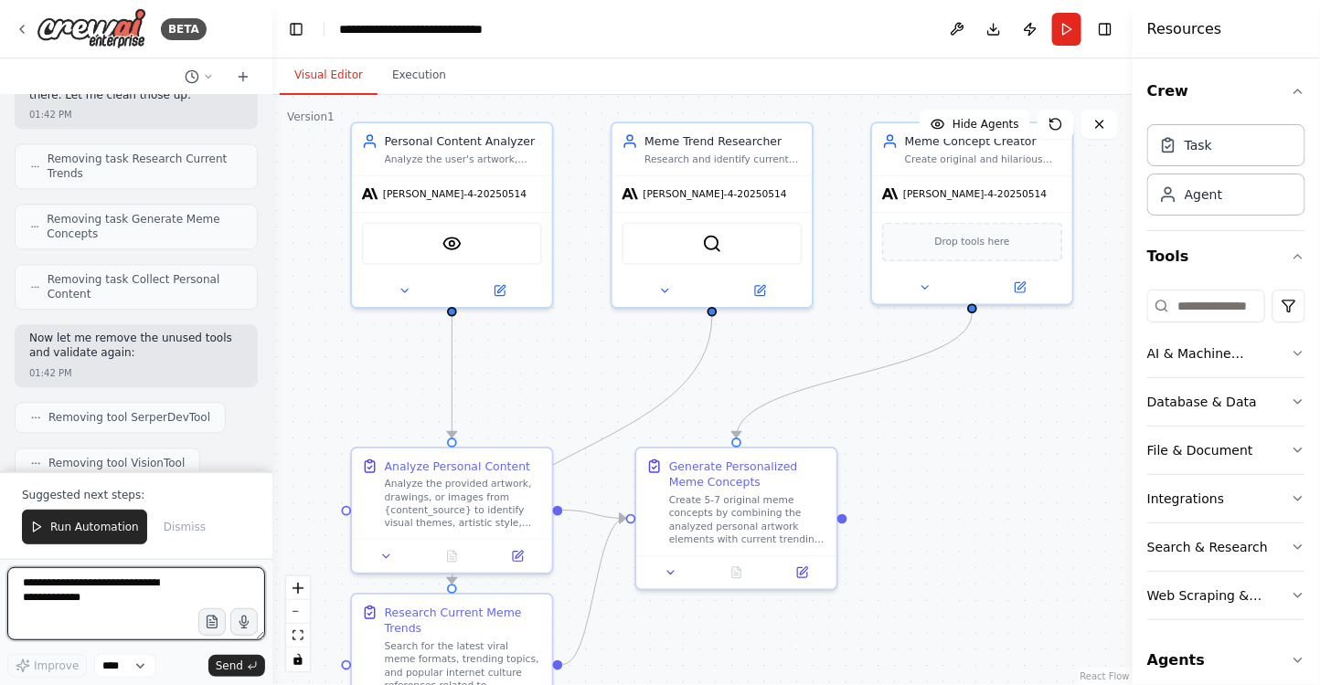
scroll to position [35303, 0]
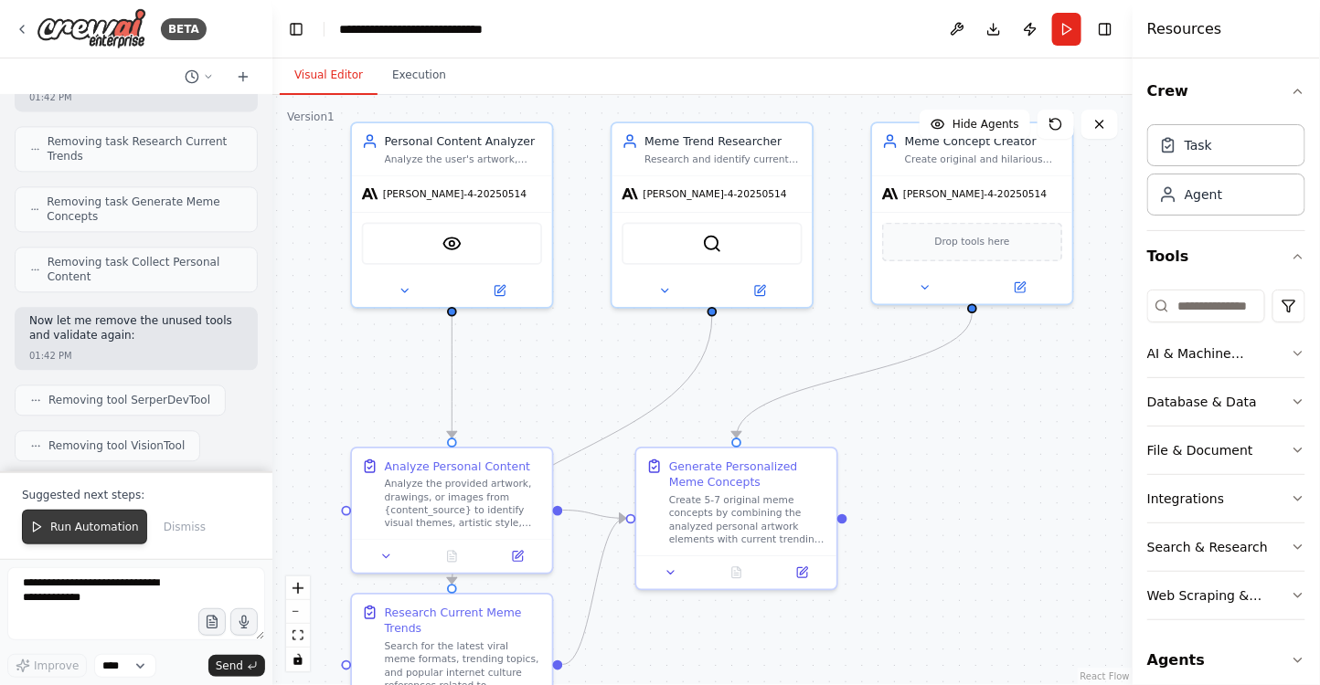
click at [88, 527] on span "Run Automation" at bounding box center [94, 527] width 89 height 15
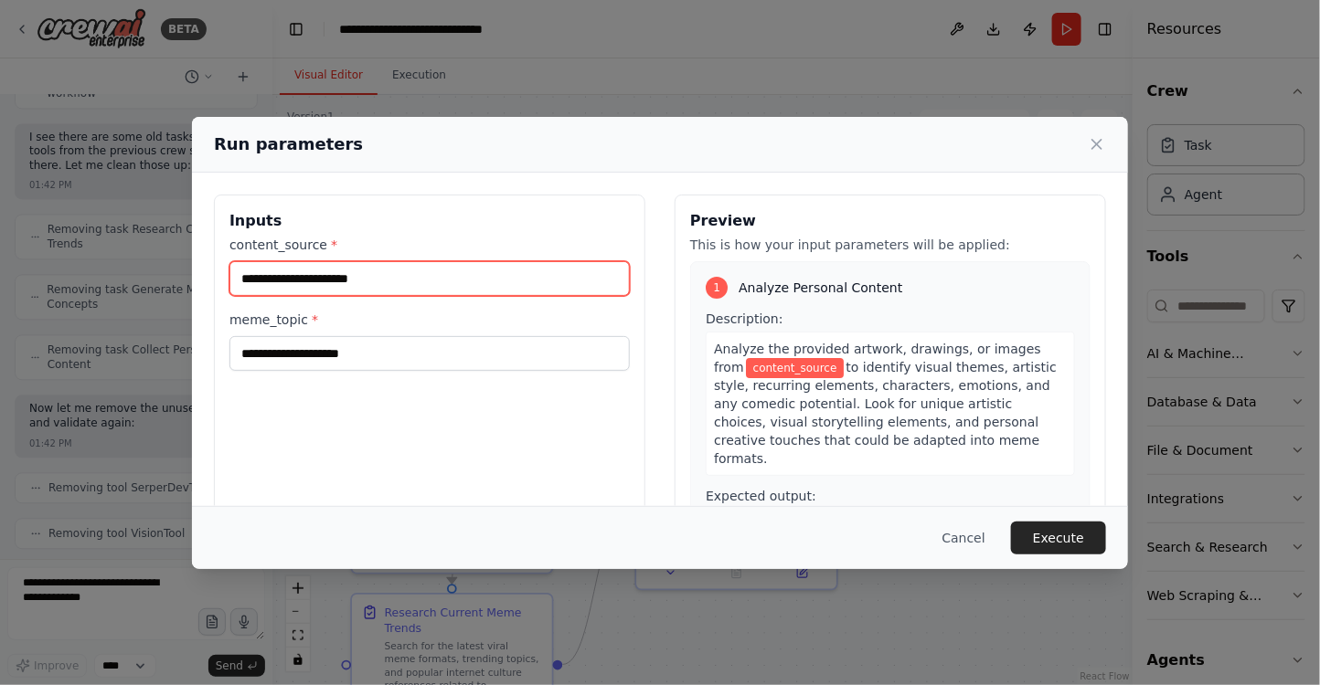
click at [322, 279] on input "content_source *" at bounding box center [429, 278] width 400 height 35
type input "**********"
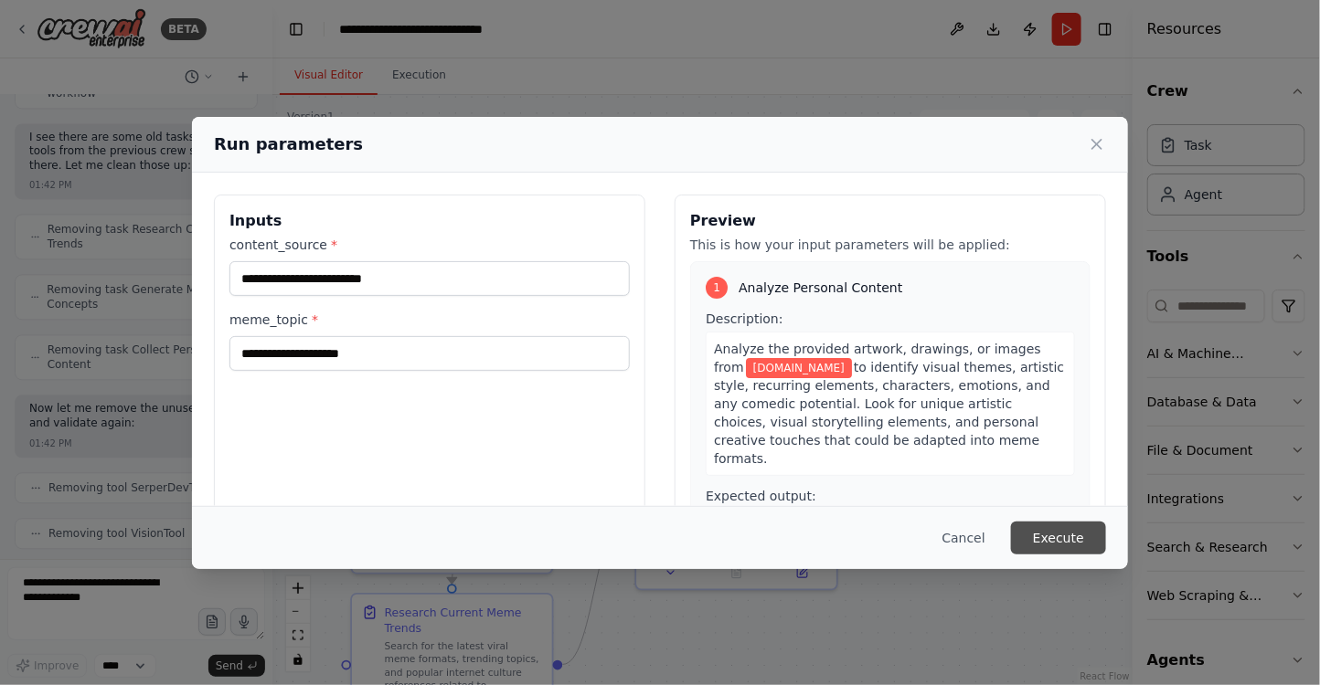
click at [1049, 534] on button "Execute" at bounding box center [1058, 538] width 95 height 33
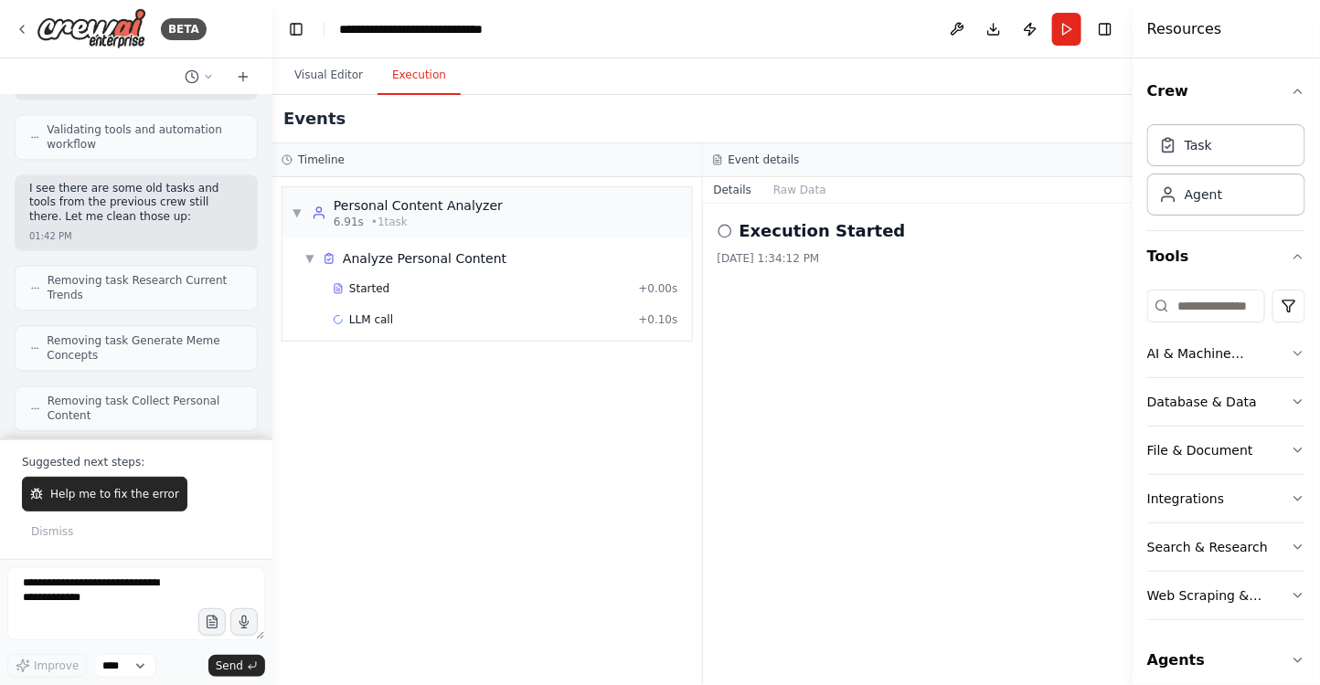
scroll to position [35165, 0]
click at [91, 502] on span "Help me to fix the error" at bounding box center [114, 494] width 129 height 15
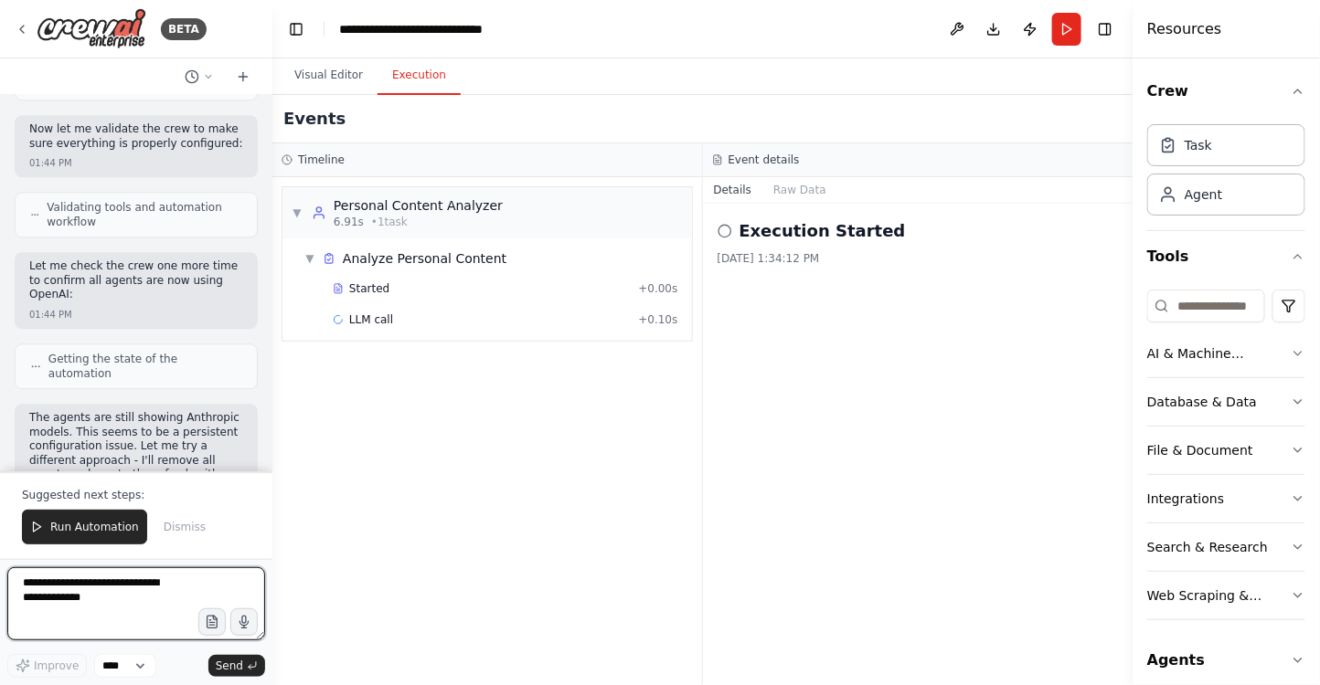
scroll to position [37917, 0]
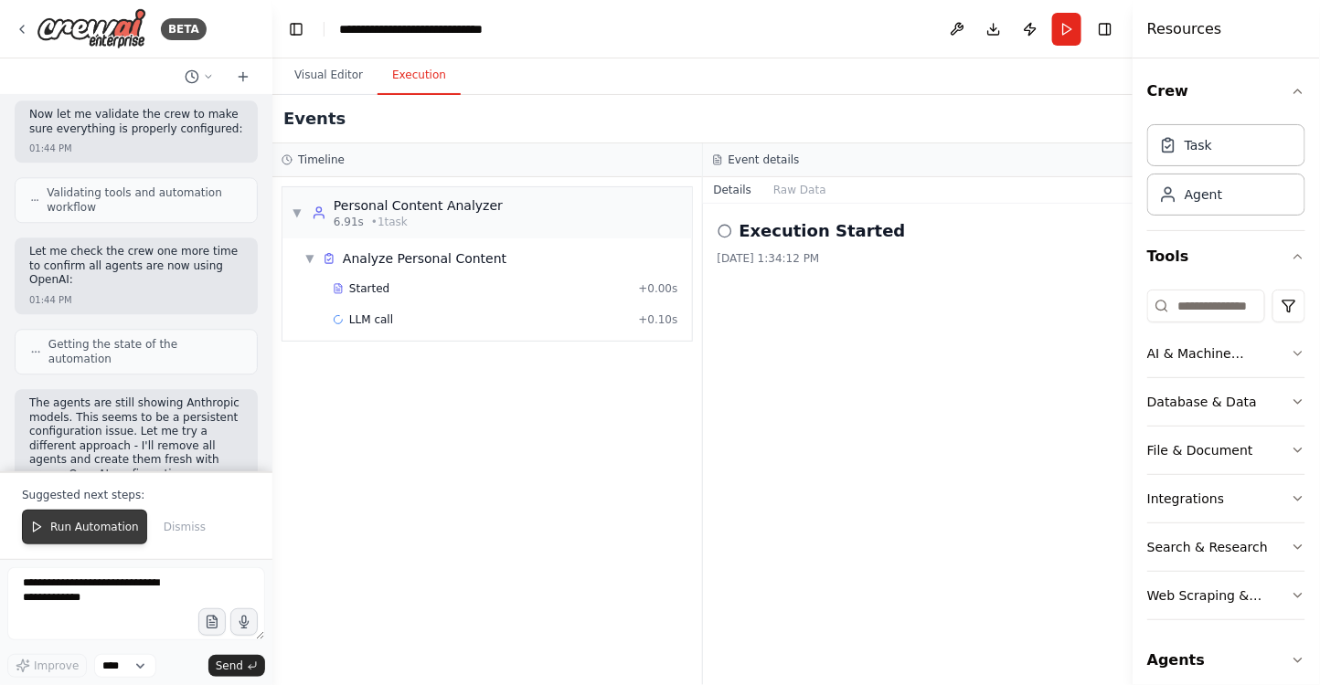
click at [85, 534] on span "Run Automation" at bounding box center [94, 527] width 89 height 15
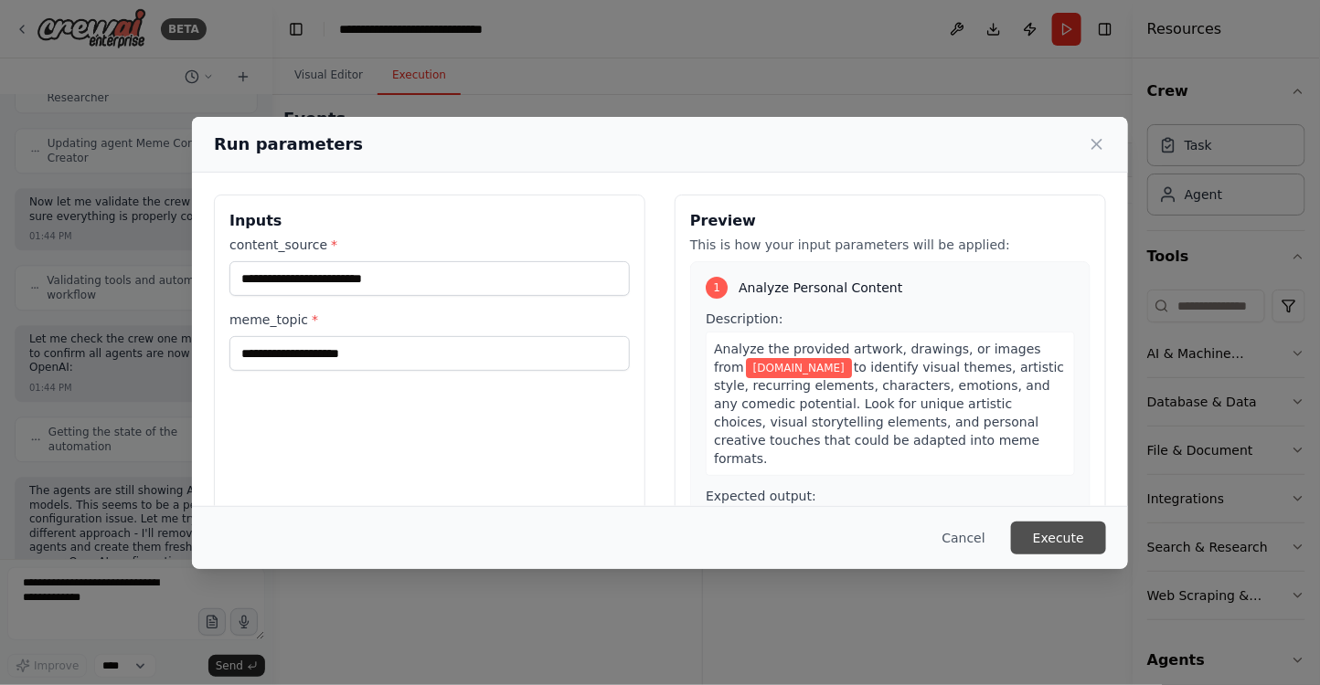
click at [1083, 536] on button "Execute" at bounding box center [1058, 538] width 95 height 33
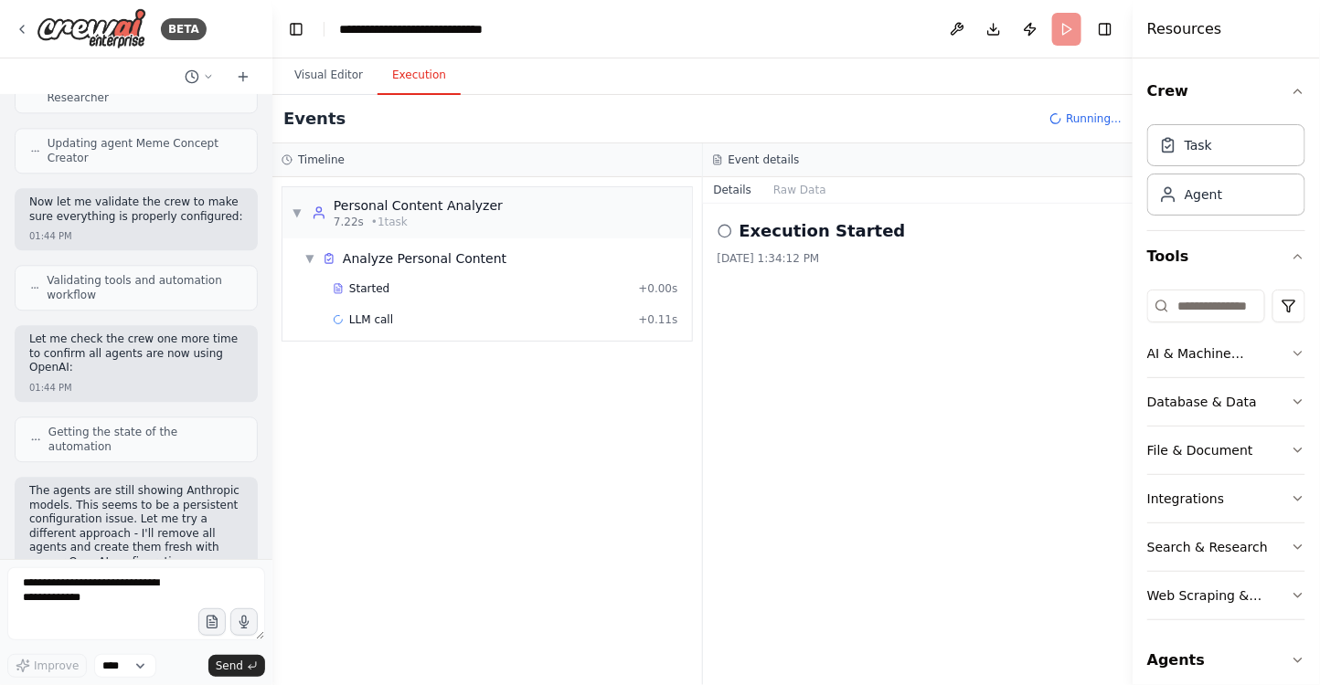
scroll to position [37917, 0]
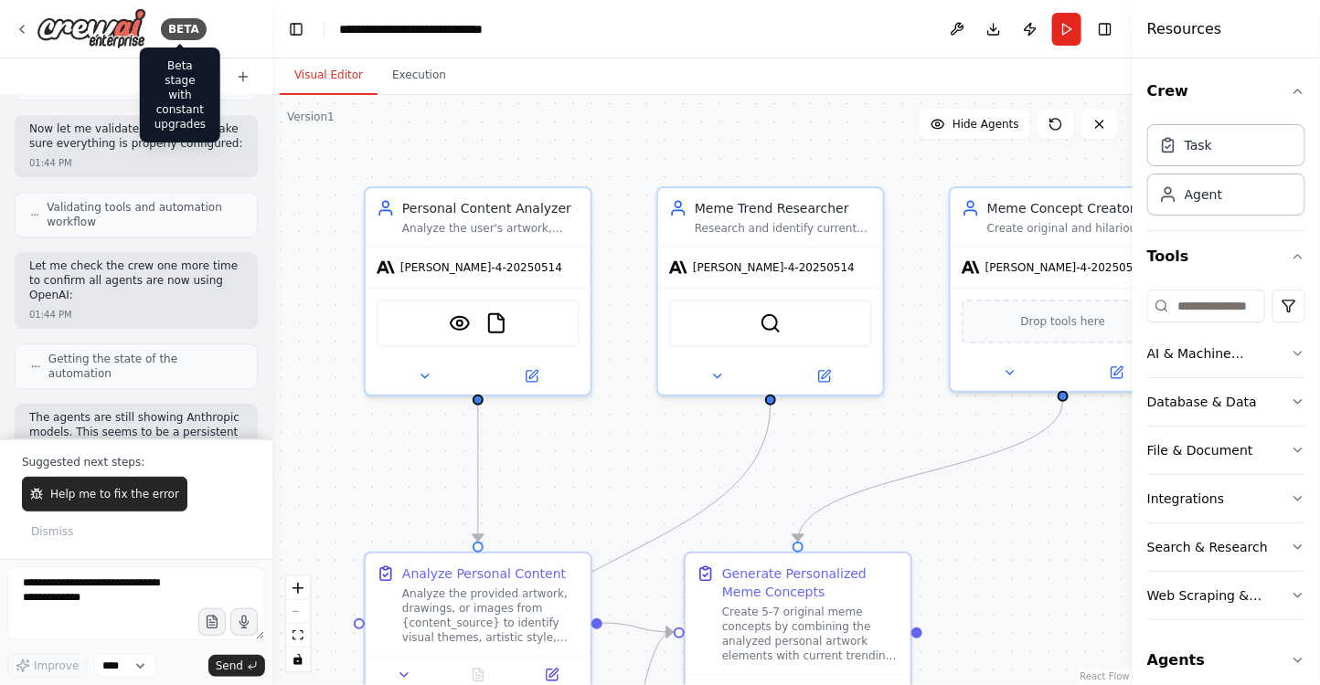
scroll to position [37825, 0]
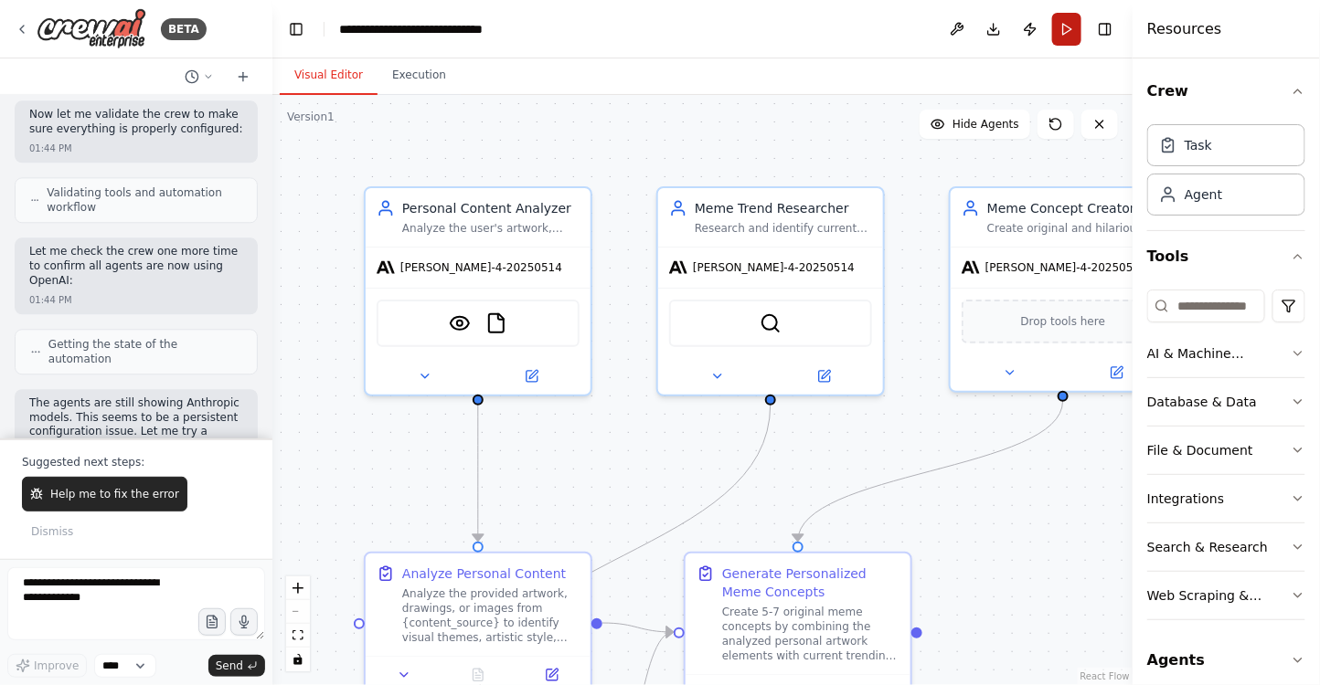
click at [1070, 29] on button "Run" at bounding box center [1066, 29] width 29 height 33
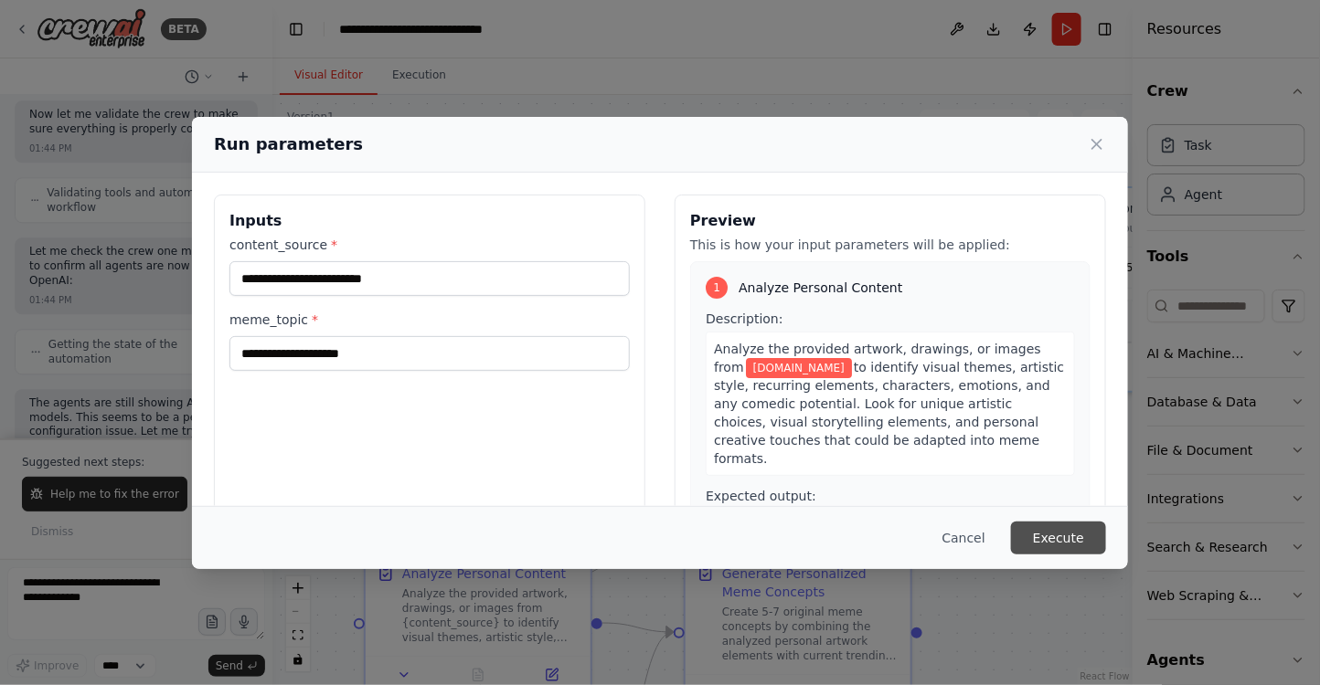
click at [1057, 544] on button "Execute" at bounding box center [1058, 538] width 95 height 33
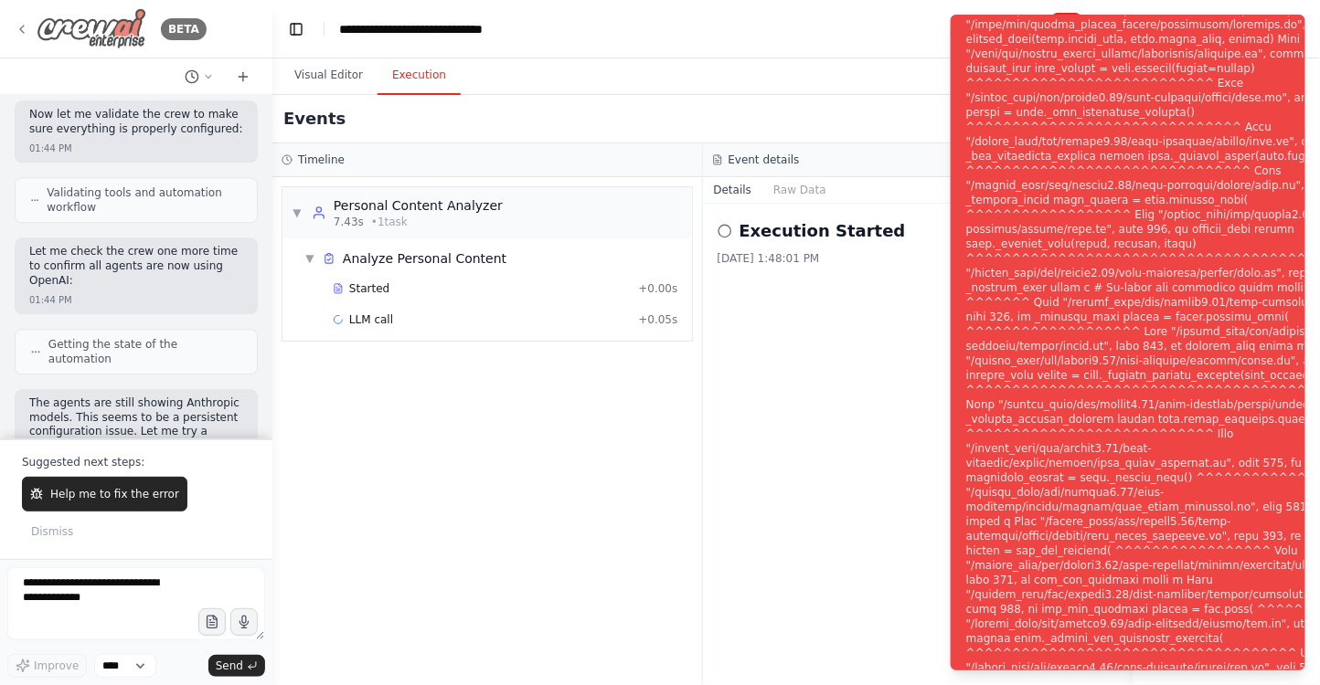
click at [25, 26] on icon at bounding box center [22, 29] width 15 height 15
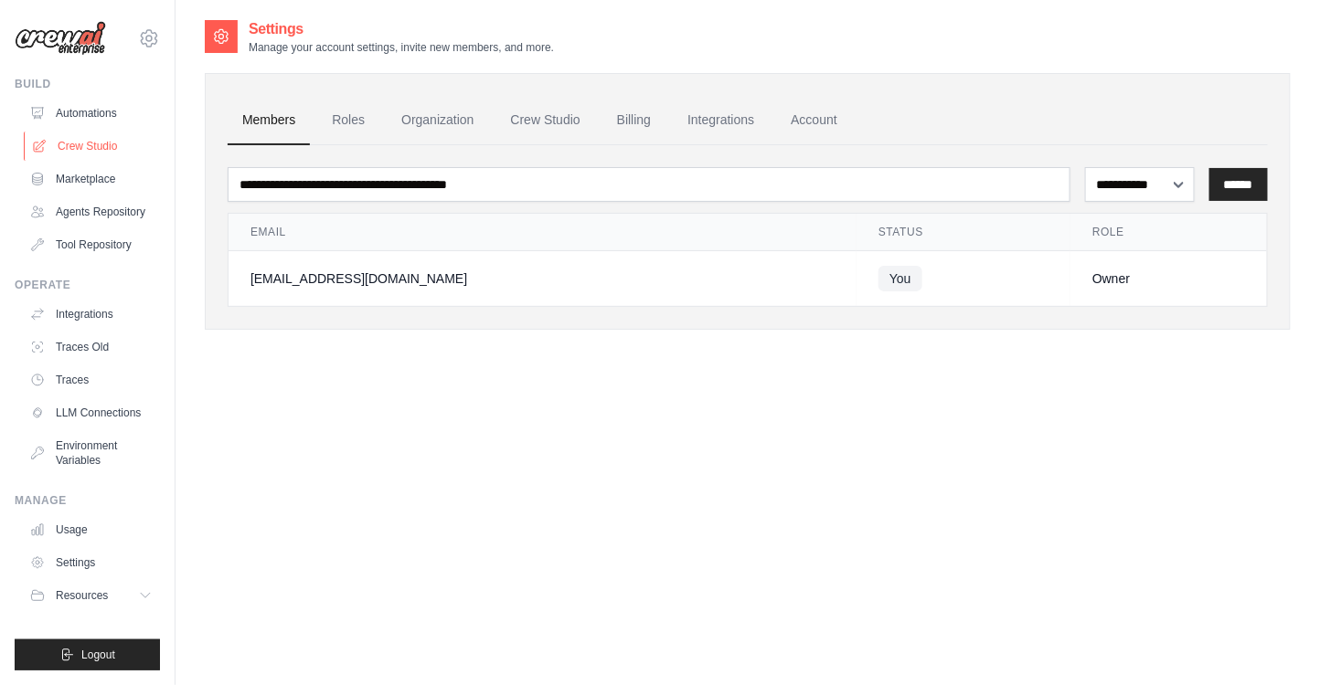
click at [78, 149] on link "Crew Studio" at bounding box center [93, 146] width 138 height 29
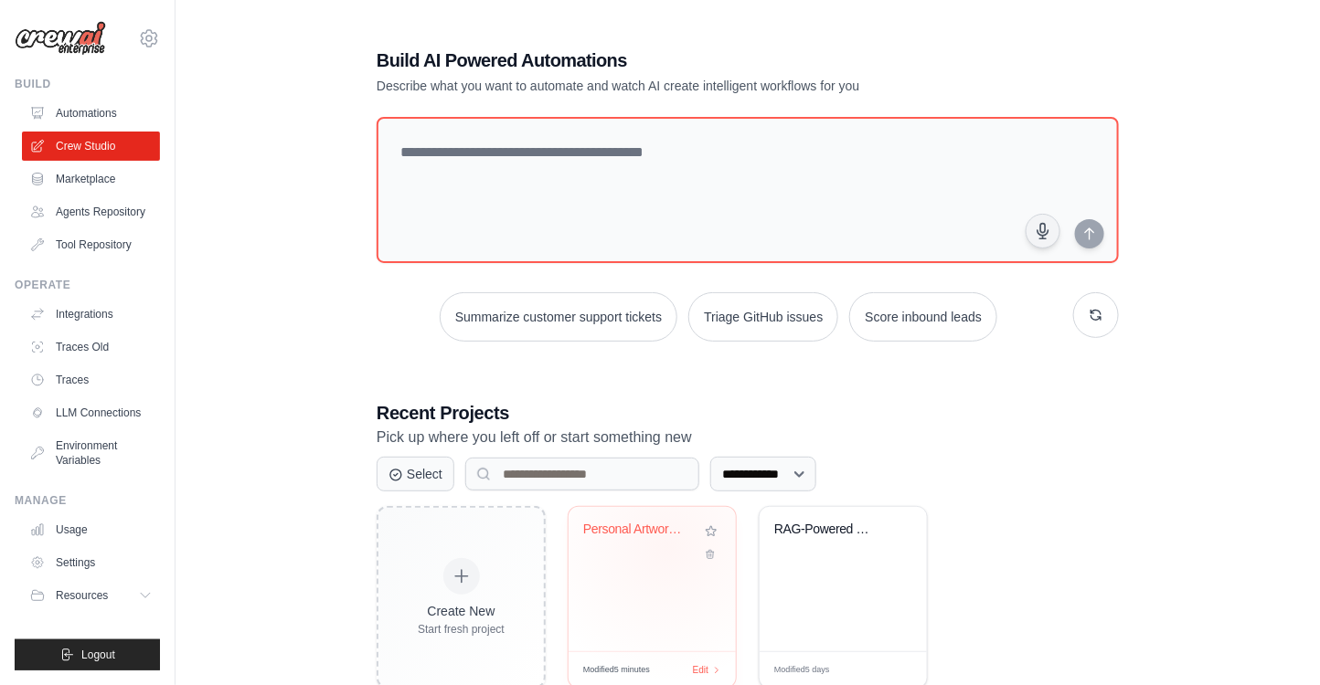
scroll to position [50, 0]
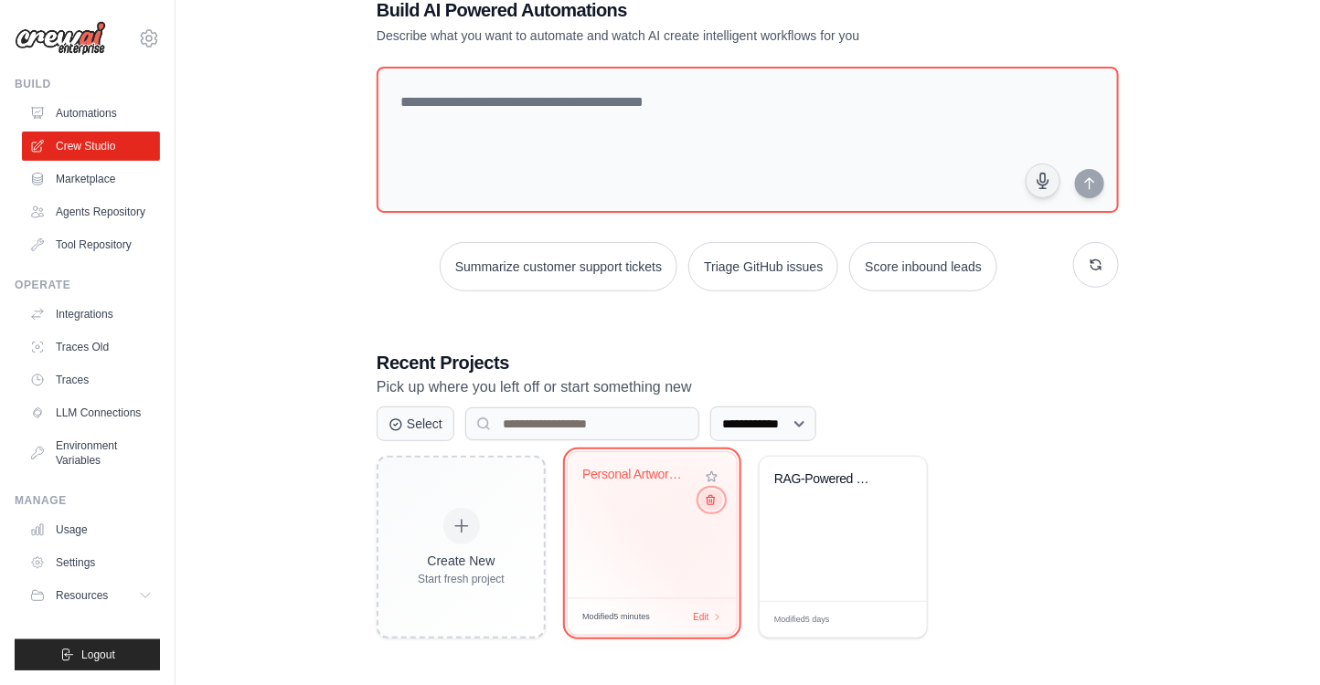
click at [708, 502] on icon at bounding box center [711, 500] width 12 height 12
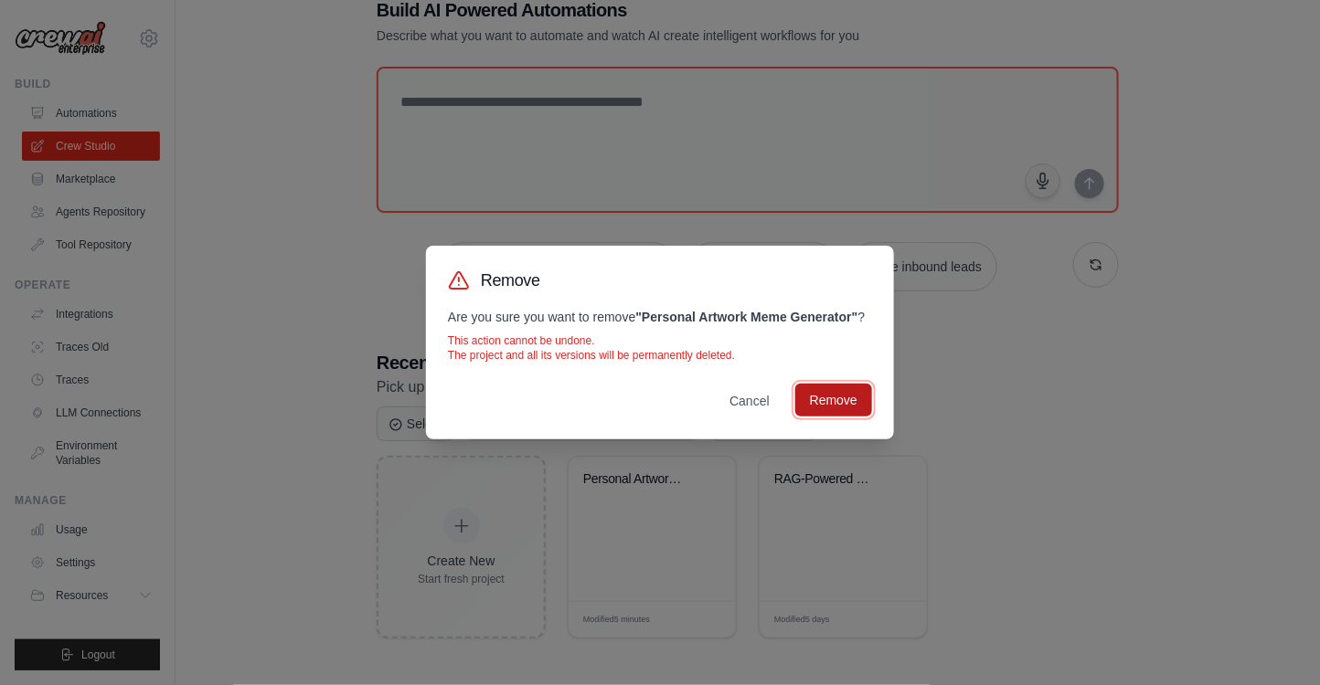
click at [834, 399] on button "Remove" at bounding box center [833, 400] width 77 height 33
